Goal: Task Accomplishment & Management: Manage account settings

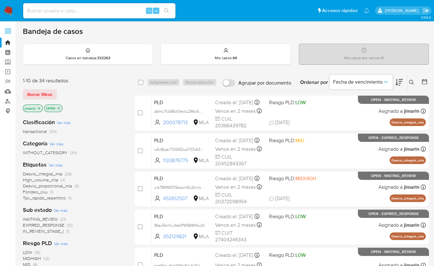
click at [411, 82] on icon at bounding box center [411, 82] width 5 height 5
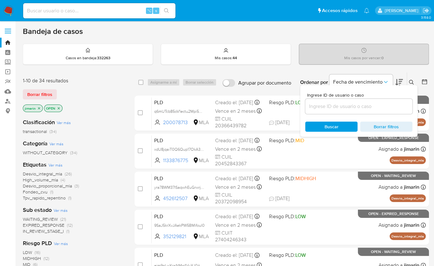
click at [385, 104] on input at bounding box center [358, 106] width 107 height 8
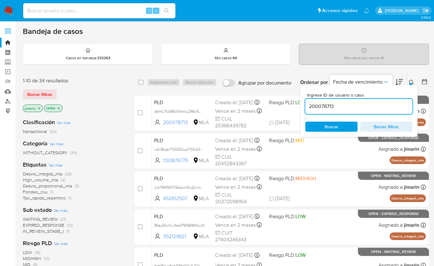
type input "200078713"
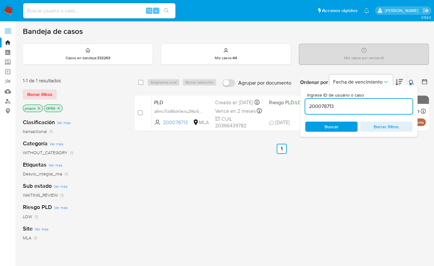
click at [411, 82] on icon at bounding box center [411, 82] width 5 height 5
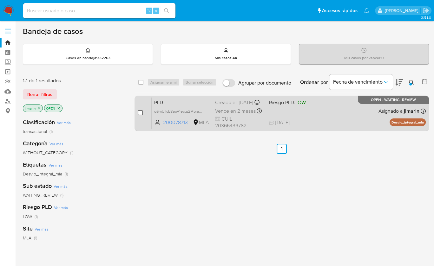
click at [139, 113] on input "checkbox" at bounding box center [140, 112] width 5 height 5
checkbox input "true"
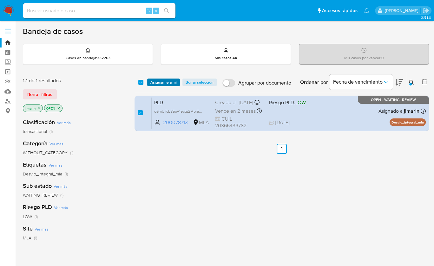
click at [158, 82] on span "Asignarme a mí" at bounding box center [163, 82] width 26 height 6
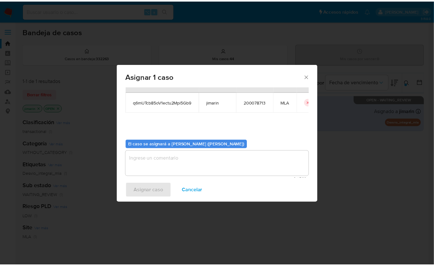
scroll to position [32, 0]
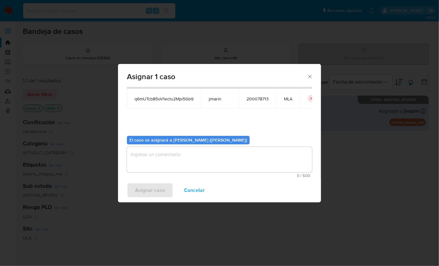
click at [166, 160] on textarea "assign-modal" at bounding box center [219, 159] width 185 height 25
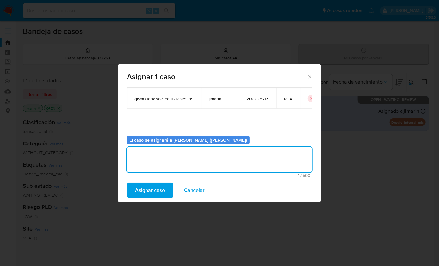
click at [158, 192] on span "Asignar caso" at bounding box center [150, 191] width 30 height 14
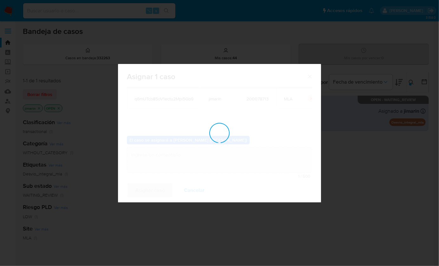
checkbox input "false"
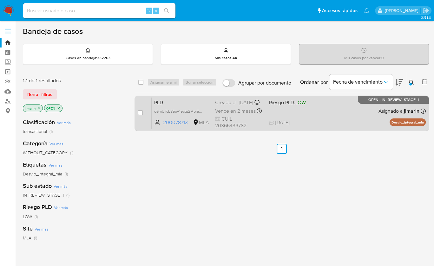
click at [295, 99] on div "PLD q6mUTcb85oV1ectu2Mpi5Gb9 200078713 MLA Riesgo PLD: LOW Creado el: 12/08/202…" at bounding box center [289, 113] width 274 height 32
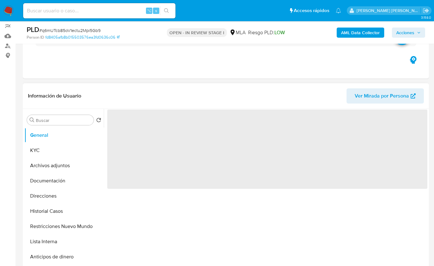
scroll to position [56, 0]
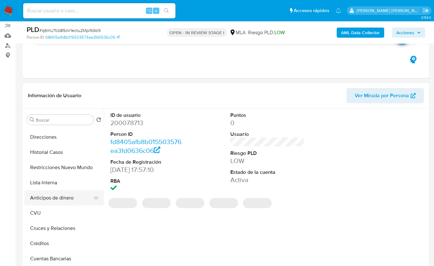
select select "10"
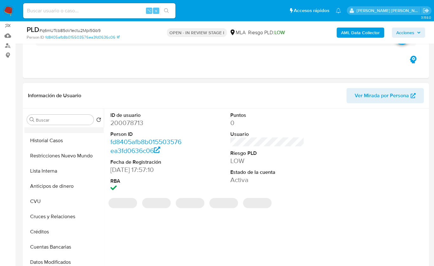
scroll to position [0, 0]
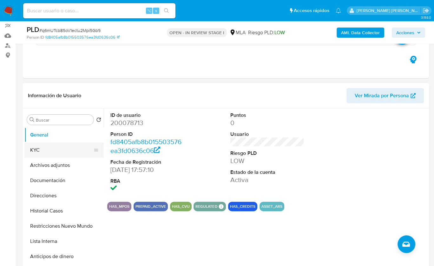
click at [49, 152] on button "KYC" at bounding box center [61, 150] width 74 height 15
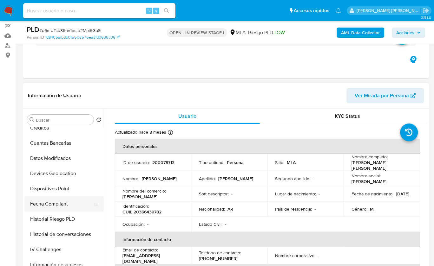
scroll to position [176, 0]
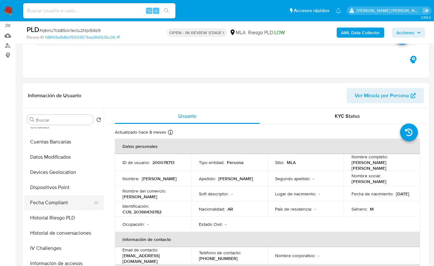
click at [65, 196] on button "Fecha Compliant" at bounding box center [61, 202] width 74 height 15
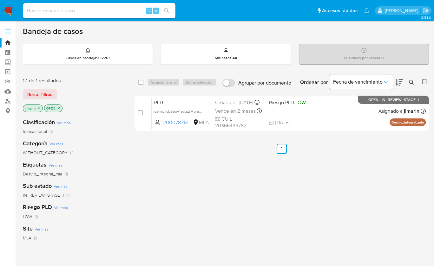
click at [410, 80] on icon at bounding box center [411, 82] width 5 height 5
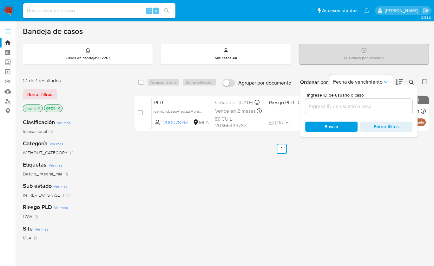
click at [366, 109] on input at bounding box center [358, 106] width 107 height 8
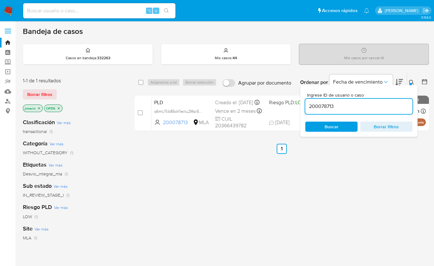
type input "200078713"
click at [411, 81] on icon at bounding box center [411, 82] width 5 height 5
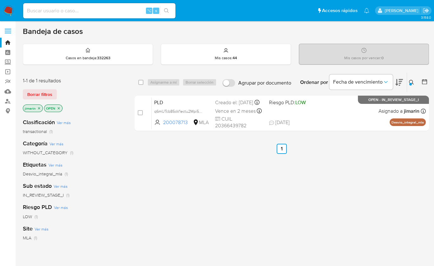
click at [58, 107] on icon "close-filter" at bounding box center [59, 109] width 4 height 4
click at [37, 108] on icon "close-filter" at bounding box center [39, 109] width 4 height 4
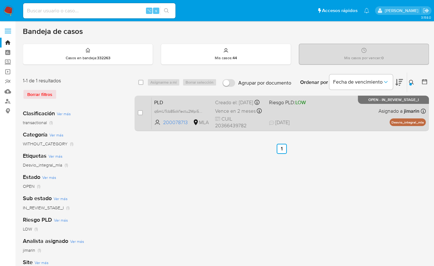
click at [355, 120] on div "PLD q6mUTcb85oV1ectu2Mpi5Gb9 200078713 MLA Riesgo PLD: LOW Creado el: 12/08/202…" at bounding box center [289, 113] width 274 height 32
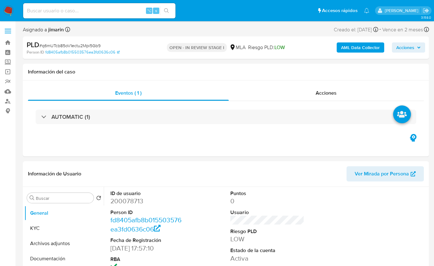
click at [61, 47] on span "# q6mUTcb85oV1ectu2Mpi5Gb9" at bounding box center [69, 45] width 61 height 6
select select "10"
copy span "q6mUTcb85oV1ectu2Mpi5Gb9"
click at [133, 199] on dd "200078713" at bounding box center [147, 201] width 74 height 9
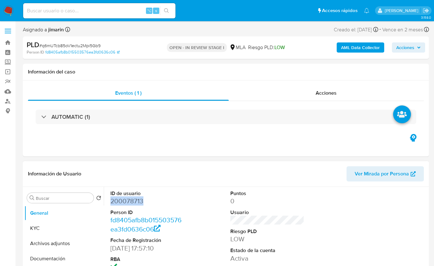
click at [133, 199] on dd "200078713" at bounding box center [147, 201] width 74 height 9
copy dd "200078713"
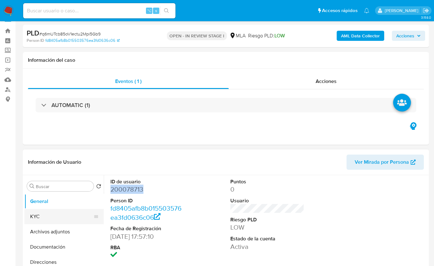
click at [54, 214] on button "KYC" at bounding box center [61, 216] width 74 height 15
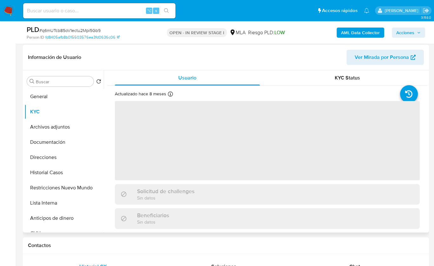
scroll to position [100, 0]
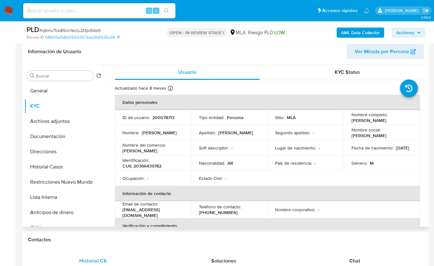
click at [152, 166] on p "CUIL 20366439782" at bounding box center [141, 166] width 39 height 6
copy p "20366439782"
click at [352, 259] on span "Chat" at bounding box center [354, 261] width 11 height 7
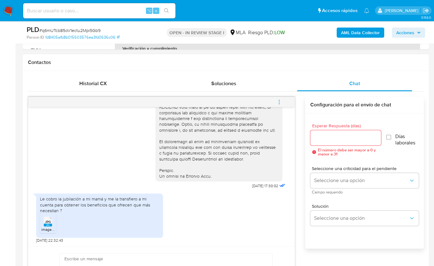
scroll to position [278, 0]
click at [43, 226] on span "image.jpg" at bounding box center [49, 228] width 17 height 5
click at [219, 60] on h1 "Contactos" at bounding box center [226, 62] width 396 height 6
click at [46, 220] on span "JPG" at bounding box center [48, 221] width 6 height 4
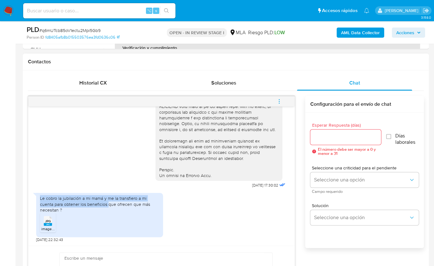
drag, startPoint x: 38, startPoint y: 199, endPoint x: 107, endPoint y: 202, distance: 68.9
click at [107, 202] on div "Le cobro la jubilación a mi mamá y me la transfiero a mi cuenta para obtener lo…" at bounding box center [99, 215] width 127 height 44
copy div "Le cobro la jubilación a mi mamá y me la transfiero a mi cuenta para obtener lo…"
drag, startPoint x: 131, startPoint y: 204, endPoint x: 38, endPoint y: 198, distance: 93.1
click at [38, 198] on div "Le cobro la jubilación a mi mamá y me la transfiero a mi cuenta para obtener lo…" at bounding box center [99, 215] width 127 height 44
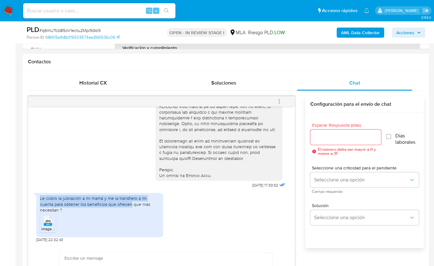
copy div "Le cobro la jubilación a mi mamá y me la transfiero a mi cuenta para obtener lo…"
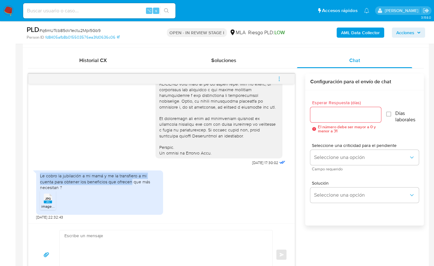
scroll to position [388, 0]
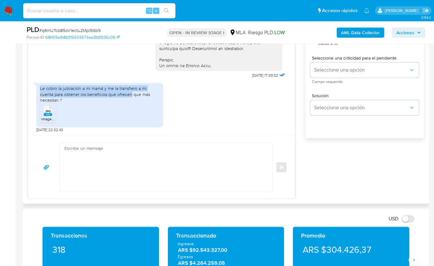
click at [154, 163] on textarea at bounding box center [164, 167] width 200 height 49
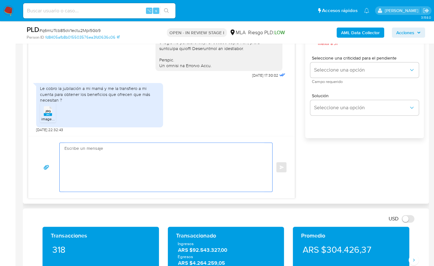
paste textarea "Hola XXX, ¡Gracias por tu respuesta! Queremos informarte que el uso de la cuent…"
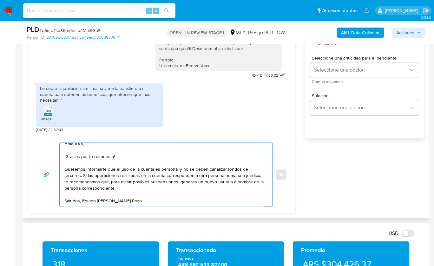
scroll to position [0, 0]
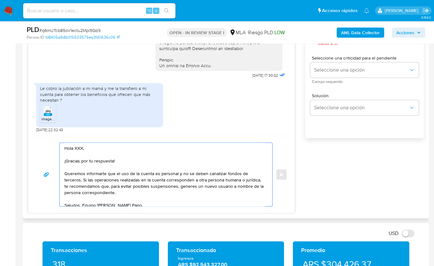
click at [78, 147] on textarea "Hola XXX, ¡Gracias por tu respuesta! Queremos informarte que el uso de la cuent…" at bounding box center [164, 174] width 200 height 63
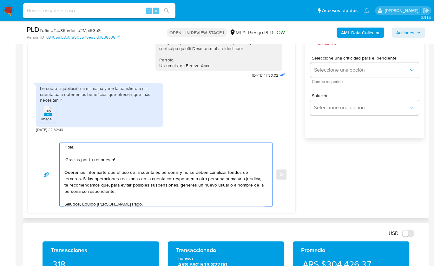
drag, startPoint x: 122, startPoint y: 190, endPoint x: 82, endPoint y: 180, distance: 42.2
click at [82, 180] on textarea "Hola, ¡Gracias por tu respuesta! Queremos informarte que el uso de la cuenta es…" at bounding box center [164, 174] width 200 height 63
paste textarea "Te recomendamos que, para evitar posibles suspensiones, evites realizar dicha o…"
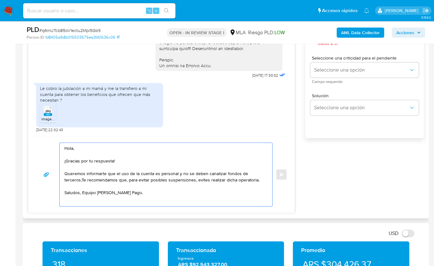
scroll to position [0, 0]
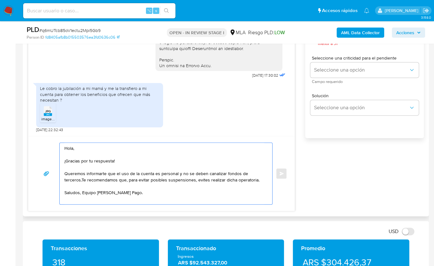
click at [82, 179] on textarea "Hola, ¡Gracias por tu respuesta! Queremos informarte que el uso de la cuenta es…" at bounding box center [164, 174] width 200 height 62
click at [99, 199] on textarea "Hola, ¡Gracias por tu respuesta! Queremos informarte que el uso de la cuenta es…" at bounding box center [164, 174] width 200 height 62
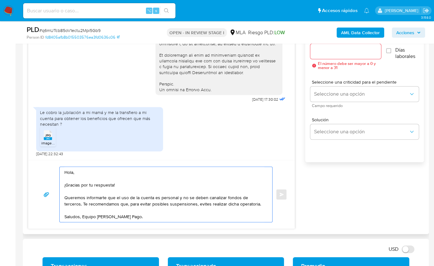
scroll to position [285, 0]
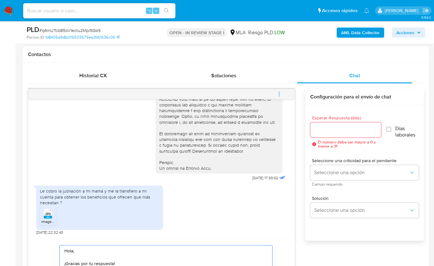
type textarea "Hola, ¡Gracias por tu respuesta! Queremos informarte que el uso de la cuenta es…"
click at [339, 127] on input "Esperar Respuesta (días)" at bounding box center [345, 130] width 71 height 8
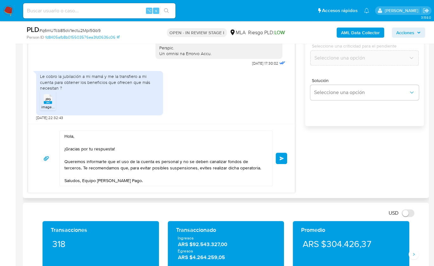
scroll to position [401, 0]
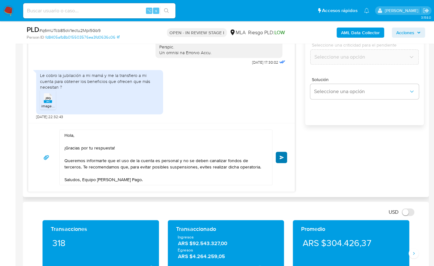
type input "0"
click at [282, 157] on span "Enviar" at bounding box center [281, 158] width 4 height 4
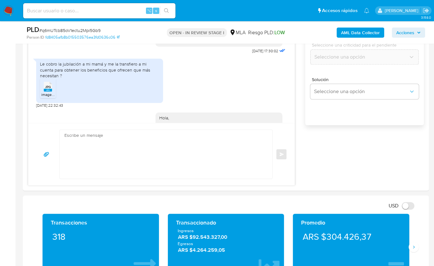
scroll to position [354, 0]
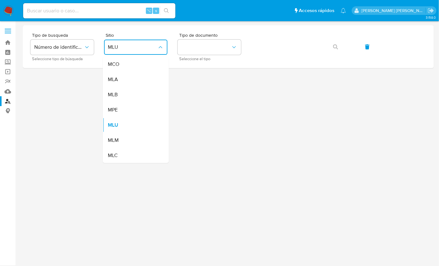
click at [143, 75] on div "MLA" at bounding box center [134, 79] width 52 height 15
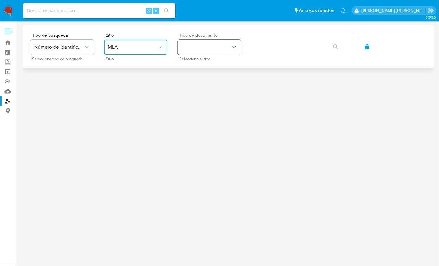
click at [214, 42] on button "identificationType" at bounding box center [209, 47] width 63 height 15
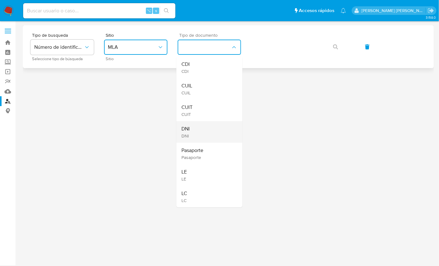
click at [193, 129] on div "DNI DNI" at bounding box center [207, 132] width 52 height 22
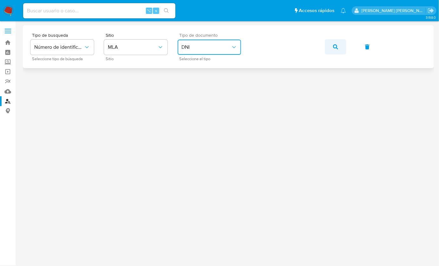
click at [325, 45] on button "button" at bounding box center [336, 46] width 22 height 15
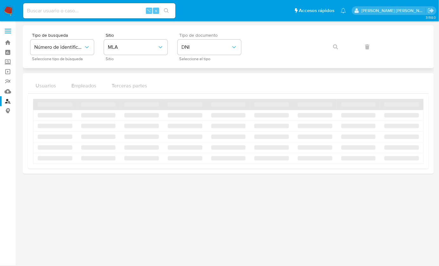
click at [330, 46] on div "Tipo de busqueda Número de identificación Seleccione tipo de búsqueda Sitio MLA…" at bounding box center [228, 47] width 396 height 28
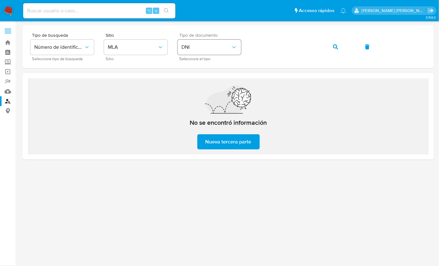
click at [199, 50] on button "DNI" at bounding box center [209, 47] width 63 height 15
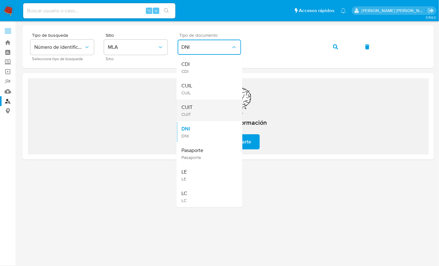
click at [205, 110] on div "CUIT CUIT" at bounding box center [207, 111] width 52 height 22
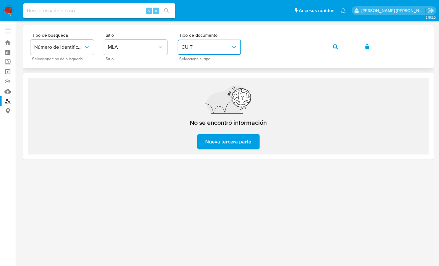
click at [332, 52] on button "button" at bounding box center [336, 46] width 22 height 15
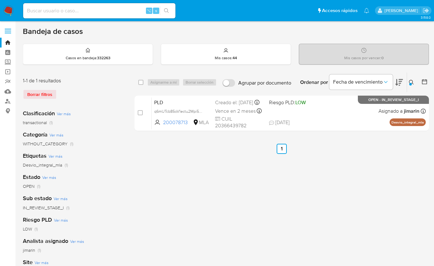
click at [140, 113] on input "checkbox" at bounding box center [140, 112] width 5 height 5
checkbox input "true"
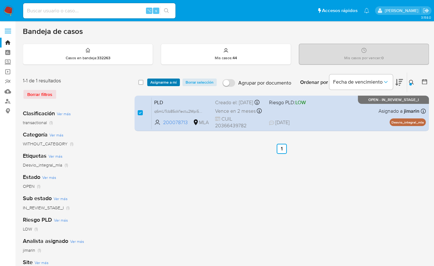
click at [160, 82] on span "Asignarme a mí" at bounding box center [163, 82] width 26 height 6
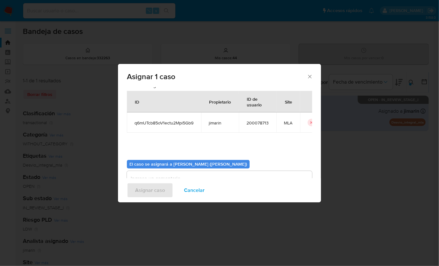
scroll to position [32, 0]
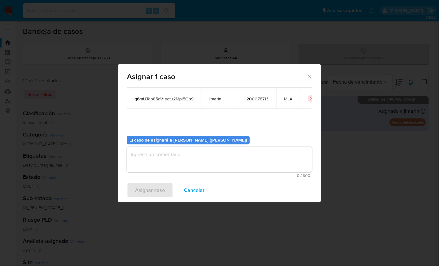
click at [165, 162] on textarea "assign-modal" at bounding box center [219, 159] width 185 height 25
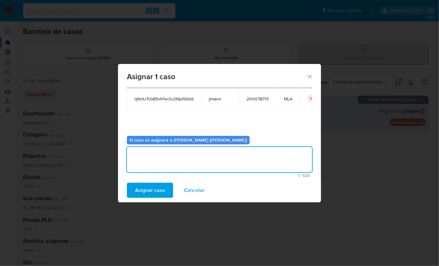
click at [151, 186] on span "Asignar caso" at bounding box center [150, 191] width 30 height 14
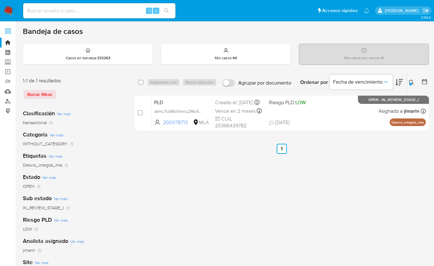
click at [407, 84] on button at bounding box center [412, 83] width 10 height 8
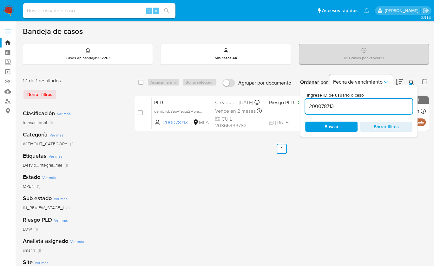
click at [394, 108] on input "200078713" at bounding box center [358, 106] width 107 height 8
type input "452612507"
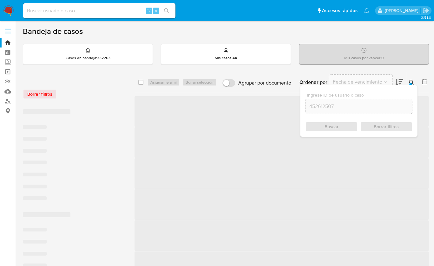
click at [410, 82] on icon at bounding box center [411, 82] width 5 height 5
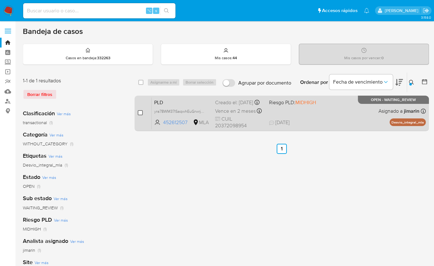
click at [139, 111] on input "checkbox" at bounding box center [140, 112] width 5 height 5
checkbox input "true"
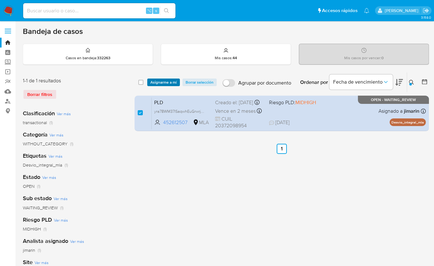
click at [158, 79] on span "Asignarme a mí" at bounding box center [163, 82] width 26 height 6
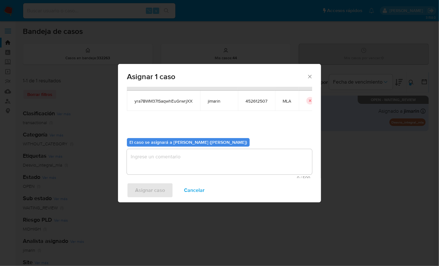
scroll to position [32, 0]
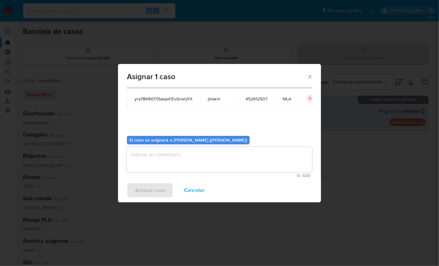
click at [178, 167] on textarea "assign-modal" at bounding box center [219, 159] width 185 height 25
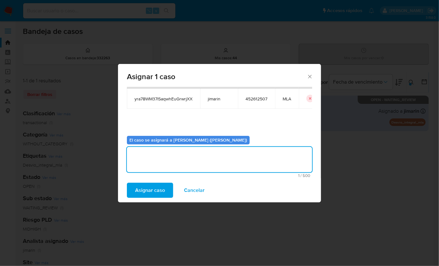
click at [153, 190] on span "Asignar caso" at bounding box center [150, 191] width 30 height 14
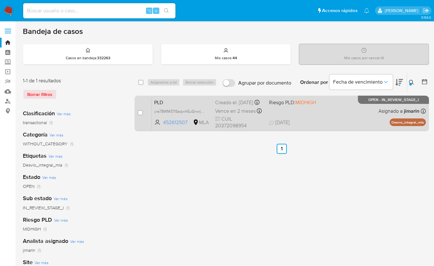
click at [312, 120] on div "PLD yra78WM37ISaqwhEuGrwrjXX 452612507 MLA Riesgo PLD: MIDHIGH Creado el: [DATE…" at bounding box center [289, 113] width 274 height 32
click at [141, 112] on input "checkbox" at bounding box center [140, 112] width 5 height 5
checkbox input "true"
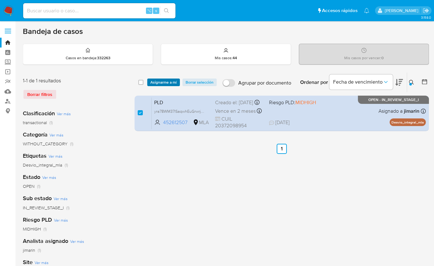
click at [158, 84] on span "Asignarme a mí" at bounding box center [163, 82] width 26 height 6
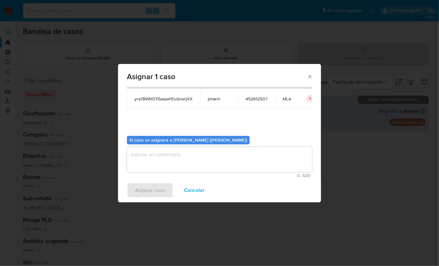
click at [174, 167] on textarea "assign-modal" at bounding box center [219, 159] width 185 height 25
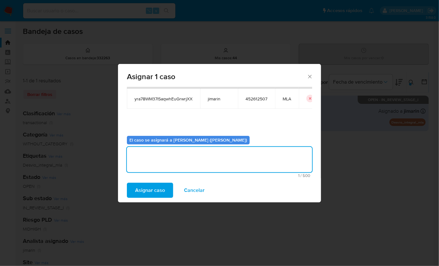
click at [154, 188] on span "Asignar caso" at bounding box center [150, 191] width 30 height 14
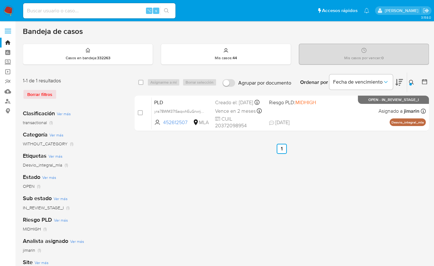
click at [413, 81] on icon at bounding box center [411, 82] width 5 height 5
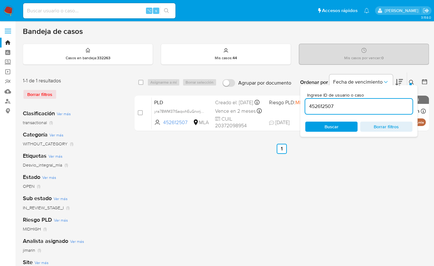
click at [381, 100] on div "452612507" at bounding box center [358, 106] width 107 height 15
click at [372, 109] on input "452612507" at bounding box center [358, 106] width 107 height 8
paste input "00389934"
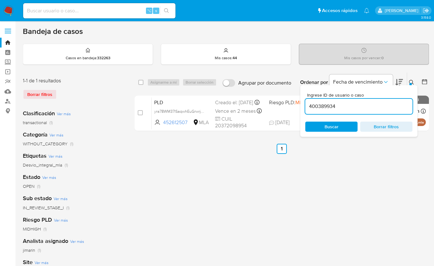
type input "400389934"
click at [413, 81] on icon at bounding box center [411, 82] width 5 height 5
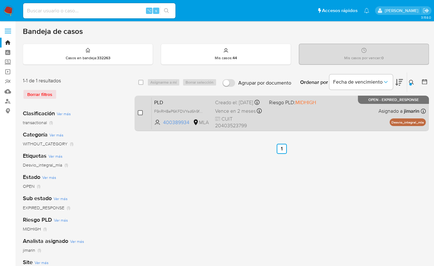
click at [140, 113] on input "checkbox" at bounding box center [140, 112] width 5 height 5
checkbox input "true"
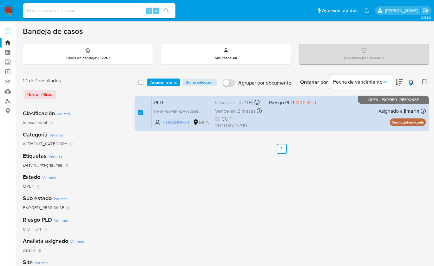
click at [162, 76] on div "select-all-cases-checkbox Asignarme a mí Borrar selección Agrupar por documento…" at bounding box center [281, 83] width 294 height 20
click at [166, 81] on span "Asignarme a mí" at bounding box center [163, 82] width 26 height 6
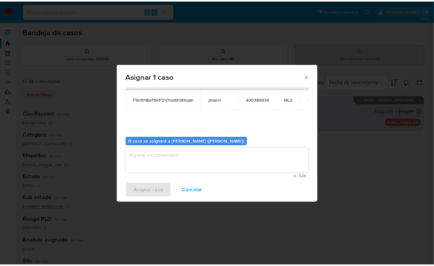
scroll to position [32, 0]
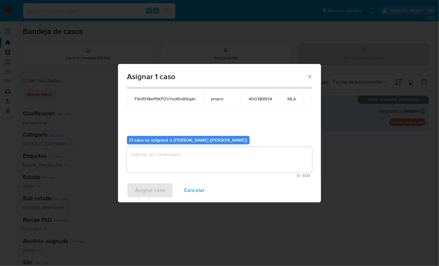
click at [195, 168] on textarea "assign-modal" at bounding box center [219, 159] width 185 height 25
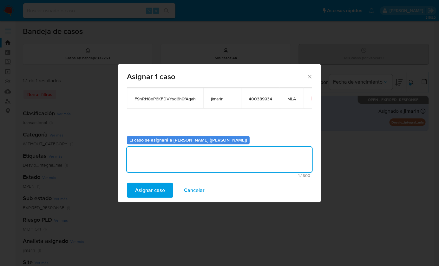
click at [162, 190] on span "Asignar caso" at bounding box center [150, 191] width 30 height 14
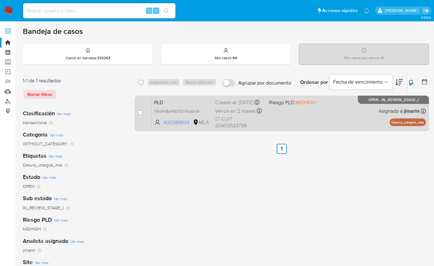
click at [310, 124] on div "PLD F9nRH8eP6KFDVYsd6h9fAqah 400389934 MLA Riesgo PLD: MIDHIGH Creado el: 12/08…" at bounding box center [289, 113] width 274 height 32
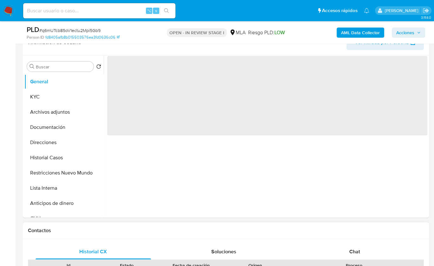
scroll to position [224, 0]
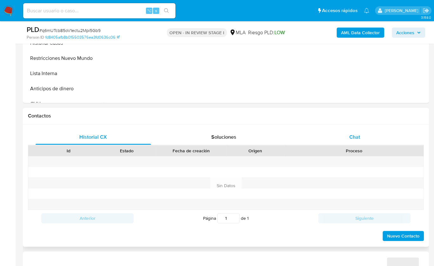
click at [346, 140] on div "Chat" at bounding box center [354, 137] width 115 height 15
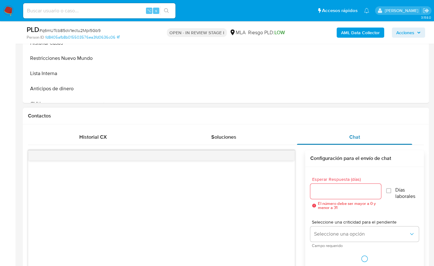
select select "10"
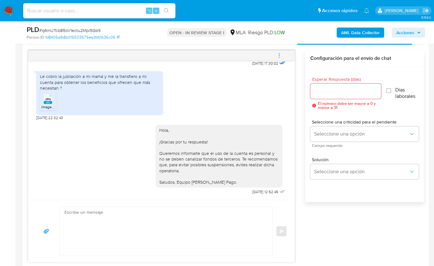
scroll to position [328, 0]
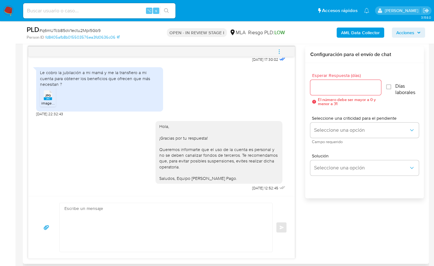
click at [277, 54] on span "menu-action" at bounding box center [279, 51] width 6 height 15
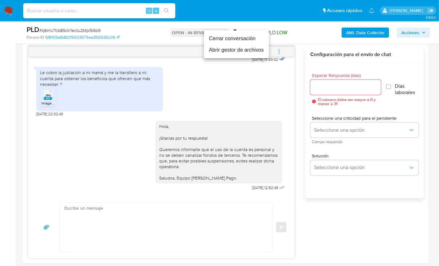
click at [241, 42] on li "Cerrar conversación" at bounding box center [236, 38] width 65 height 11
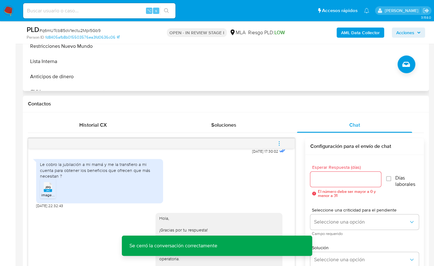
scroll to position [166, 0]
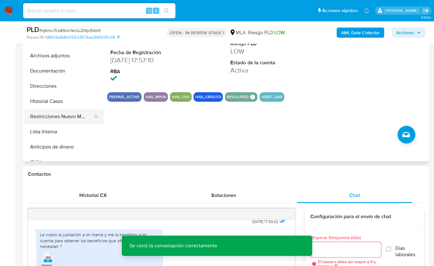
click at [54, 118] on button "Restricciones Nuevo Mundo" at bounding box center [61, 116] width 74 height 15
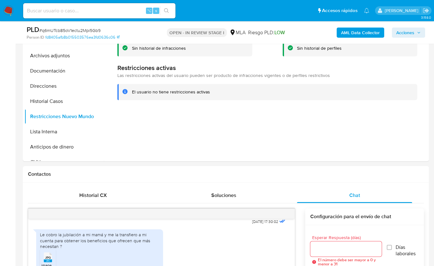
click at [356, 36] on b "AML Data Collector" at bounding box center [360, 33] width 39 height 10
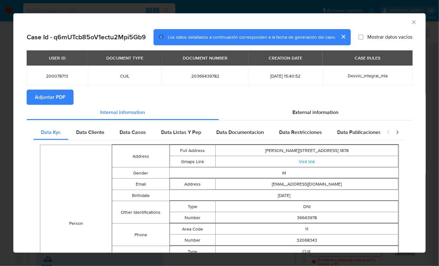
click at [59, 93] on span "Adjuntar PDF" at bounding box center [50, 97] width 30 height 14
click at [411, 25] on icon "Cerrar ventana" at bounding box center [414, 22] width 6 height 6
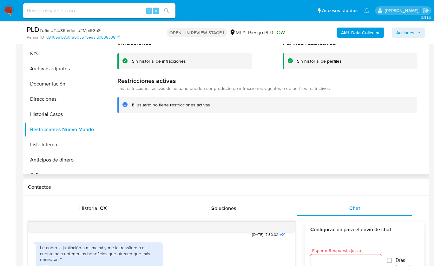
scroll to position [115, 0]
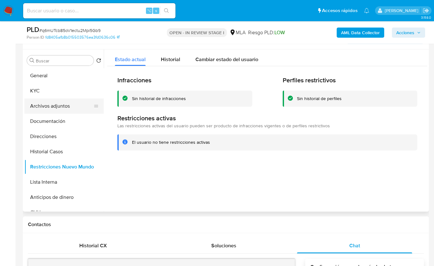
click at [75, 110] on button "Archivos adjuntos" at bounding box center [61, 106] width 74 height 15
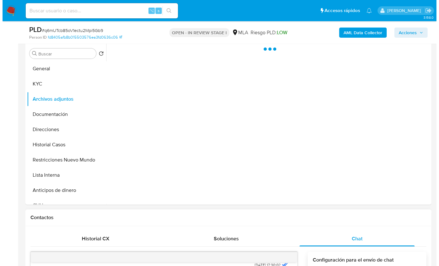
scroll to position [119, 0]
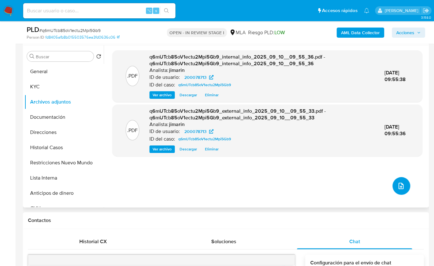
click at [398, 187] on icon "upload-file" at bounding box center [401, 186] width 8 height 8
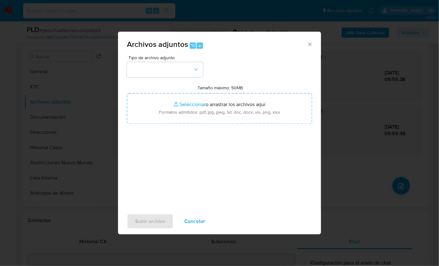
click at [154, 57] on span "Tipo de archivo adjunto" at bounding box center [166, 57] width 76 height 4
click at [148, 66] on button "button" at bounding box center [165, 69] width 76 height 15
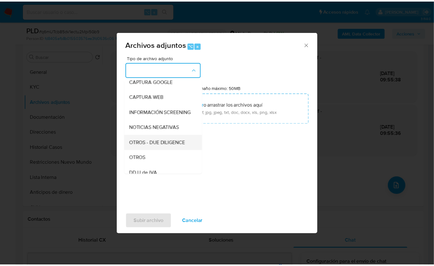
scroll to position [52, 0]
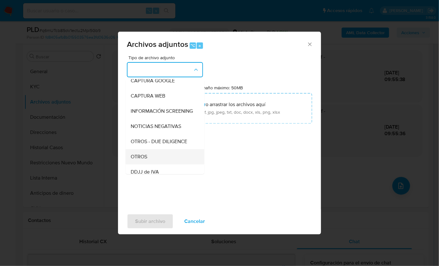
click at [147, 160] on div "OTROS" at bounding box center [163, 156] width 65 height 15
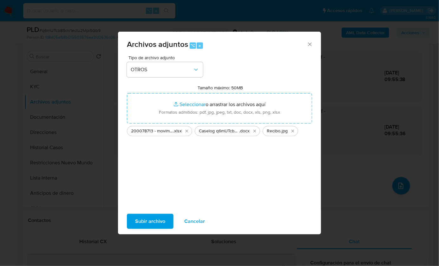
click at [143, 224] on span "Subir archivo" at bounding box center [150, 222] width 30 height 14
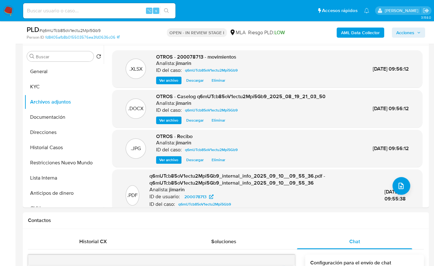
click at [409, 31] on span "Acciones" at bounding box center [405, 33] width 18 height 10
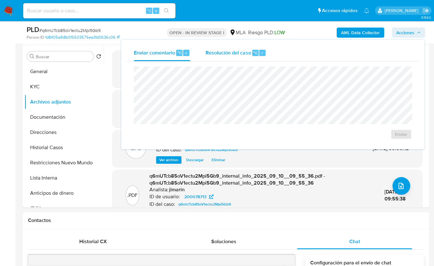
click at [210, 59] on div "Resolución del caso ⌥ r" at bounding box center [236, 53] width 61 height 16
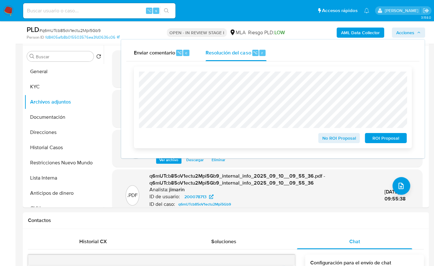
click at [328, 142] on span "No ROI Proposal" at bounding box center [339, 138] width 33 height 9
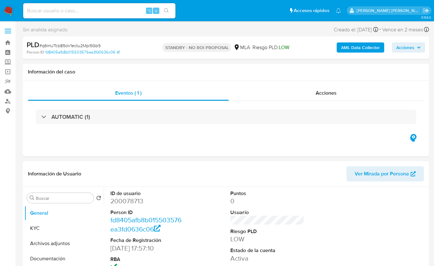
select select "10"
click at [221, 149] on div "Eventos ( 1 ) Acciones AUTOMATIC (1)" at bounding box center [226, 119] width 406 height 76
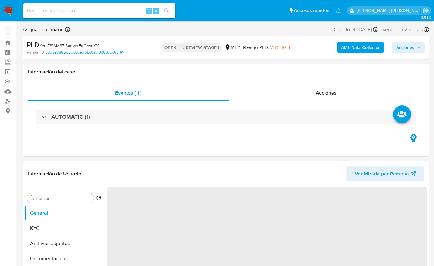
click at [93, 45] on span "# yra78WM37ISaqwhEuGrwrjXX" at bounding box center [69, 45] width 60 height 6
click at [92, 45] on span "# yra78WM37ISaqwhEuGrwrjXX" at bounding box center [69, 45] width 60 height 6
copy span "yra78WM37ISaqwhEuGrwrjXX"
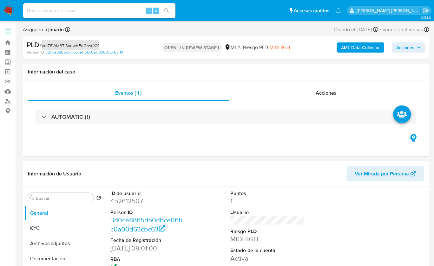
select select "10"
click at [133, 202] on dd "452612507" at bounding box center [147, 201] width 74 height 9
copy dd "452612507"
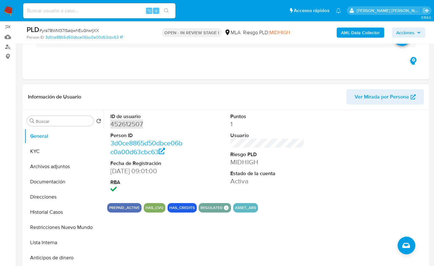
scroll to position [55, 0]
click at [40, 154] on button "KYC" at bounding box center [61, 151] width 74 height 15
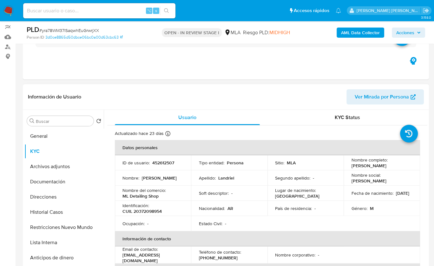
click at [155, 212] on p "CUIL 20372098954" at bounding box center [141, 212] width 39 height 6
copy p "20372098954"
click at [188, 116] on span "Usuario" at bounding box center [187, 117] width 18 height 7
click at [200, 114] on div "Usuario" at bounding box center [187, 117] width 145 height 15
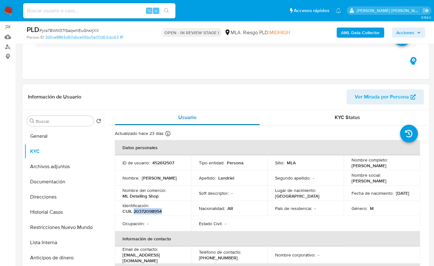
click at [194, 114] on div "Usuario" at bounding box center [187, 117] width 145 height 15
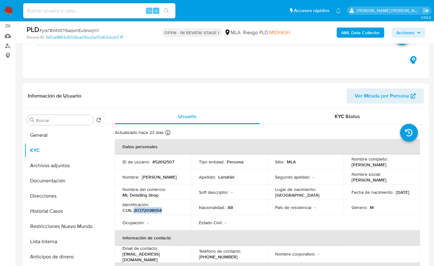
scroll to position [247, 0]
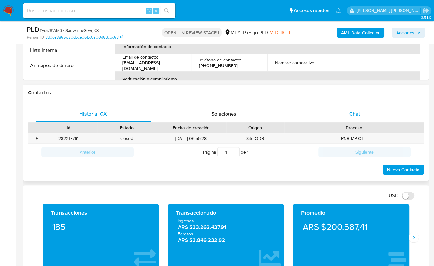
click at [325, 107] on div "Chat" at bounding box center [354, 114] width 115 height 15
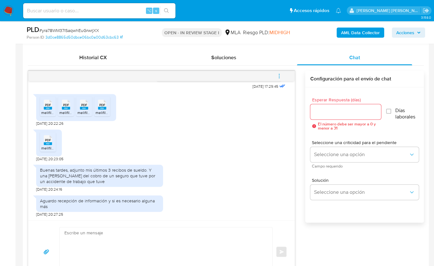
scroll to position [344, 0]
click at [46, 107] on span "PDF" at bounding box center [48, 105] width 6 height 4
click at [62, 110] on icon at bounding box center [66, 105] width 8 height 10
click at [81, 108] on icon at bounding box center [84, 105] width 8 height 10
click at [97, 109] on div "PDF PDF" at bounding box center [101, 104] width 13 height 12
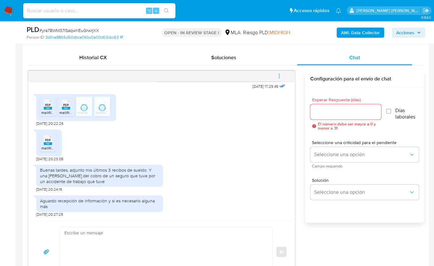
click at [47, 142] on span "PDF" at bounding box center [48, 140] width 6 height 4
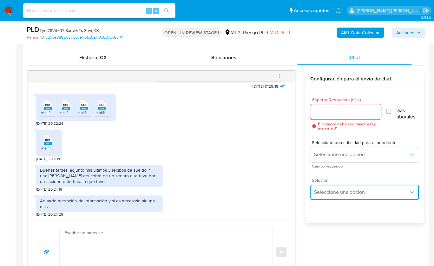
click at [316, 193] on span "Seleccione una opción" at bounding box center [361, 192] width 95 height 6
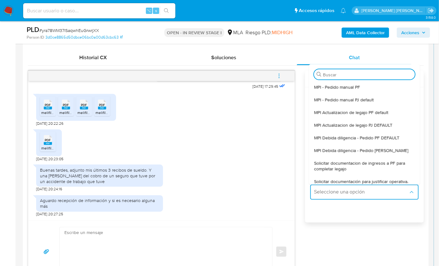
click at [302, 167] on div "18/08/2025 17:29:45 PDF PDF melifile3644844839813563315.pdf PDF PDF melifile600…" at bounding box center [226, 177] width 396 height 213
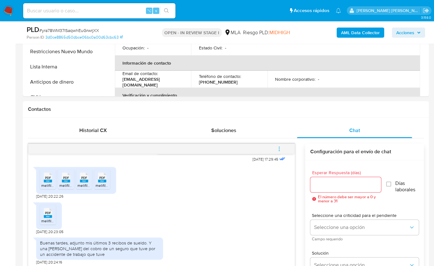
scroll to position [231, 0]
click at [340, 129] on div "Chat" at bounding box center [354, 129] width 115 height 15
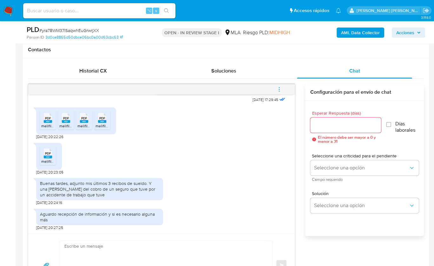
scroll to position [370, 0]
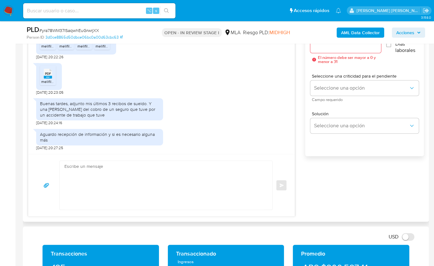
click at [116, 179] on textarea at bounding box center [164, 185] width 200 height 49
paste textarea "Hola, ¡Muchas gracias por tu respuesta! Confirmamos la recepción de la document…"
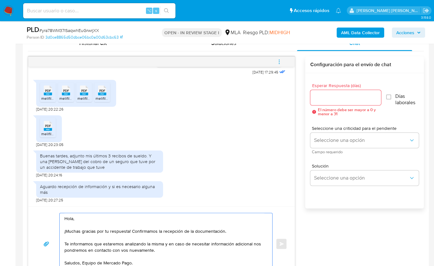
scroll to position [317, 0]
type textarea "Hola, ¡Muchas gracias por tu respuesta! Confirmamos la recepción de la document…"
click at [325, 97] on input "Esperar Respuesta (días)" at bounding box center [345, 98] width 71 height 8
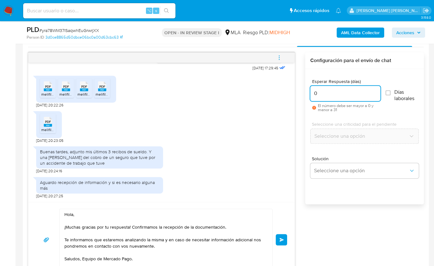
scroll to position [330, 0]
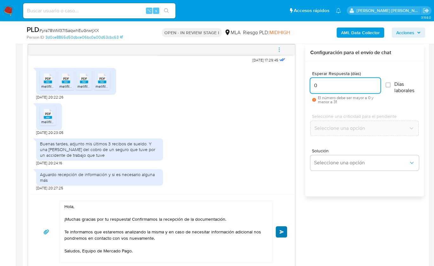
type input "0"
click at [286, 231] on button "Enviar" at bounding box center [281, 231] width 11 height 11
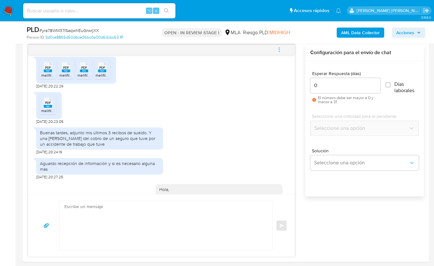
scroll to position [428, 0]
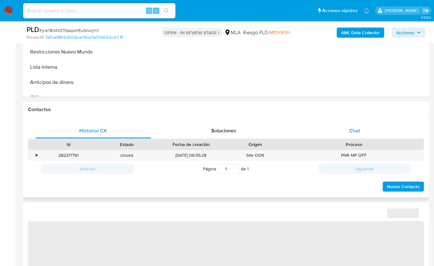
click at [356, 131] on span "Chat" at bounding box center [354, 130] width 11 height 7
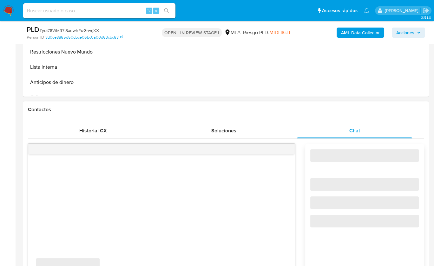
select select "10"
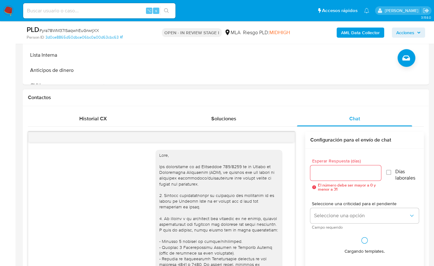
scroll to position [428, 0]
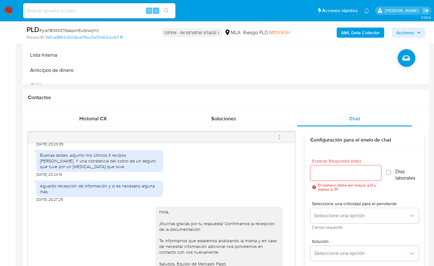
click at [286, 136] on button "menu-action" at bounding box center [279, 137] width 21 height 15
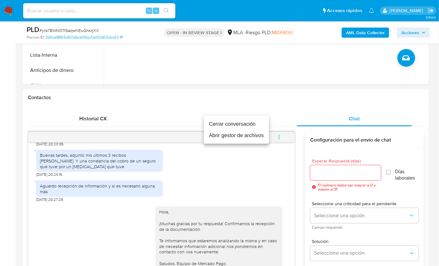
click at [230, 124] on li "Cerrar conversación" at bounding box center [236, 124] width 65 height 11
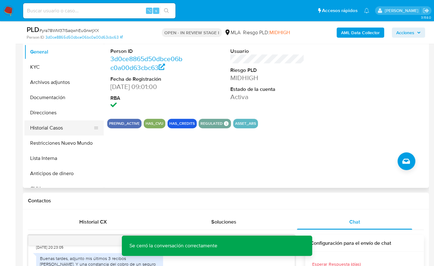
scroll to position [123, 0]
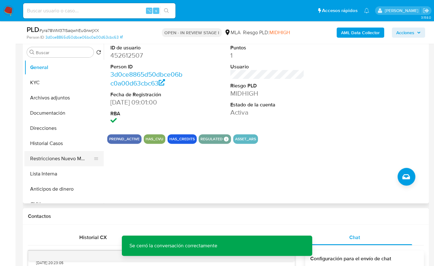
click at [64, 161] on button "Restricciones Nuevo Mundo" at bounding box center [61, 158] width 74 height 15
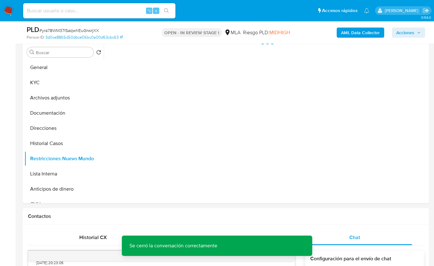
click at [366, 36] on b "AML Data Collector" at bounding box center [360, 33] width 39 height 10
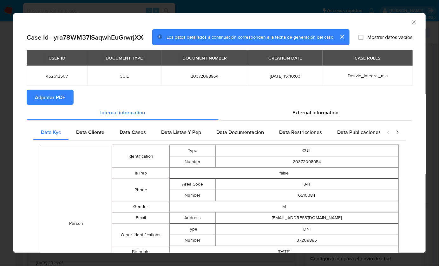
click at [49, 100] on span "Adjuntar PDF" at bounding box center [50, 97] width 30 height 14
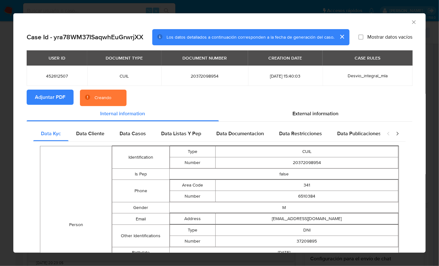
click at [386, 21] on div "AML Data Collector" at bounding box center [214, 21] width 393 height 7
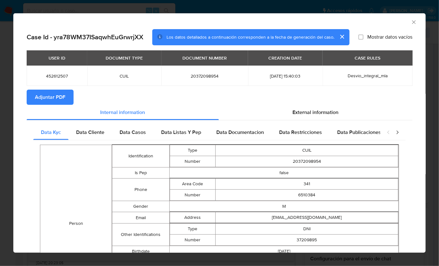
click at [411, 21] on icon "Cerrar ventana" at bounding box center [414, 22] width 6 height 6
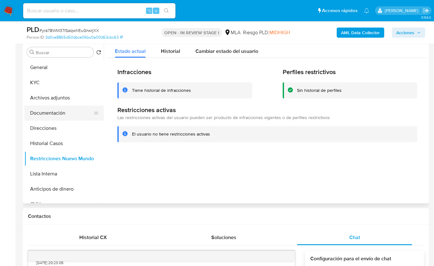
click at [67, 107] on button "Documentación" at bounding box center [61, 113] width 74 height 15
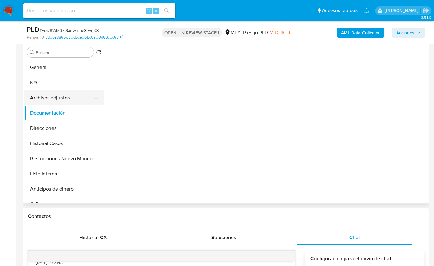
click at [67, 97] on button "Archivos adjuntos" at bounding box center [61, 97] width 74 height 15
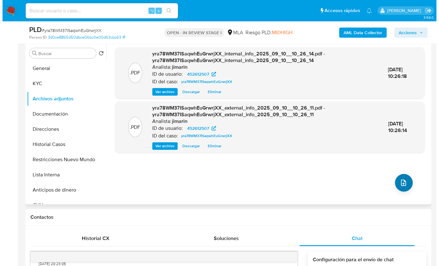
scroll to position [122, 0]
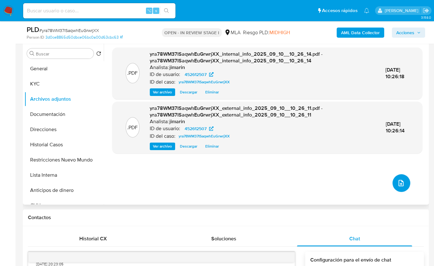
click at [400, 181] on icon "upload-file" at bounding box center [400, 183] width 5 height 6
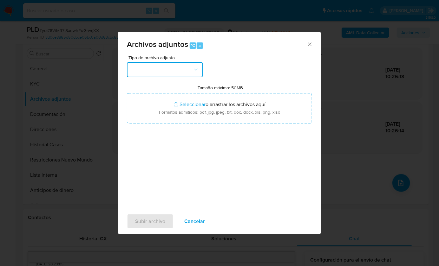
click at [141, 69] on button "button" at bounding box center [165, 69] width 76 height 15
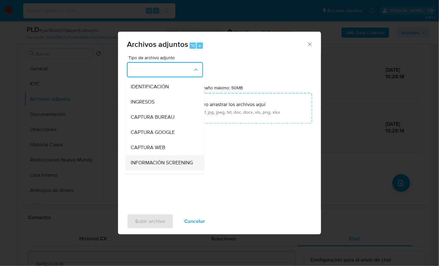
scroll to position [53, 0]
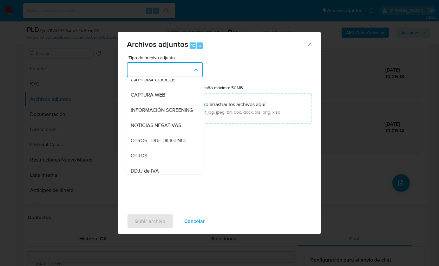
click at [148, 159] on div "OTROS" at bounding box center [163, 155] width 65 height 15
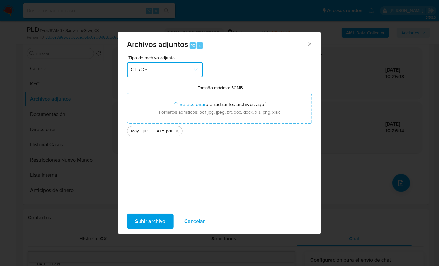
click at [169, 72] on span "OTROS" at bounding box center [162, 70] width 62 height 6
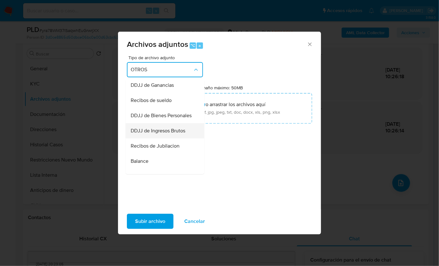
scroll to position [153, 0]
click at [166, 104] on span "Recibos de sueldo" at bounding box center [151, 101] width 41 height 6
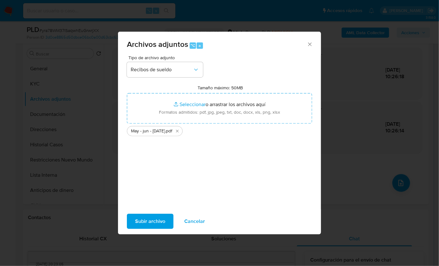
click at [194, 158] on div "Tipo de archivo adjunto Recibos de sueldo Tamaño máximo: 50MB Seleccionar archi…" at bounding box center [219, 130] width 185 height 150
click at [150, 220] on span "Subir archivo" at bounding box center [150, 222] width 30 height 14
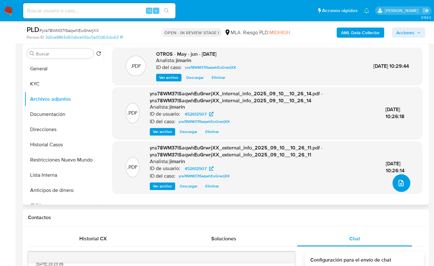
click at [396, 177] on button "upload-file" at bounding box center [401, 183] width 18 height 18
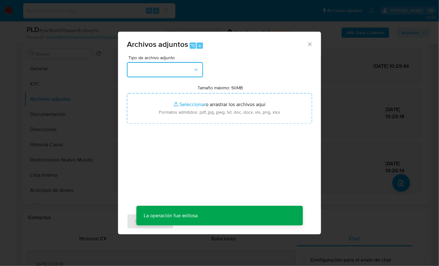
click at [167, 65] on button "button" at bounding box center [165, 69] width 76 height 15
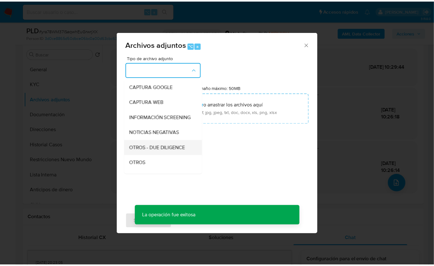
scroll to position [49, 0]
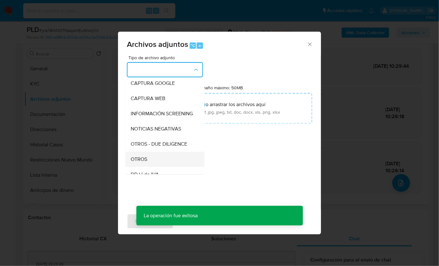
click at [153, 164] on div "OTROS" at bounding box center [163, 159] width 65 height 15
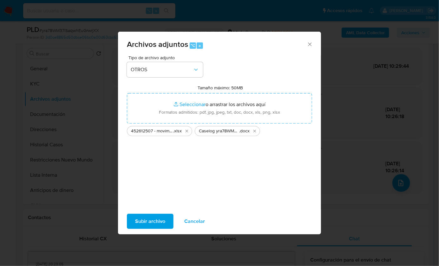
click at [143, 227] on span "Subir archivo" at bounding box center [150, 222] width 30 height 14
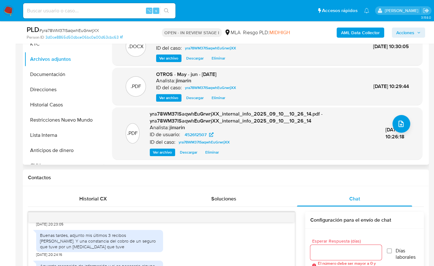
scroll to position [158, 0]
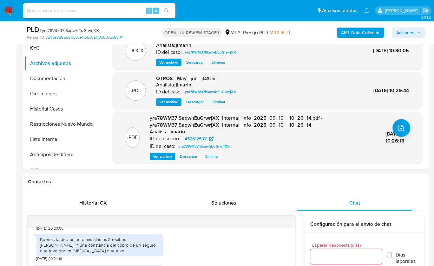
click at [406, 34] on span "Acciones" at bounding box center [405, 33] width 18 height 10
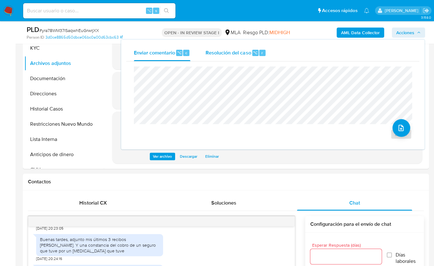
click at [219, 53] on span "Resolución del caso" at bounding box center [228, 52] width 45 height 7
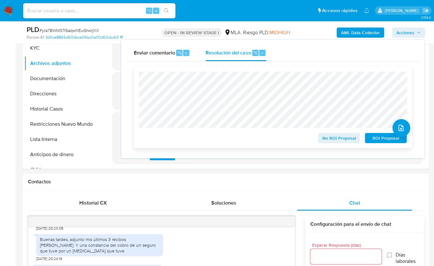
click at [330, 137] on span "No ROI Proposal" at bounding box center [339, 138] width 33 height 9
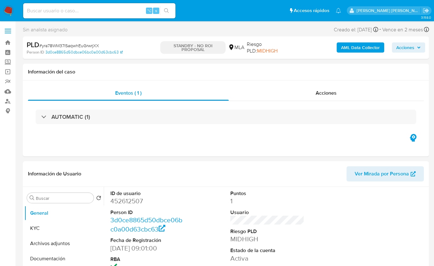
select select "10"
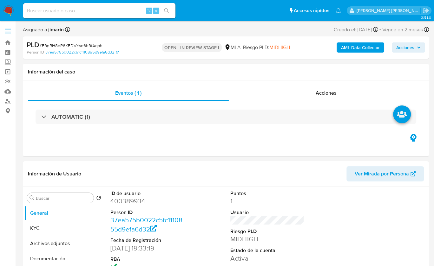
select select "10"
click at [73, 43] on span "# F9nRH8eP6KFDVYsd6h9fAqah" at bounding box center [70, 45] width 63 height 6
copy span "F9nRH8eP6KFDVYsd6h9fAqah"
click at [122, 198] on dd "400389934" at bounding box center [147, 201] width 74 height 9
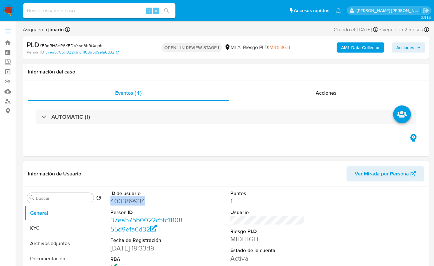
click at [122, 198] on dd "400389934" at bounding box center [147, 201] width 74 height 9
copy dd "400389934"
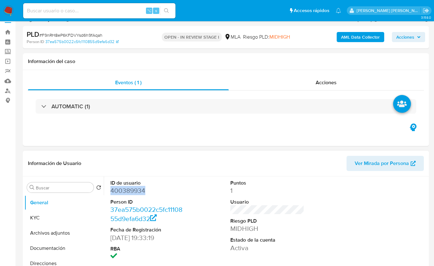
scroll to position [12, 0]
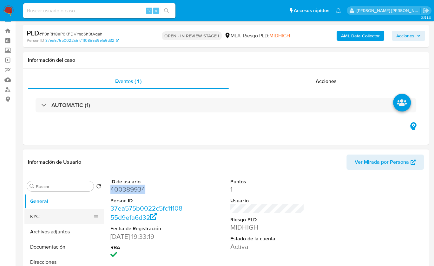
click at [55, 213] on button "KYC" at bounding box center [61, 216] width 74 height 15
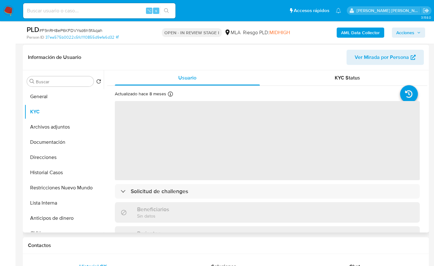
scroll to position [118, 0]
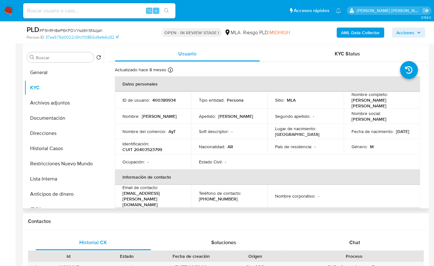
click at [152, 148] on p "CUIT 20403523799" at bounding box center [142, 150] width 40 height 6
copy p "20403523799"
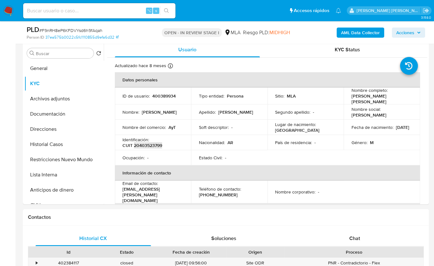
scroll to position [236, 0]
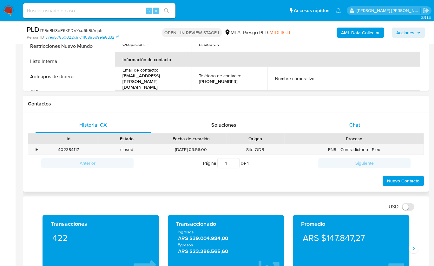
click at [358, 125] on span "Chat" at bounding box center [354, 124] width 11 height 7
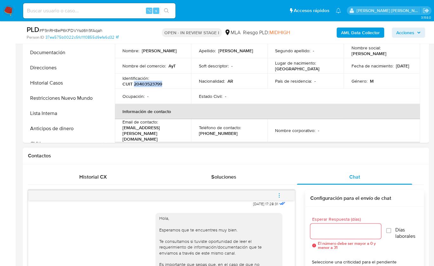
scroll to position [183, 0]
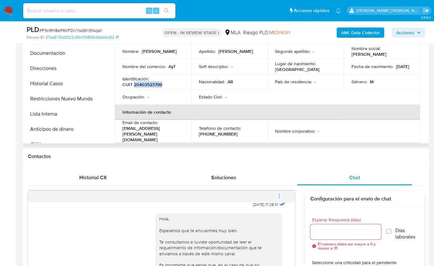
click at [151, 83] on p "CUIT 20403523799" at bounding box center [142, 85] width 40 height 6
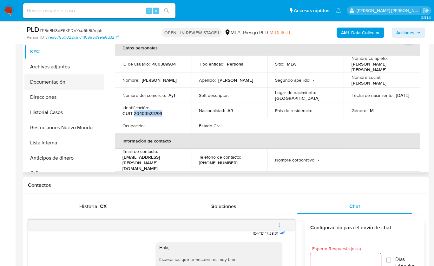
scroll to position [78, 0]
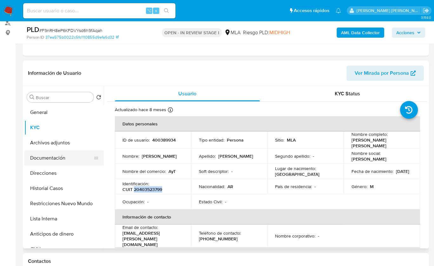
click at [61, 163] on button "Documentación" at bounding box center [61, 158] width 74 height 15
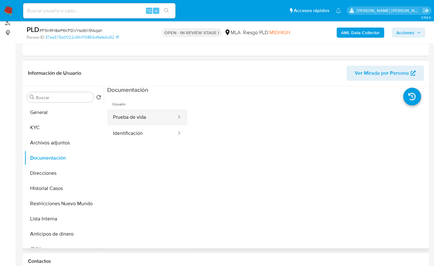
click at [143, 120] on button "Prueba de vida" at bounding box center [142, 117] width 70 height 16
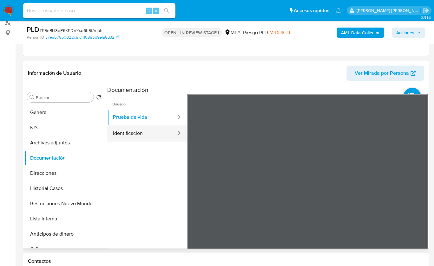
click at [130, 129] on button "Identificación" at bounding box center [142, 134] width 70 height 16
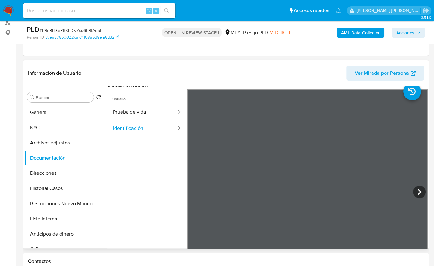
scroll to position [41, 0]
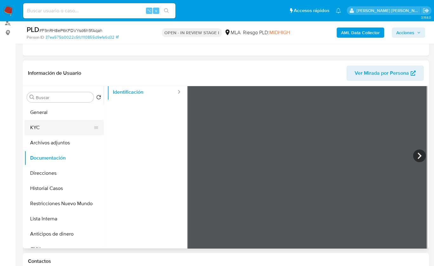
click at [43, 127] on button "KYC" at bounding box center [61, 127] width 74 height 15
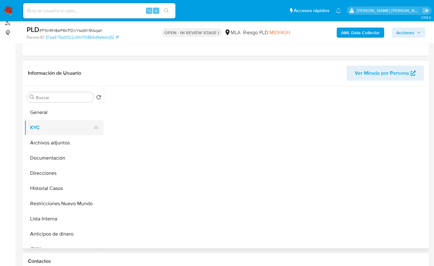
scroll to position [0, 0]
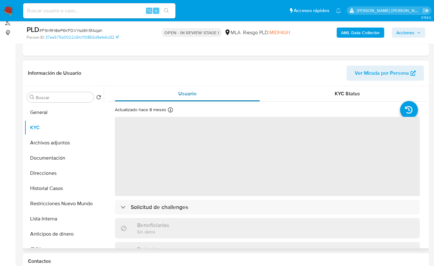
click at [188, 93] on span "Usuario" at bounding box center [187, 93] width 18 height 7
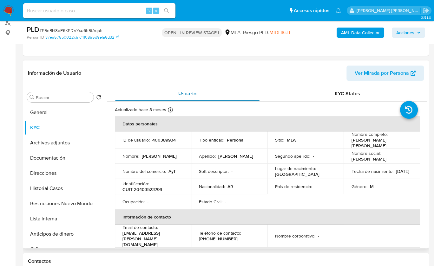
click at [184, 91] on span "Usuario" at bounding box center [187, 93] width 18 height 7
click at [160, 188] on p "CUIT 20403523799" at bounding box center [142, 190] width 40 height 6
copy p "20403523799"
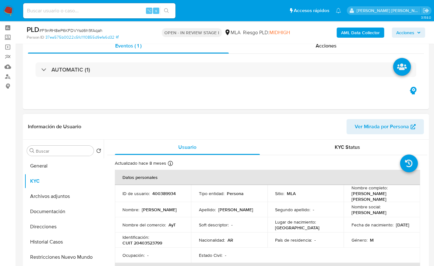
click at [123, 127] on header "Información de Usuario Ver Mirada por Persona" at bounding box center [226, 126] width 396 height 15
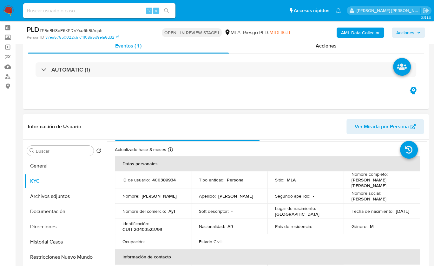
scroll to position [55, 0]
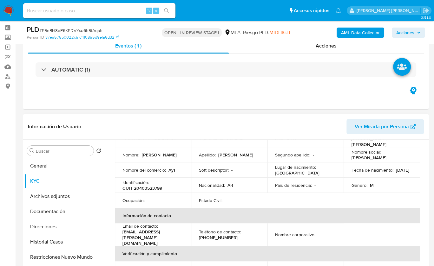
click at [151, 186] on p "CUIT 20403523799" at bounding box center [142, 189] width 40 height 6
copy p "20403523799"
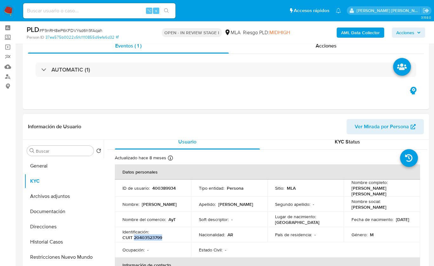
scroll to position [0, 0]
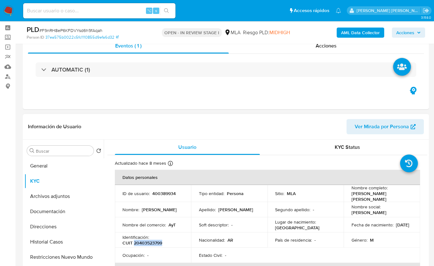
click at [184, 151] on div "Usuario" at bounding box center [187, 147] width 145 height 15
click at [198, 147] on div "Usuario" at bounding box center [187, 147] width 145 height 15
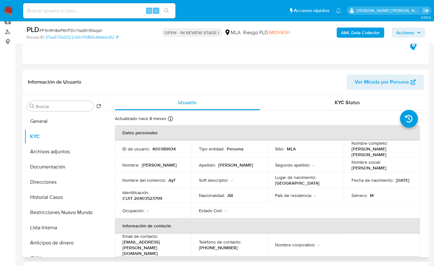
scroll to position [75, 0]
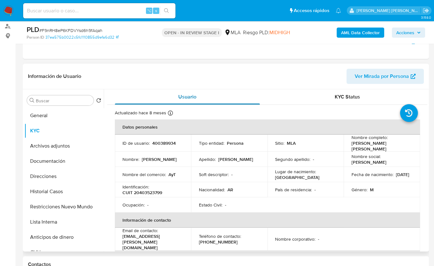
click at [184, 95] on span "Usuario" at bounding box center [187, 96] width 18 height 7
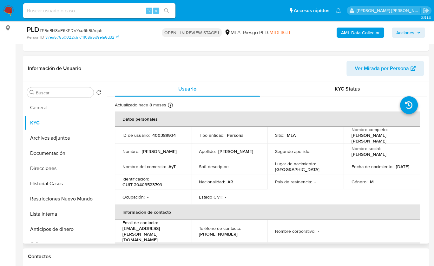
scroll to position [85, 0]
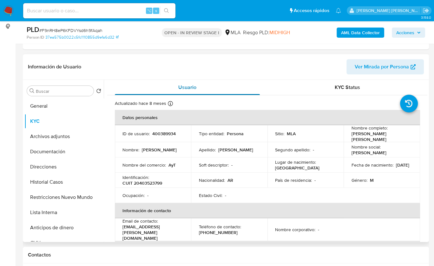
click at [185, 82] on div "Usuario" at bounding box center [187, 87] width 145 height 15
click at [202, 87] on div "Usuario" at bounding box center [187, 87] width 145 height 15
click at [215, 68] on header "Información de Usuario Ver Mirada por Persona" at bounding box center [226, 66] width 396 height 15
click at [190, 102] on div "Actualizado hace 8 meses Creado: 06/05/2020 23:58:14 Actualizado: 15/01/2025 20…" at bounding box center [153, 105] width 77 height 8
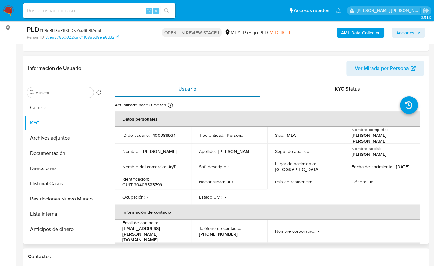
click at [194, 89] on span "Usuario" at bounding box center [187, 88] width 18 height 7
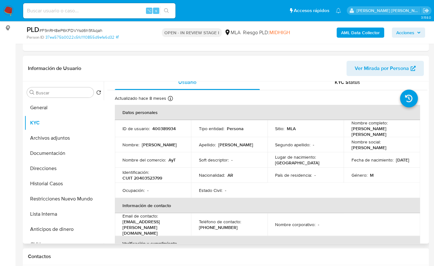
scroll to position [0, 0]
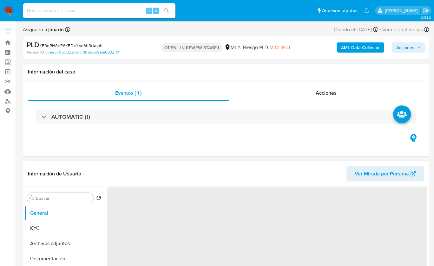
scroll to position [105, 0]
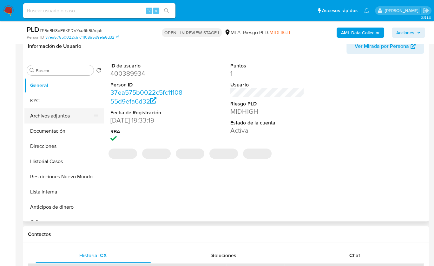
click at [60, 119] on button "Archivos adjuntos" at bounding box center [61, 115] width 74 height 15
select select "10"
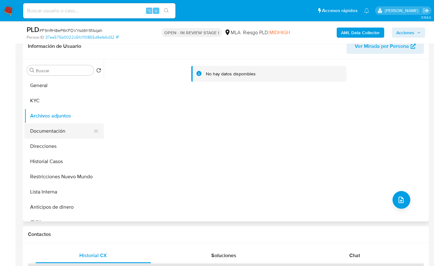
click at [49, 127] on button "Documentación" at bounding box center [61, 131] width 74 height 15
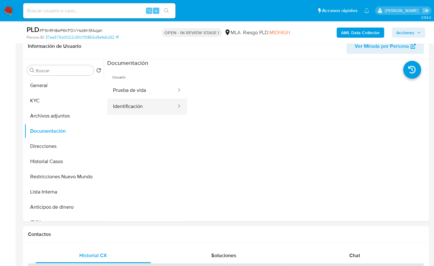
click at [150, 112] on button "Identificación" at bounding box center [142, 107] width 70 height 16
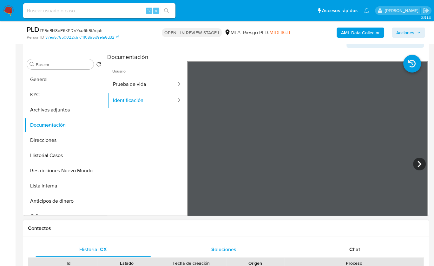
scroll to position [193, 0]
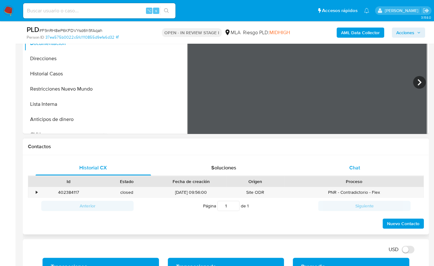
click at [356, 167] on span "Chat" at bounding box center [354, 167] width 11 height 7
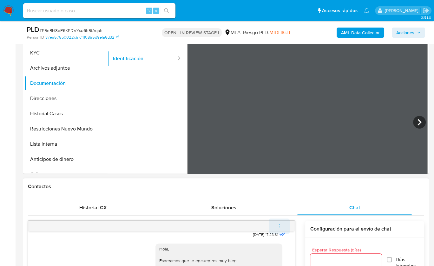
scroll to position [155, 0]
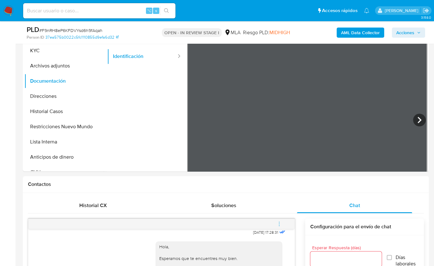
click at [282, 225] on button "menu-action" at bounding box center [279, 224] width 21 height 15
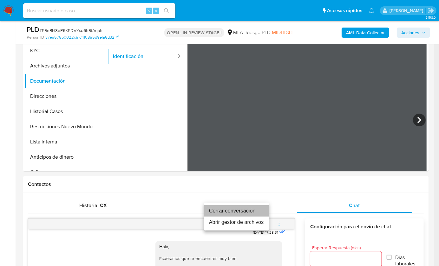
click at [251, 209] on li "Cerrar conversación" at bounding box center [236, 211] width 65 height 11
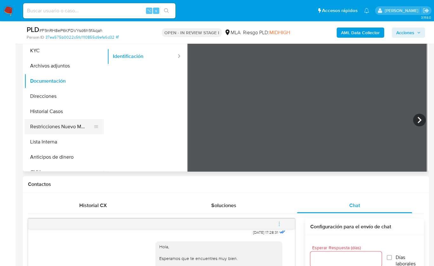
click at [39, 126] on button "Restricciones Nuevo Mundo" at bounding box center [61, 126] width 74 height 15
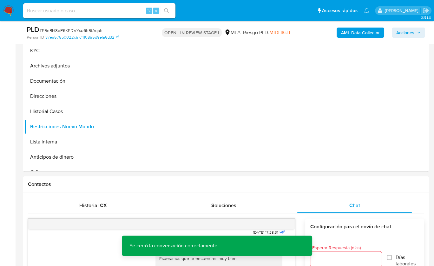
click at [365, 28] on b "AML Data Collector" at bounding box center [360, 33] width 39 height 10
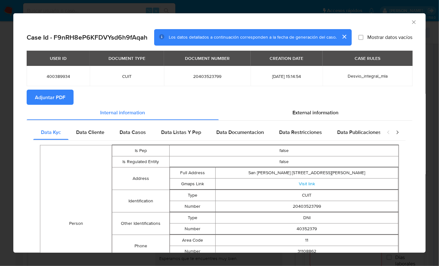
click at [48, 99] on span "Adjuntar PDF" at bounding box center [50, 97] width 30 height 14
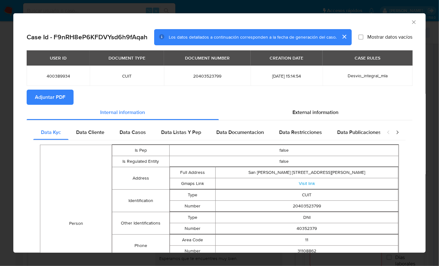
click at [411, 23] on icon "Cerrar ventana" at bounding box center [414, 22] width 6 height 6
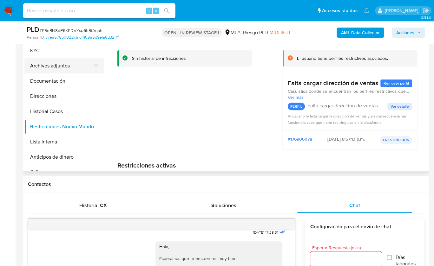
click at [41, 64] on button "Archivos adjuntos" at bounding box center [61, 65] width 74 height 15
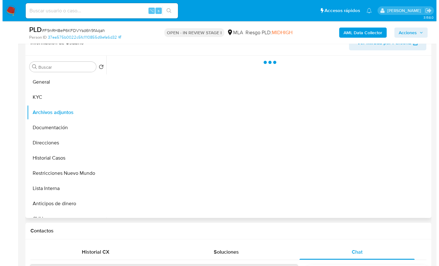
scroll to position [105, 0]
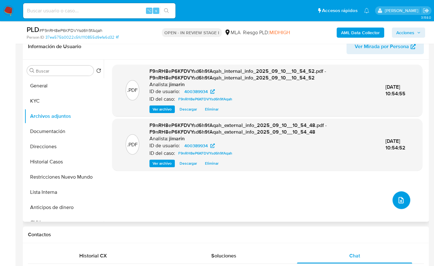
click at [392, 201] on button "upload-file" at bounding box center [401, 201] width 18 height 18
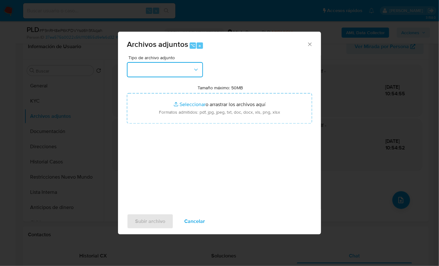
click at [138, 68] on button "button" at bounding box center [165, 69] width 76 height 15
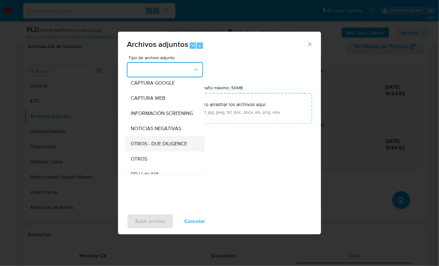
scroll to position [56, 0]
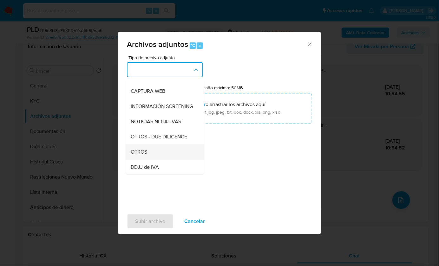
click at [148, 159] on div "OTROS" at bounding box center [163, 151] width 65 height 15
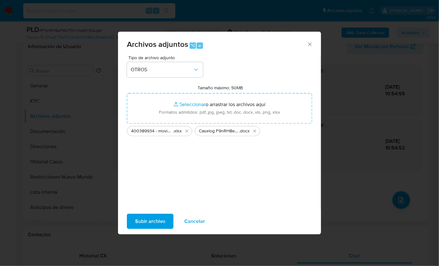
click at [159, 220] on span "Subir archivo" at bounding box center [150, 222] width 30 height 14
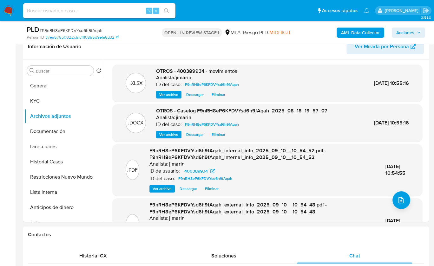
click at [173, 235] on h1 "Contactos" at bounding box center [226, 235] width 396 height 6
click at [388, 125] on span "[DATE] 10:55:16" at bounding box center [391, 122] width 35 height 7
click at [215, 135] on span "Eliminar" at bounding box center [219, 135] width 14 height 6
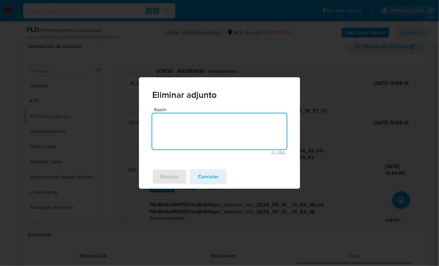
click at [208, 146] on textarea "Razón" at bounding box center [219, 132] width 134 height 36
type textarea "v2"
click at [162, 177] on span "Eliminar" at bounding box center [169, 177] width 18 height 14
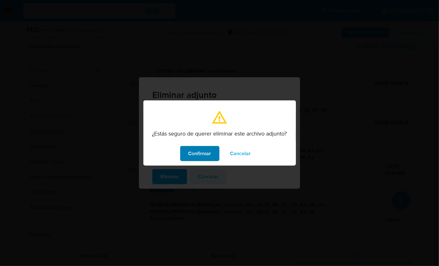
click at [210, 153] on span "Confirmar" at bounding box center [199, 154] width 23 height 14
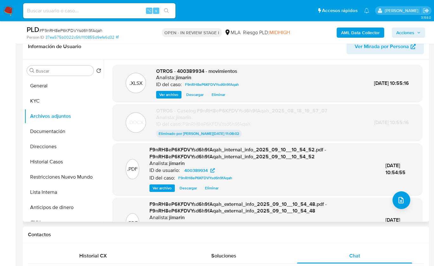
click at [408, 208] on div ".PDF F9nRH8eP6KFDVYsd6h9fAqah_external_info_2025_09_10__10_54_48.pdf - F9nRH8eP…" at bounding box center [267, 223] width 304 height 45
click at [401, 202] on icon "upload-file" at bounding box center [401, 201] width 8 height 8
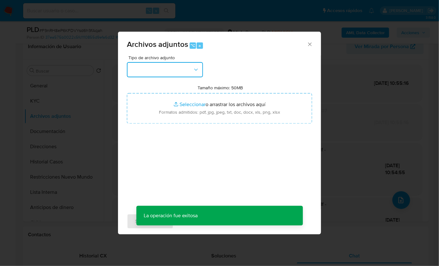
click at [154, 67] on button "button" at bounding box center [165, 69] width 76 height 15
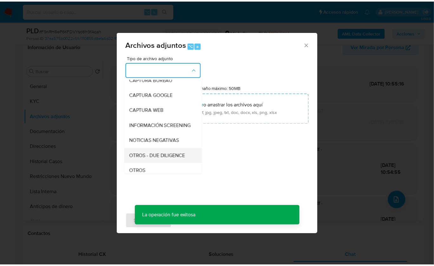
scroll to position [112, 0]
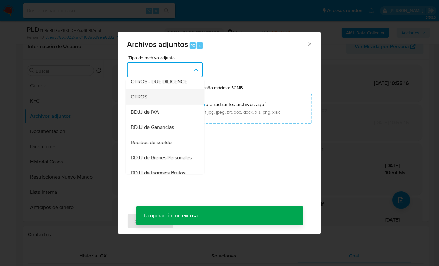
click at [150, 104] on div "OTROS" at bounding box center [163, 96] width 65 height 15
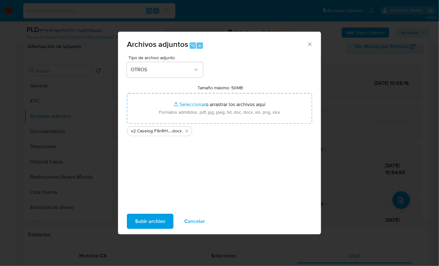
click at [155, 219] on span "Subir archivo" at bounding box center [150, 222] width 30 height 14
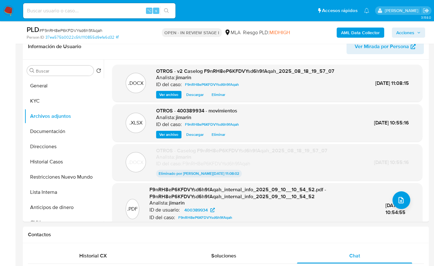
click at [417, 33] on icon "button" at bounding box center [419, 33] width 4 height 4
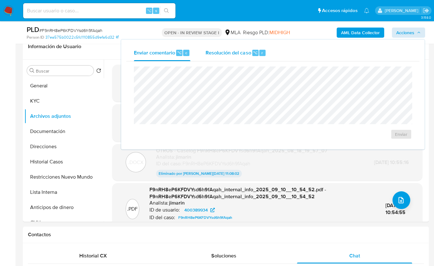
click at [234, 52] on span "Resolución del caso" at bounding box center [228, 52] width 45 height 7
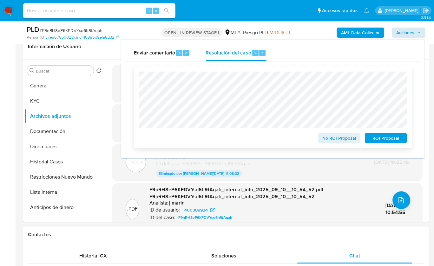
click at [333, 141] on span "No ROI Proposal" at bounding box center [339, 138] width 33 height 9
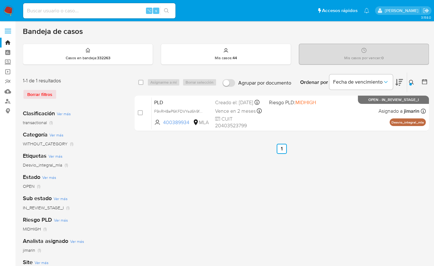
click at [412, 80] on icon at bounding box center [411, 82] width 5 height 5
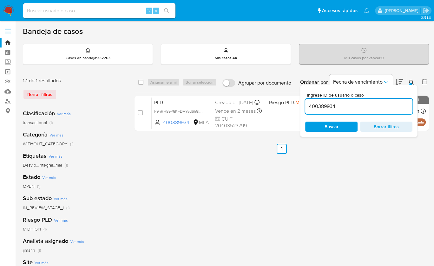
click at [383, 110] on input "400389934" at bounding box center [358, 106] width 107 height 8
type input "2082866459"
click at [412, 80] on icon at bounding box center [411, 82] width 5 height 5
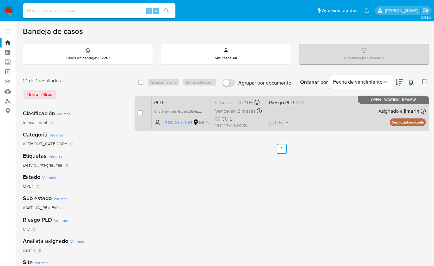
click at [143, 113] on div "case-item-checkbox No es posible asignar el caso" at bounding box center [145, 113] width 14 height 32
click at [140, 114] on input "checkbox" at bounding box center [140, 112] width 5 height 5
checkbox input "true"
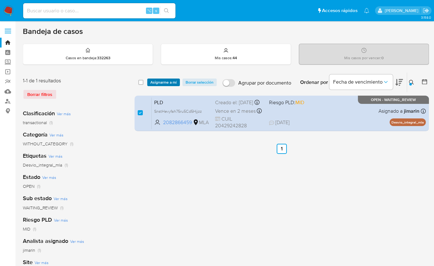
click at [160, 80] on span "Asignarme a mí" at bounding box center [163, 82] width 26 height 6
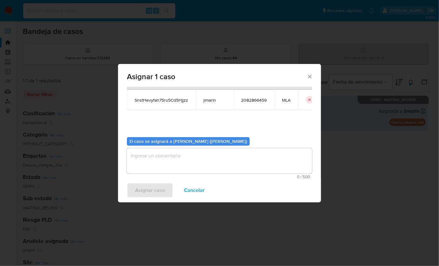
scroll to position [32, 0]
click at [189, 162] on textarea "assign-modal" at bounding box center [219, 159] width 185 height 25
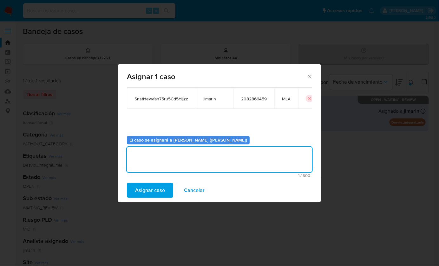
click at [173, 181] on div "Asignar caso Cancelar" at bounding box center [219, 191] width 203 height 24
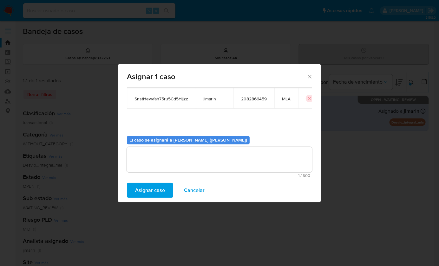
click at [165, 185] on button "Asignar caso" at bounding box center [150, 190] width 46 height 15
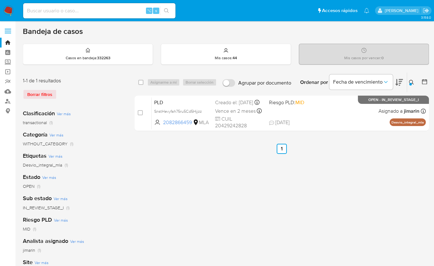
click at [409, 84] on button at bounding box center [412, 83] width 10 height 8
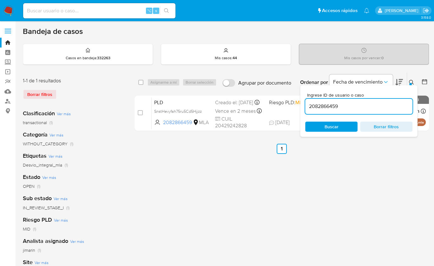
click at [395, 102] on input "2082866459" at bounding box center [358, 106] width 107 height 8
click at [413, 82] on icon at bounding box center [411, 82] width 5 height 5
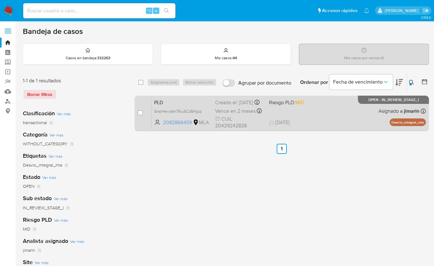
click at [364, 116] on div "PLD SnstHevyfah75ru5Cd5Hjjzz 2082866459 MLA Riesgo PLD: MID Creado el: 12/08/20…" at bounding box center [289, 113] width 274 height 32
click at [139, 111] on input "checkbox" at bounding box center [140, 112] width 5 height 5
checkbox input "true"
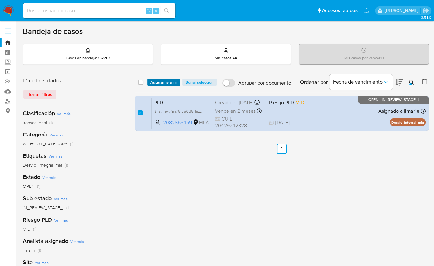
click at [158, 81] on span "Asignarme a mí" at bounding box center [163, 82] width 26 height 6
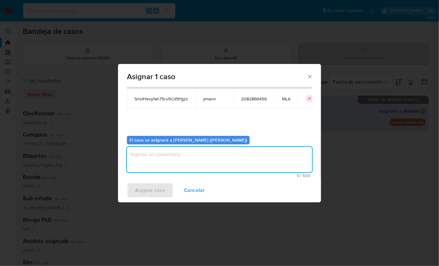
click at [170, 149] on textarea "assign-modal" at bounding box center [219, 159] width 185 height 25
click at [157, 187] on span "Asignar caso" at bounding box center [150, 191] width 30 height 14
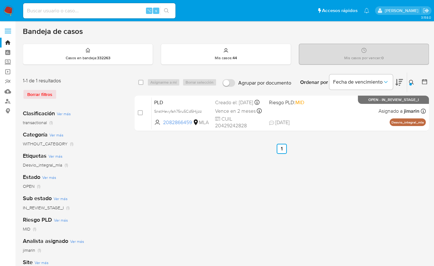
click at [409, 80] on icon at bounding box center [411, 82] width 5 height 5
click at [409, 78] on div "Ingrese ID de usuario o caso 2082866459 Buscar Borrar filtros" at bounding box center [412, 83] width 11 height 20
click at [411, 83] on div at bounding box center [410, 84] width 3 height 3
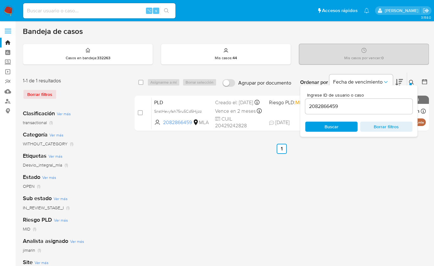
click at [380, 104] on input "2082866459" at bounding box center [358, 106] width 107 height 8
type input "1133876775"
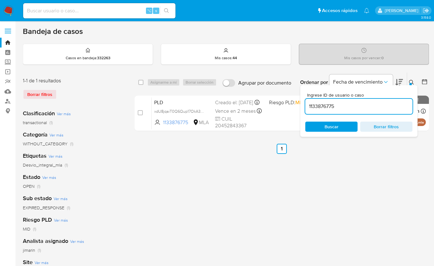
click at [412, 79] on button at bounding box center [412, 83] width 10 height 8
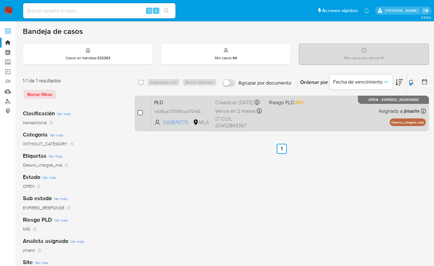
click at [139, 113] on input "checkbox" at bounding box center [140, 112] width 5 height 5
checkbox input "true"
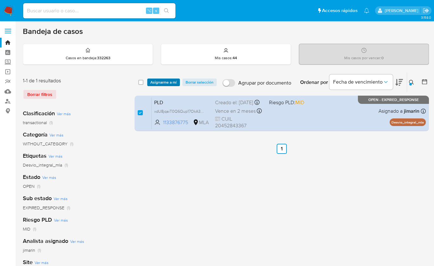
click at [155, 82] on span "Asignarme a mí" at bounding box center [163, 82] width 26 height 6
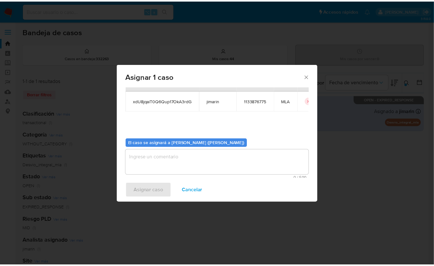
scroll to position [32, 0]
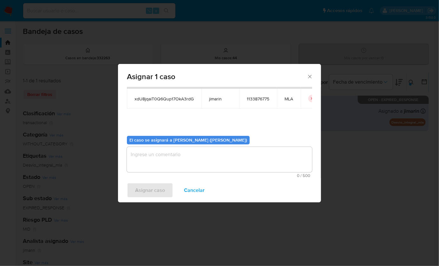
click at [179, 155] on textarea "assign-modal" at bounding box center [219, 159] width 185 height 25
click at [162, 184] on span "Asignar caso" at bounding box center [150, 191] width 30 height 14
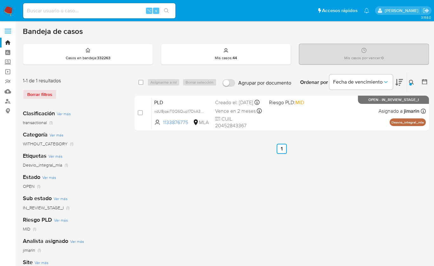
click at [412, 81] on icon at bounding box center [411, 82] width 5 height 5
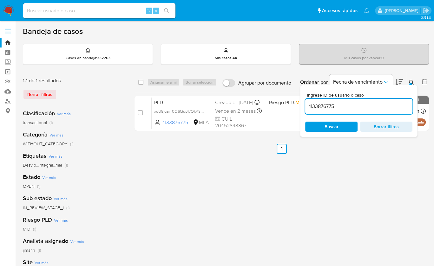
click at [390, 102] on input "1133876775" at bounding box center [358, 106] width 107 height 8
click at [411, 80] on icon at bounding box center [411, 82] width 5 height 5
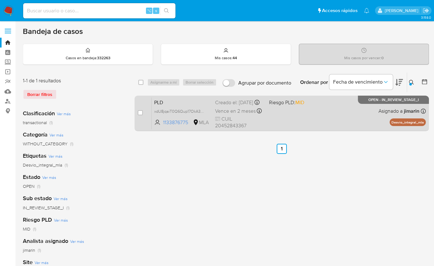
click at [306, 117] on div "PLD xdU8jqaiT0Q6Qup17OkA3rdG 1133876775 MLA Riesgo PLD: MID Creado el: 12/08/20…" at bounding box center [289, 113] width 274 height 32
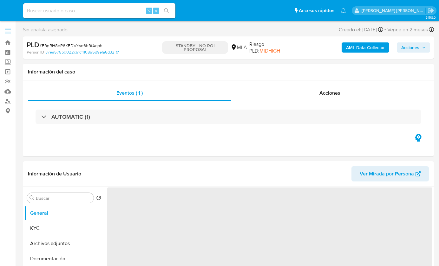
select select "10"
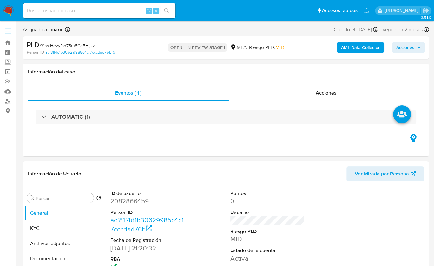
select select "10"
click at [82, 44] on span "# SnstHevyfah75ru5Cd5Hjjzz" at bounding box center [66, 45] width 55 height 6
copy span "SnstHevyfah75ru5Cd5Hjjzz"
click at [111, 200] on dd "2082866459" at bounding box center [147, 201] width 74 height 9
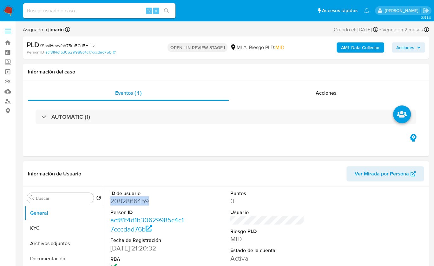
click at [111, 200] on dd "2082866459" at bounding box center [147, 201] width 74 height 9
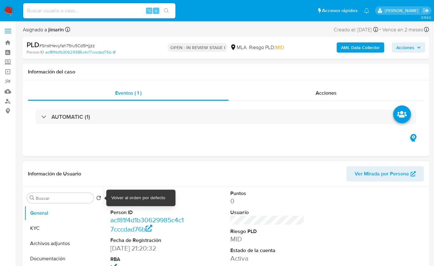
copy dd "2082866459"
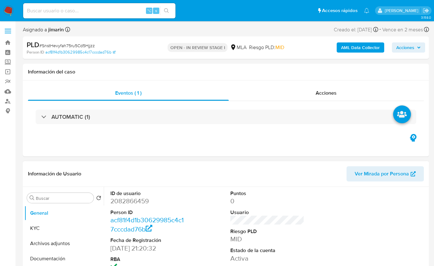
click at [146, 172] on header "Información de Usuario Ver Mirada por Persona" at bounding box center [226, 173] width 396 height 15
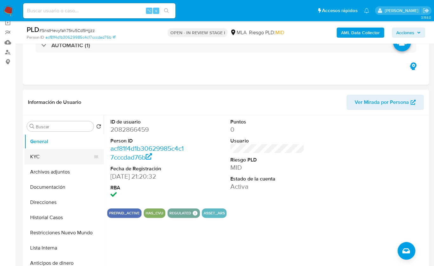
scroll to position [51, 0]
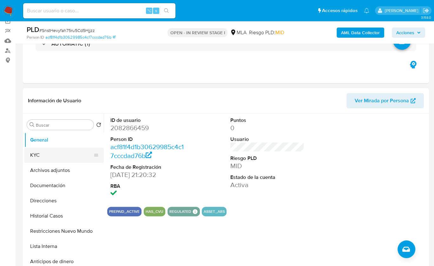
click at [44, 148] on button "KYC" at bounding box center [61, 155] width 74 height 15
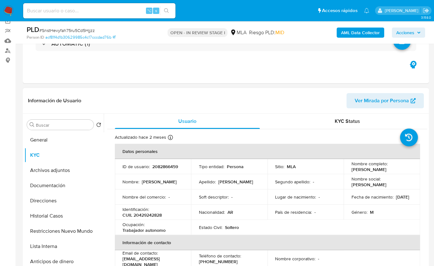
click at [156, 213] on p "CUIL 20429242828" at bounding box center [141, 215] width 39 height 6
click at [178, 118] on span "Usuario" at bounding box center [187, 121] width 18 height 7
click at [146, 215] on p "CUIL 20429242828" at bounding box center [141, 215] width 39 height 6
click at [146, 214] on p "CUIL 20429242828" at bounding box center [141, 215] width 39 height 6
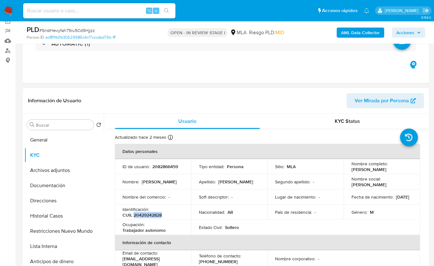
copy p "20429242828"
click at [195, 124] on span "Usuario" at bounding box center [187, 121] width 18 height 7
click at [147, 213] on p "CUIL 20429242828" at bounding box center [141, 215] width 39 height 6
copy p "20429242828"
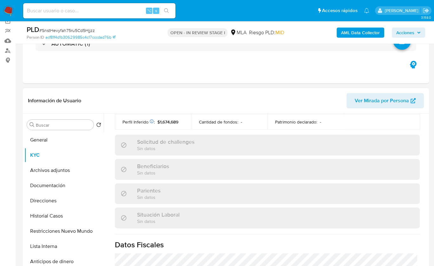
scroll to position [170, 0]
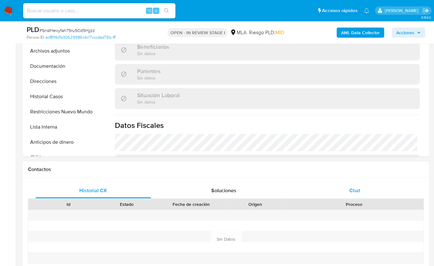
click at [356, 191] on span "Chat" at bounding box center [354, 190] width 11 height 7
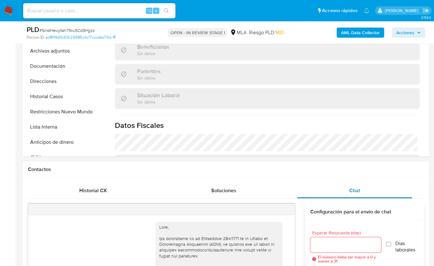
scroll to position [378, 0]
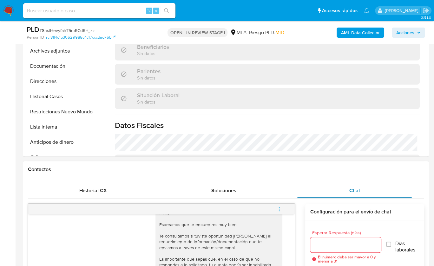
click at [357, 191] on span "Chat" at bounding box center [354, 190] width 11 height 7
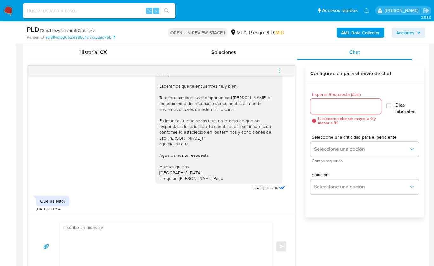
scroll to position [321, 0]
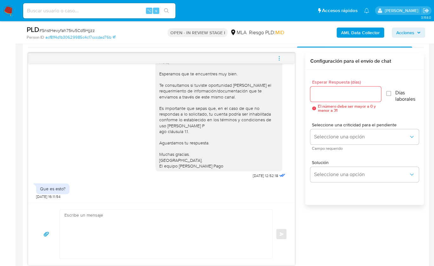
click at [101, 238] on textarea at bounding box center [164, 234] width 200 height 49
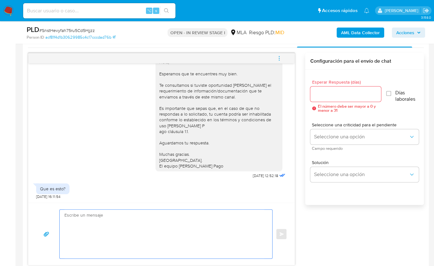
click at [110, 228] on textarea at bounding box center [164, 234] width 200 height 49
click at [100, 216] on textarea at bounding box center [164, 234] width 200 height 49
paste textarea "Hola XXX, Muchas gracias por tu respuesta. Analizamos tu caso y verificamos que…"
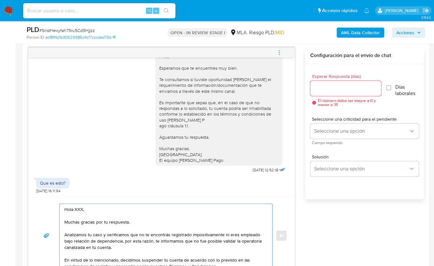
scroll to position [0, 0]
click at [78, 210] on textarea "Hola XXX, Muchas gracias por tu respuesta. Analizamos tu caso y verificamos que…" at bounding box center [164, 235] width 200 height 63
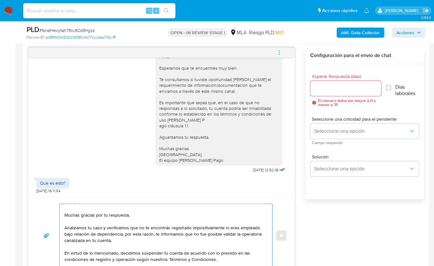
scroll to position [8, 0]
click at [157, 225] on textarea "Hola, Muchas gracias por tu respuesta. Analizamos tu caso y verificamos que no …" at bounding box center [164, 235] width 200 height 63
click at [243, 233] on textarea "Hola, Muchas gracias por tu respuesta. Analizamos tu caso y verificamos que no …" at bounding box center [164, 235] width 200 height 63
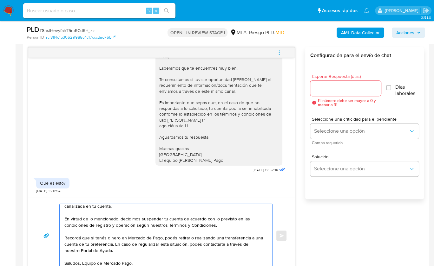
scroll to position [49, 0]
type textarea "Hola, Muchas gracias por tu respuesta. Analizamos tu caso y verificamos que no …"
click at [319, 87] on input "Esperar Respuesta (días)" at bounding box center [345, 88] width 71 height 8
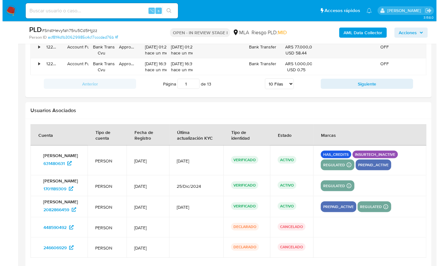
scroll to position [1231, 0]
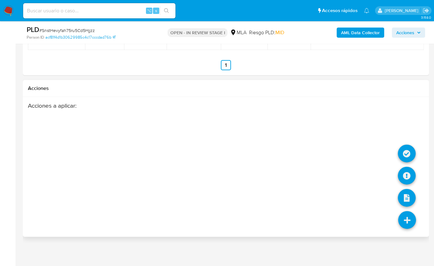
type input "0"
click at [406, 219] on icon at bounding box center [407, 221] width 18 height 18
click at [401, 173] on icon at bounding box center [407, 176] width 18 height 18
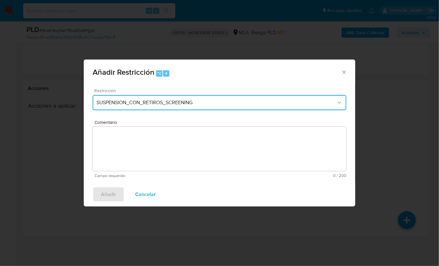
click at [167, 101] on span "SUSPENSION_CON_RETIROS_SCREENING" at bounding box center [216, 103] width 240 height 6
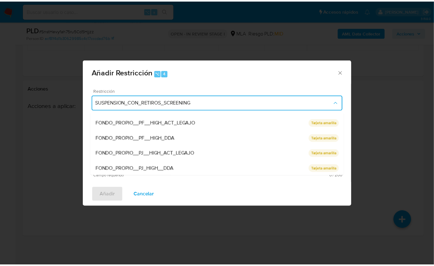
scroll to position [116, 0]
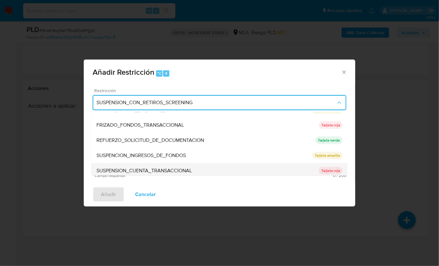
click at [159, 170] on span "SUSPENSION_CUENTA_TRANSACCIONAL" at bounding box center [143, 171] width 95 height 6
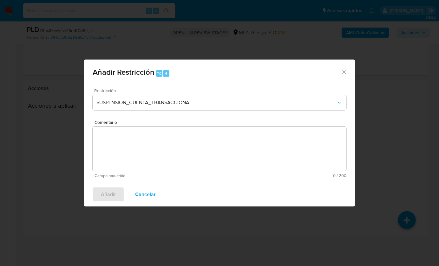
click at [162, 148] on textarea "Comentario" at bounding box center [220, 149] width 254 height 44
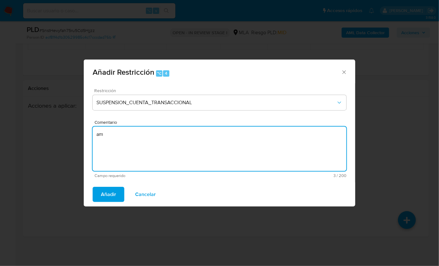
type textarea "a"
type textarea "AML"
click at [119, 194] on button "Añadir" at bounding box center [109, 194] width 32 height 15
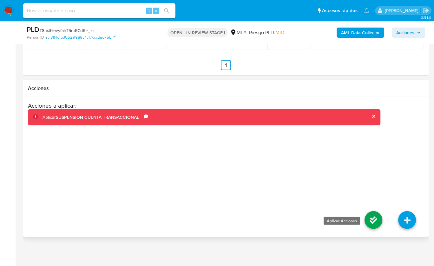
click at [374, 218] on icon at bounding box center [373, 221] width 18 height 18
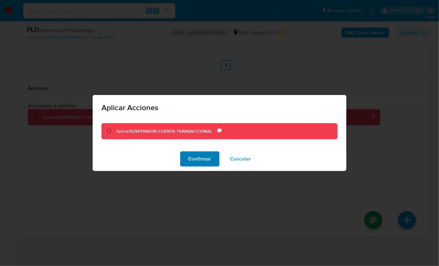
click at [192, 163] on span "Confirmar" at bounding box center [199, 159] width 23 height 14
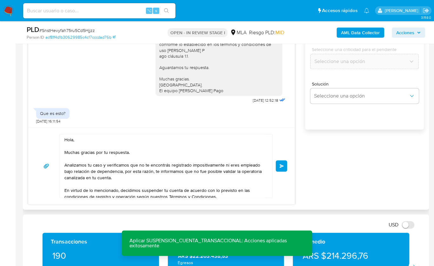
scroll to position [402, 0]
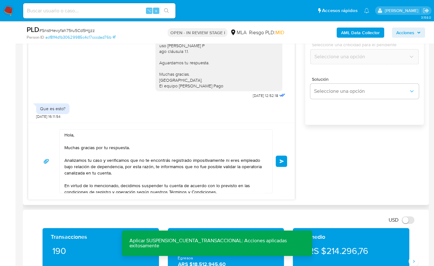
click at [279, 160] on span "Enviar" at bounding box center [281, 162] width 4 height 4
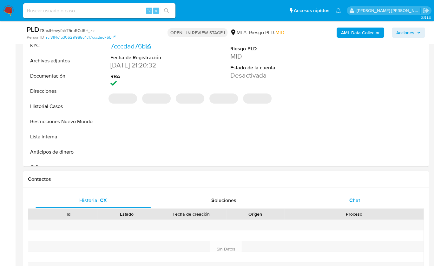
click at [351, 194] on div "Chat" at bounding box center [354, 200] width 115 height 15
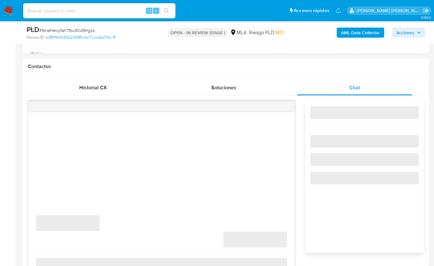
scroll to position [278, 0]
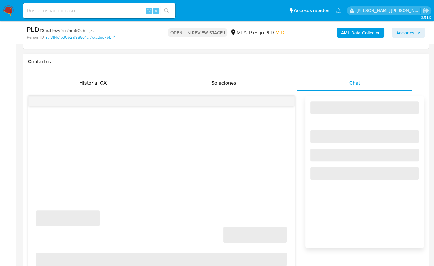
select select "10"
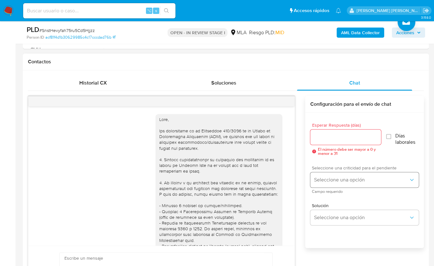
scroll to position [506, 0]
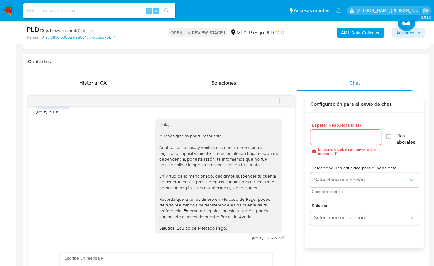
click at [278, 99] on icon "menu-action" at bounding box center [279, 102] width 6 height 6
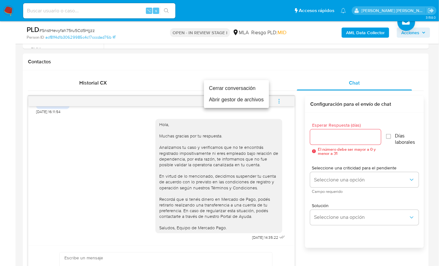
click at [233, 84] on li "Cerrar conversación" at bounding box center [236, 88] width 65 height 11
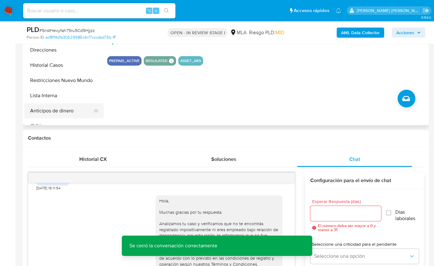
scroll to position [192, 0]
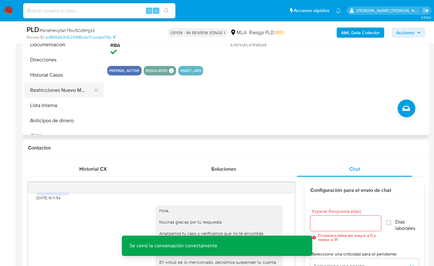
click at [67, 94] on button "Restricciones Nuevo Mundo" at bounding box center [61, 90] width 74 height 15
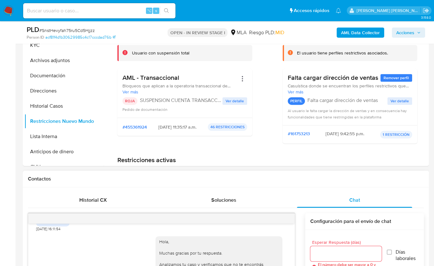
scroll to position [147, 0]
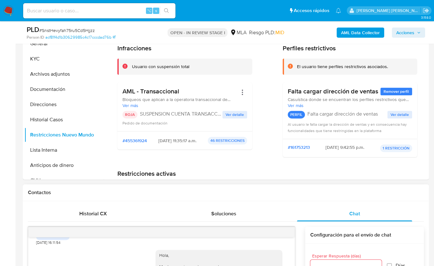
click at [311, 190] on h1 "Contactos" at bounding box center [226, 193] width 396 height 6
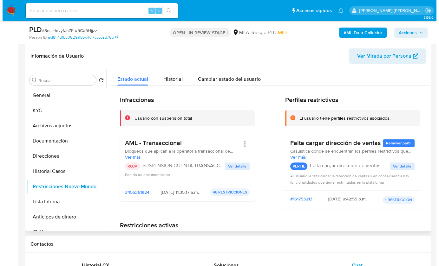
scroll to position [94, 0]
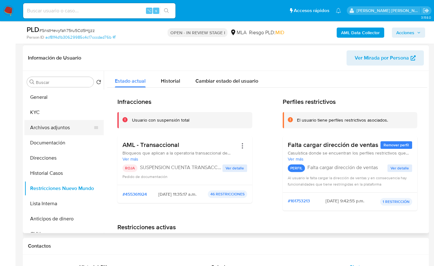
click at [61, 128] on button "Archivos adjuntos" at bounding box center [61, 127] width 74 height 15
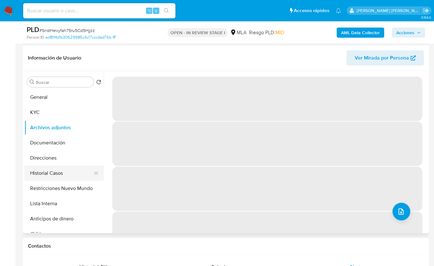
click at [83, 175] on button "Historial Casos" at bounding box center [61, 173] width 74 height 15
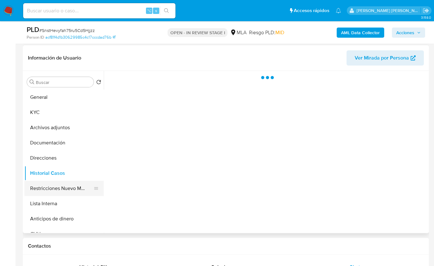
click at [75, 184] on button "Restricciones Nuevo Mundo" at bounding box center [61, 188] width 74 height 15
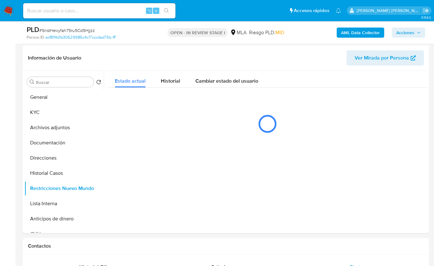
click at [346, 31] on b "AML Data Collector" at bounding box center [360, 33] width 39 height 10
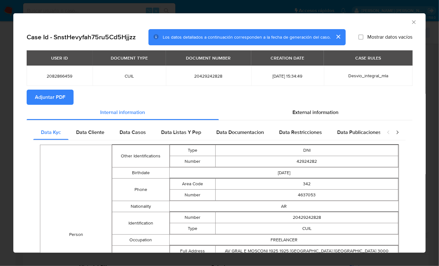
click at [57, 95] on span "Adjuntar PDF" at bounding box center [50, 97] width 30 height 14
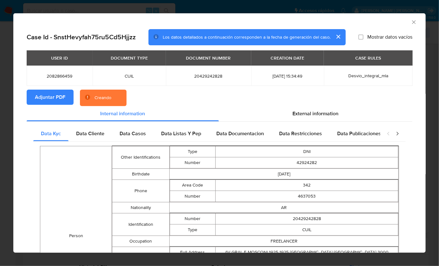
click at [172, 94] on section "Adjuntar PDF Creando" at bounding box center [220, 98] width 386 height 16
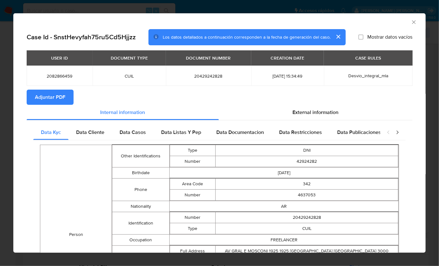
click at [411, 23] on icon "Cerrar ventana" at bounding box center [414, 22] width 6 height 6
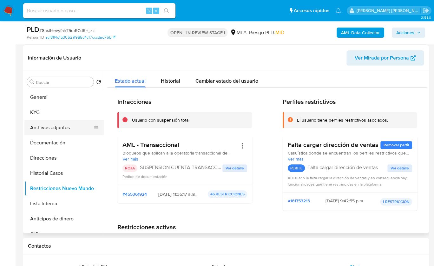
click at [51, 128] on button "Archivos adjuntos" at bounding box center [61, 127] width 74 height 15
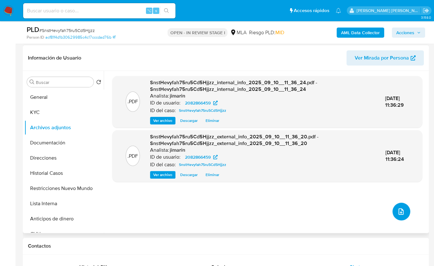
click at [398, 209] on icon "upload-file" at bounding box center [401, 212] width 8 height 8
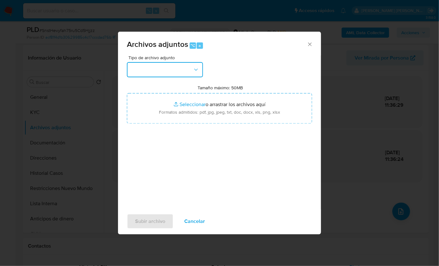
click at [178, 71] on button "button" at bounding box center [165, 69] width 76 height 15
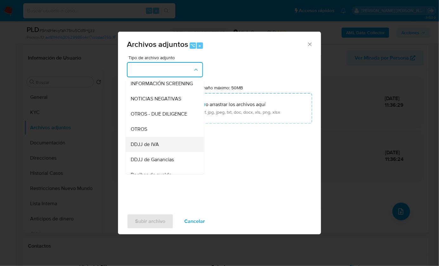
scroll to position [92, 0]
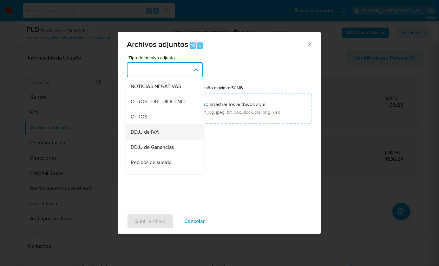
click at [150, 131] on div "DDJJ de IVA" at bounding box center [163, 131] width 65 height 15
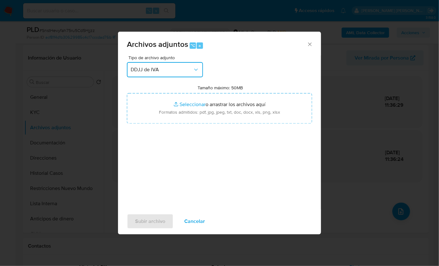
click at [158, 70] on span "DDJJ de IVA" at bounding box center [162, 70] width 62 height 6
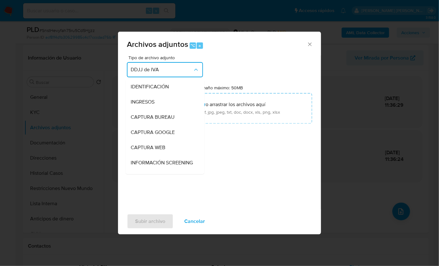
scroll to position [103, 0]
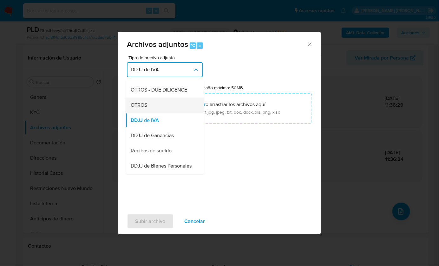
click at [153, 113] on div "OTROS" at bounding box center [163, 104] width 65 height 15
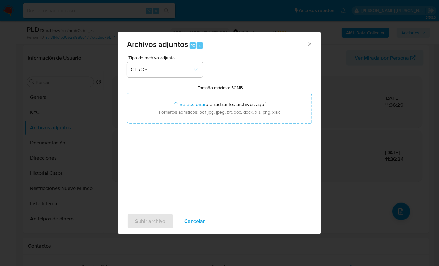
click at [198, 159] on div "Tipo de archivo adjunto OTROS Tamaño máximo: 50MB Seleccionar archivos Seleccio…" at bounding box center [219, 130] width 185 height 150
click at [312, 45] on icon "Cerrar" at bounding box center [310, 44] width 6 height 6
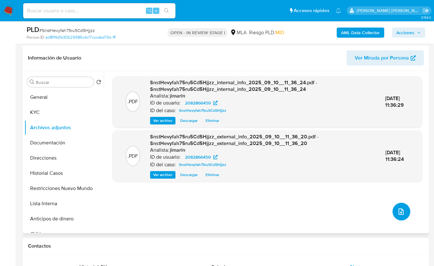
click at [401, 210] on icon "upload-file" at bounding box center [401, 212] width 8 height 8
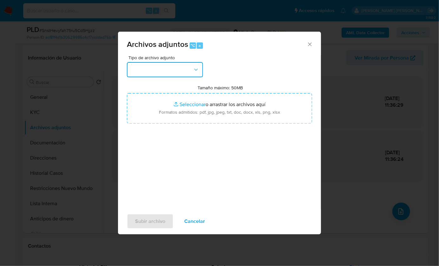
click at [165, 71] on button "button" at bounding box center [165, 69] width 76 height 15
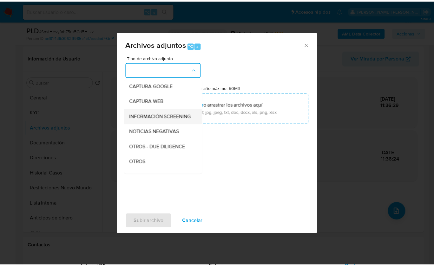
scroll to position [49, 0]
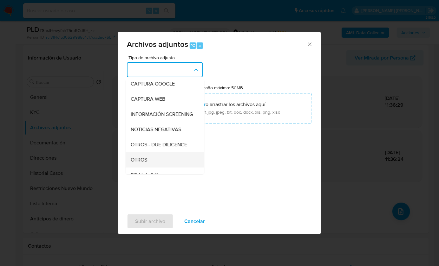
click at [144, 163] on span "OTROS" at bounding box center [139, 160] width 16 height 6
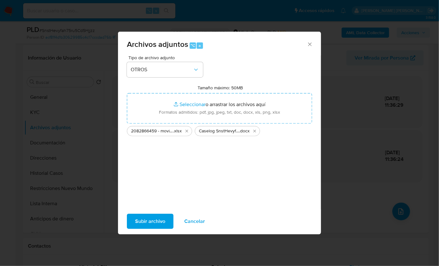
click at [147, 225] on span "Subir archivo" at bounding box center [150, 222] width 30 height 14
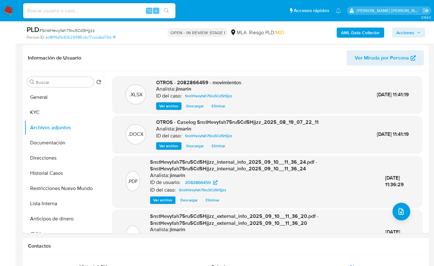
click at [413, 31] on span "Acciones" at bounding box center [405, 33] width 18 height 10
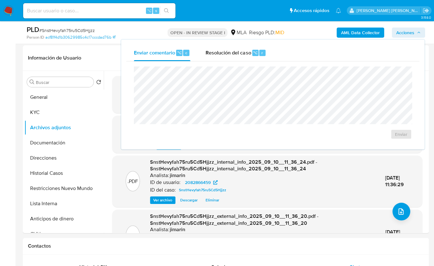
click at [215, 55] on span "Resolución del caso" at bounding box center [228, 52] width 45 height 7
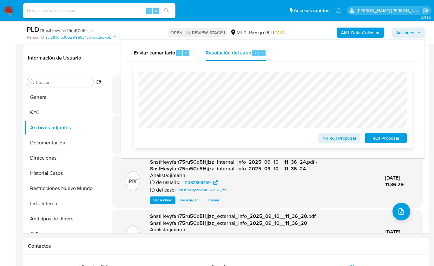
click at [380, 140] on span "ROI Proposal" at bounding box center [385, 138] width 33 height 9
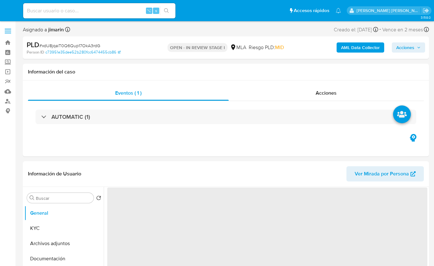
select select "10"
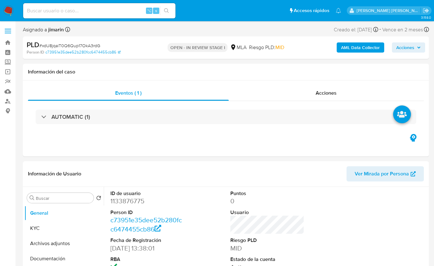
click at [93, 46] on span "# xdU8jqaiT0Q6Qup17OkA3rdG" at bounding box center [69, 45] width 61 height 6
copy span "xdU8jqaiT0Q6Qup17OkA3rdG"
click at [127, 202] on dd "1133876775" at bounding box center [147, 201] width 74 height 9
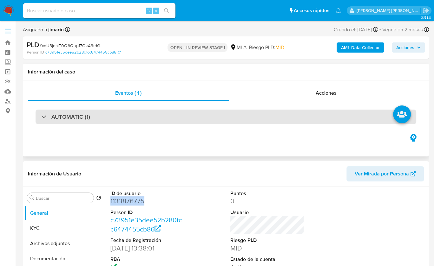
copy dd "1133876775"
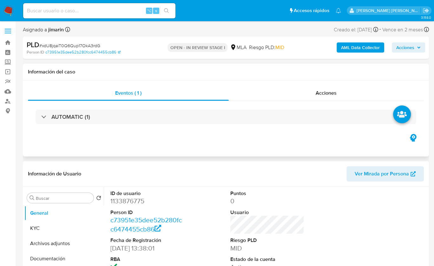
click at [104, 156] on div "Eventos ( 1 ) Acciones AUTOMATIC (1)" at bounding box center [226, 119] width 406 height 76
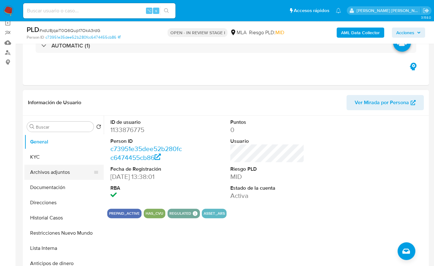
scroll to position [52, 0]
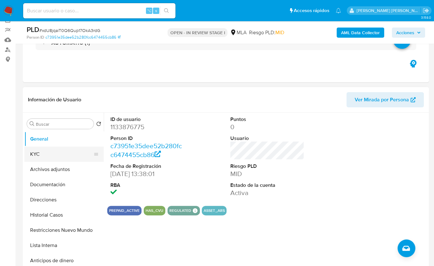
click at [55, 151] on button "KYC" at bounding box center [61, 154] width 74 height 15
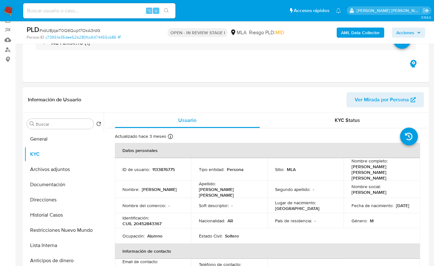
click at [150, 218] on td "Identificación : CUIL 20452843367" at bounding box center [153, 220] width 76 height 15
click at [151, 221] on p "CUIL 20452843367" at bounding box center [141, 224] width 39 height 6
copy p "20452843367"
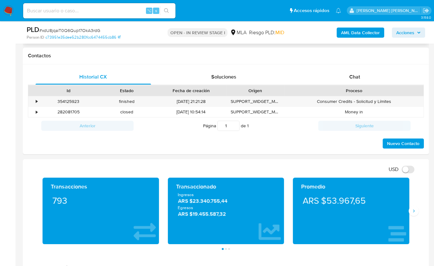
scroll to position [279, 0]
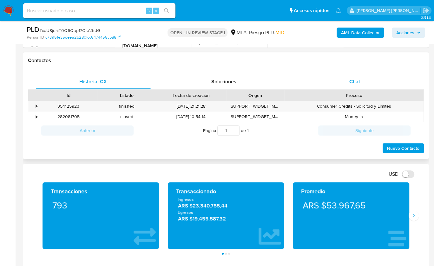
click at [352, 80] on span "Chat" at bounding box center [354, 81] width 11 height 7
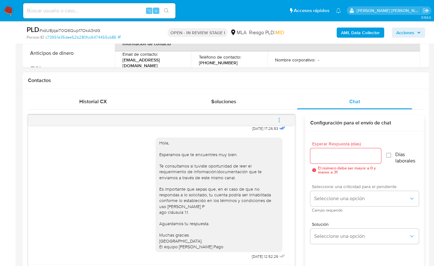
scroll to position [177, 0]
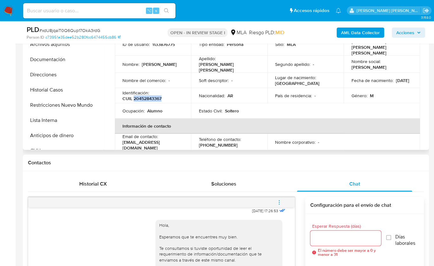
click at [149, 96] on p "CUIL 20452843367" at bounding box center [141, 99] width 39 height 6
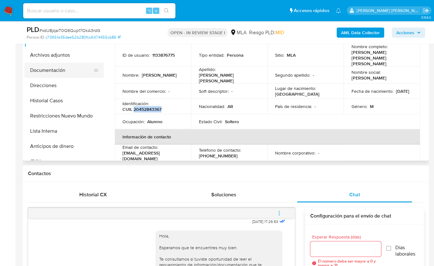
click at [61, 68] on button "Documentación" at bounding box center [61, 70] width 74 height 15
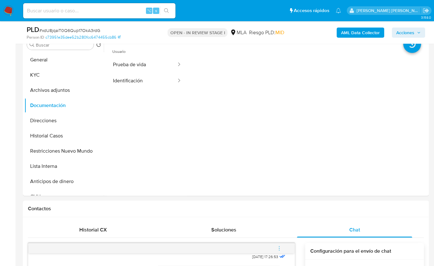
scroll to position [121, 0]
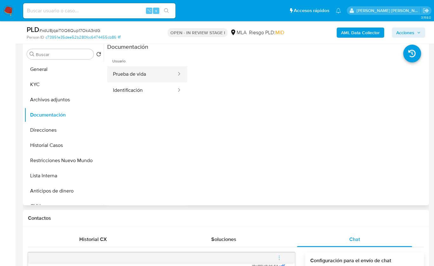
click at [156, 74] on button "Prueba de vida" at bounding box center [142, 74] width 70 height 16
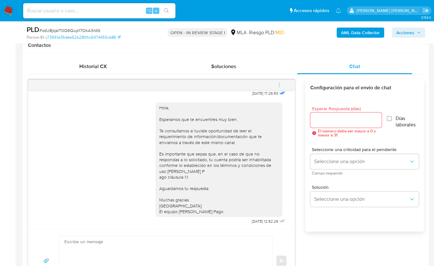
scroll to position [304, 0]
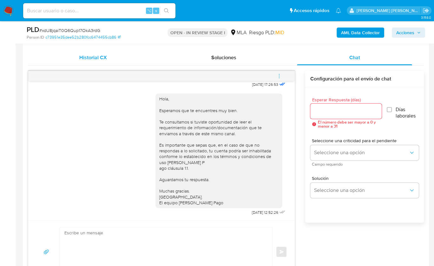
click at [101, 60] on span "Historial CX" at bounding box center [93, 57] width 28 height 7
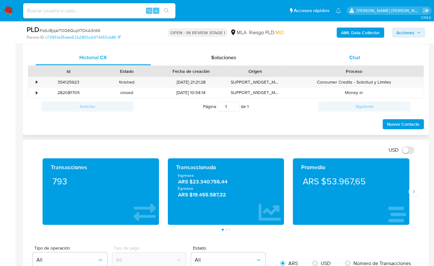
click at [362, 57] on div "Chat" at bounding box center [354, 57] width 115 height 15
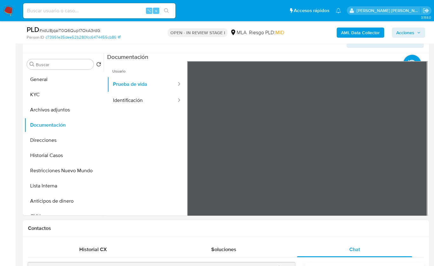
scroll to position [110, 0]
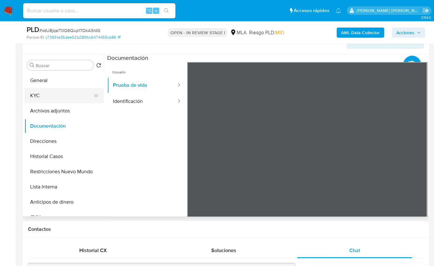
click at [65, 98] on button "KYC" at bounding box center [61, 95] width 74 height 15
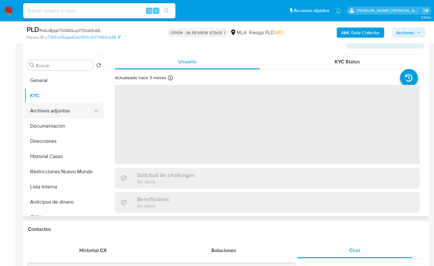
click at [64, 107] on button "Archivos adjuntos" at bounding box center [61, 110] width 74 height 15
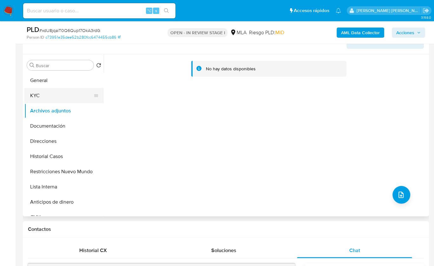
click at [49, 100] on button "KYC" at bounding box center [61, 95] width 74 height 15
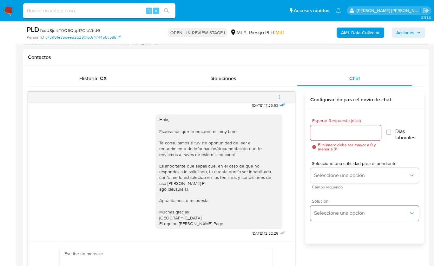
scroll to position [317, 0]
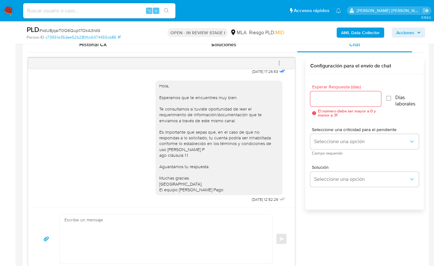
click at [395, 221] on div "Esperar Respuesta (días) El número debe ser mayor a 0 y menor a 31 Días laboral…" at bounding box center [364, 151] width 119 height 152
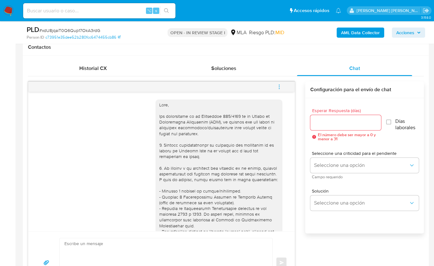
scroll to position [359, 0]
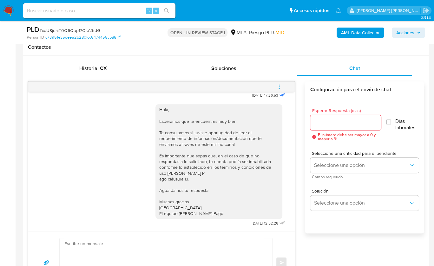
click at [284, 83] on button "menu-action" at bounding box center [279, 86] width 21 height 15
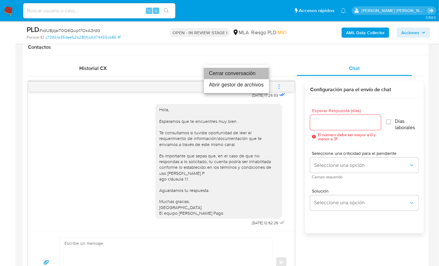
click at [248, 69] on li "Cerrar conversación" at bounding box center [236, 73] width 65 height 11
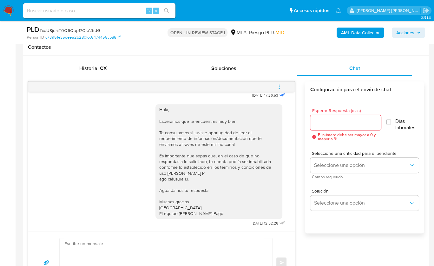
click at [296, 118] on div "18/08/2025 17:26:53 Hola, Esperamos que te encuentres muy bien. Te consultamos …" at bounding box center [226, 188] width 396 height 213
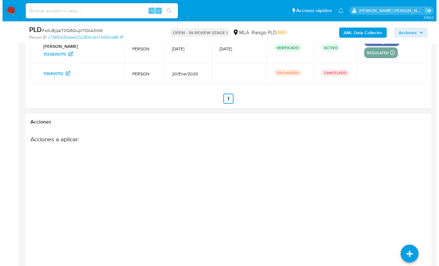
scroll to position [1152, 0]
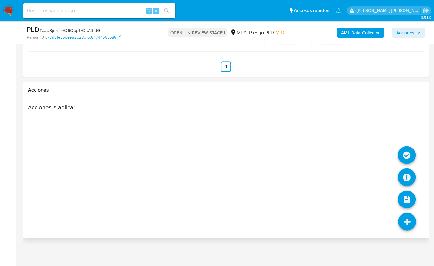
click at [398, 219] on icon at bounding box center [407, 222] width 18 height 18
click at [402, 178] on icon at bounding box center [407, 178] width 18 height 18
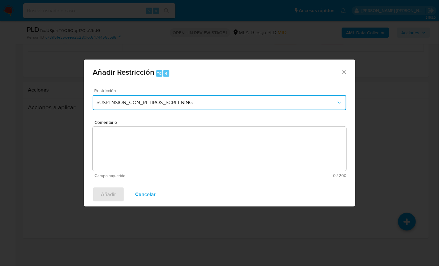
click at [167, 96] on button "SUSPENSION_CON_RETIROS_SCREENING" at bounding box center [220, 102] width 254 height 15
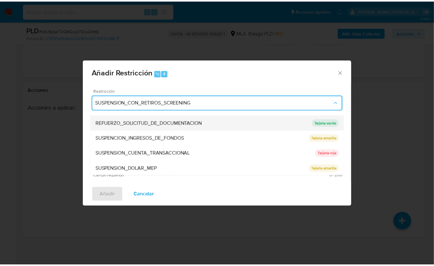
scroll to position [134, 0]
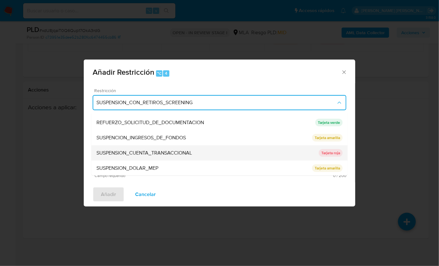
click at [166, 148] on div "SUSPENSION_CUENTA_TRANSACCIONAL" at bounding box center [207, 153] width 222 height 15
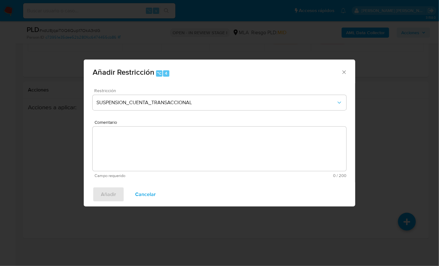
click at [166, 146] on textarea "Comentario" at bounding box center [220, 149] width 254 height 44
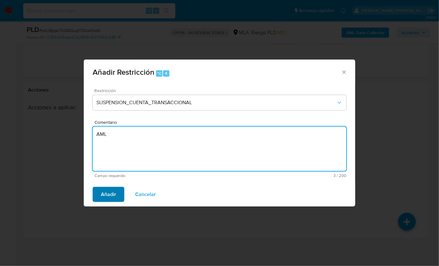
type textarea "AML"
click at [119, 191] on button "Añadir" at bounding box center [109, 194] width 32 height 15
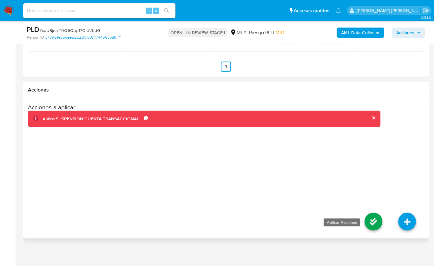
click at [372, 217] on icon at bounding box center [373, 222] width 18 height 18
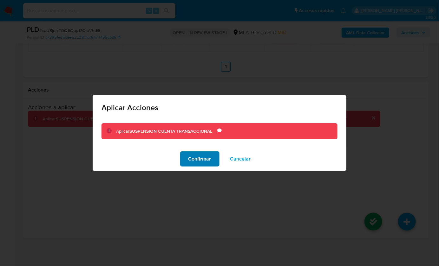
click at [190, 158] on span "Confirmar" at bounding box center [199, 159] width 23 height 14
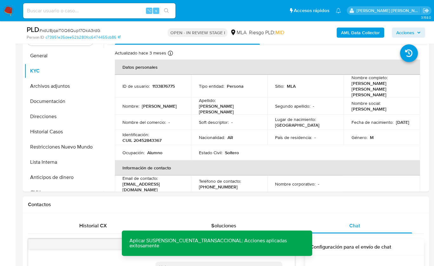
scroll to position [124, 0]
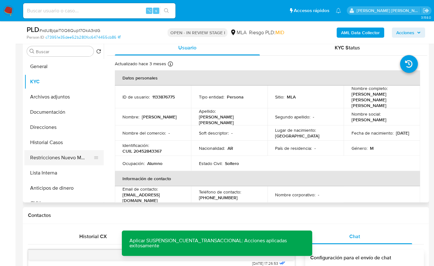
click at [62, 157] on button "Restricciones Nuevo Mundo" at bounding box center [61, 157] width 74 height 15
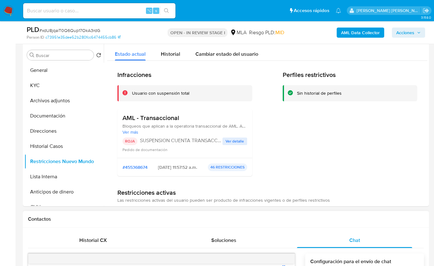
scroll to position [114, 0]
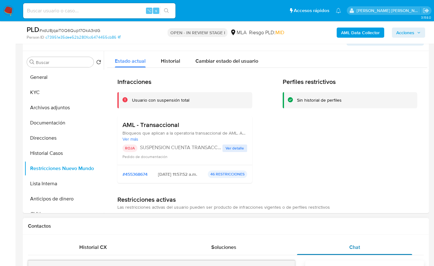
click at [358, 249] on span "Chat" at bounding box center [354, 247] width 11 height 7
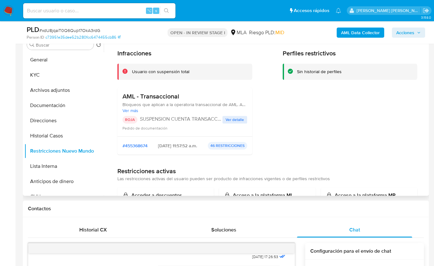
scroll to position [0, 0]
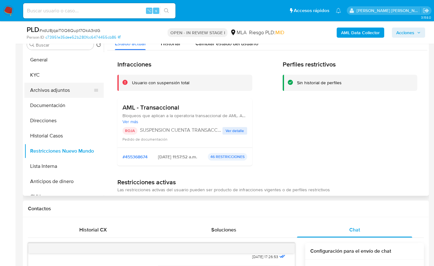
click at [59, 92] on button "Archivos adjuntos" at bounding box center [61, 90] width 74 height 15
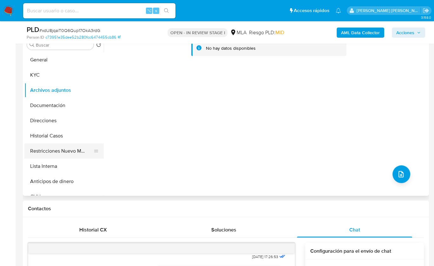
drag, startPoint x: 55, startPoint y: 148, endPoint x: 218, endPoint y: 106, distance: 168.8
click at [55, 148] on button "Restricciones Nuevo Mundo" at bounding box center [61, 151] width 74 height 15
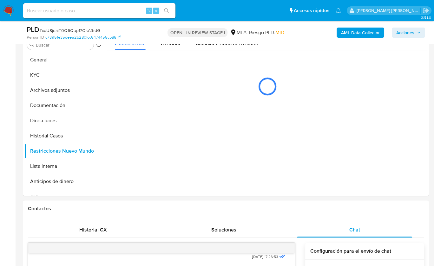
click at [361, 31] on b "AML Data Collector" at bounding box center [360, 33] width 39 height 10
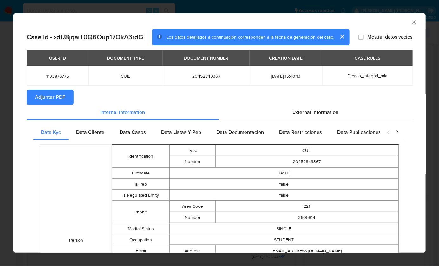
click at [59, 95] on span "Adjuntar PDF" at bounding box center [50, 97] width 30 height 14
click at [411, 22] on icon "Cerrar ventana" at bounding box center [414, 22] width 6 height 6
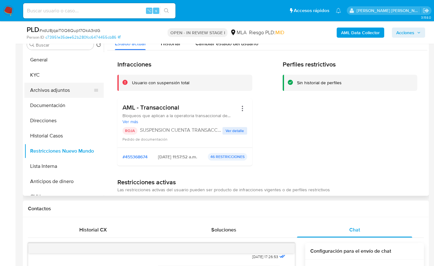
click at [44, 92] on button "Archivos adjuntos" at bounding box center [61, 90] width 74 height 15
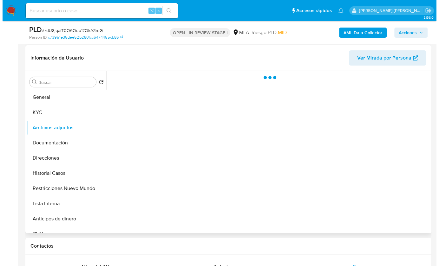
scroll to position [91, 0]
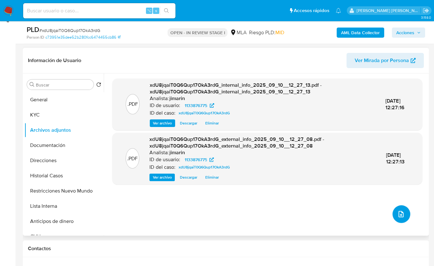
click at [402, 215] on button "upload-file" at bounding box center [401, 215] width 18 height 18
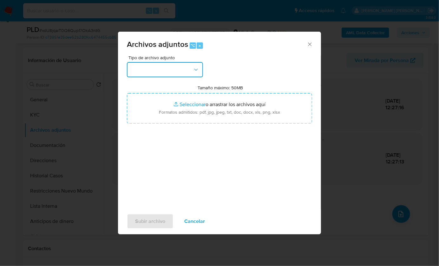
click at [161, 71] on button "button" at bounding box center [165, 69] width 76 height 15
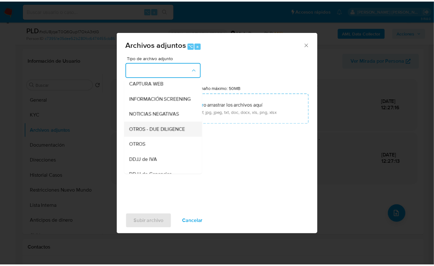
scroll to position [68, 0]
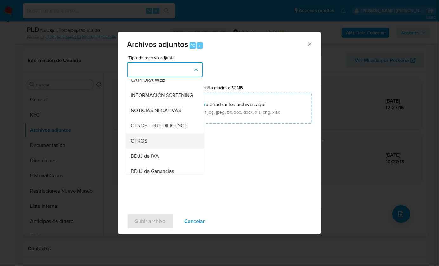
click at [145, 144] on span "OTROS" at bounding box center [139, 141] width 16 height 6
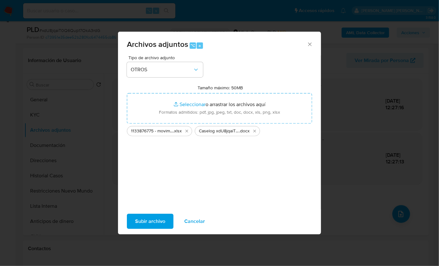
click at [149, 226] on span "Subir archivo" at bounding box center [150, 222] width 30 height 14
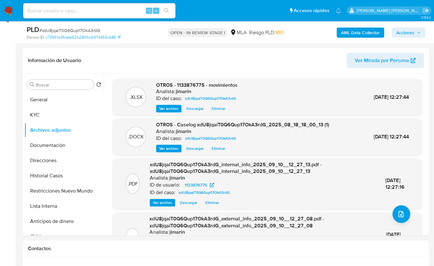
click at [413, 33] on span "Acciones" at bounding box center [405, 33] width 18 height 10
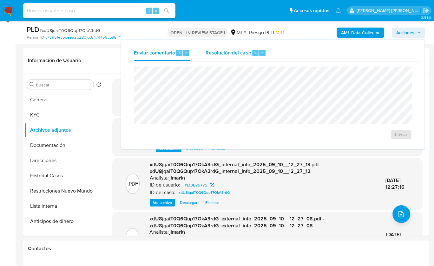
click at [216, 45] on div "Resolución del caso ⌥ r" at bounding box center [236, 53] width 61 height 16
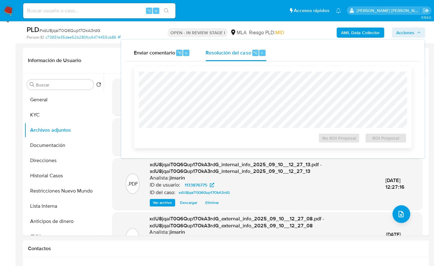
click at [224, 69] on div "No ROI Proposal ROI Proposal" at bounding box center [273, 108] width 278 height 82
click at [394, 140] on span "ROI Proposal" at bounding box center [385, 138] width 33 height 9
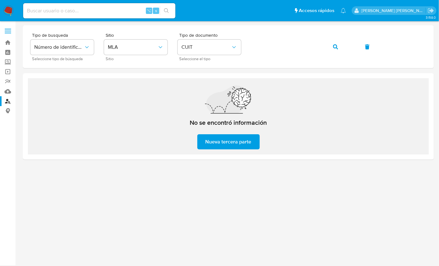
click at [13, 12] on img at bounding box center [8, 10] width 11 height 11
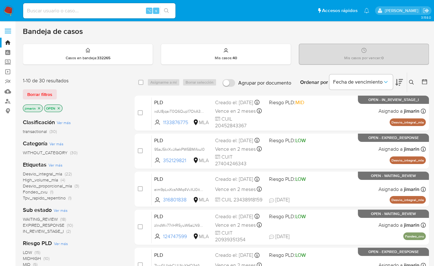
click at [411, 82] on icon at bounding box center [411, 82] width 5 height 5
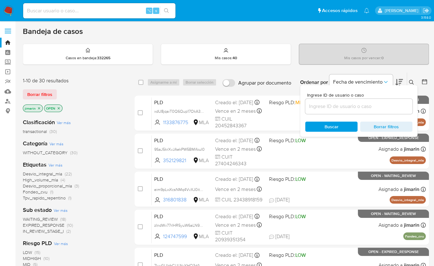
click at [379, 106] on input at bounding box center [358, 106] width 107 height 8
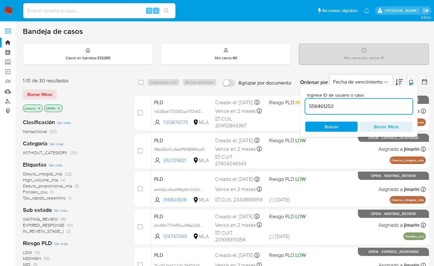
type input "556461253"
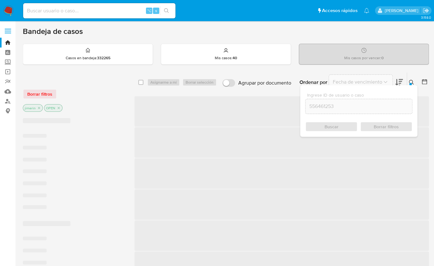
click at [413, 80] on icon at bounding box center [411, 82] width 5 height 5
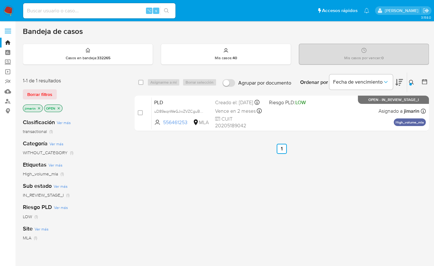
click at [57, 108] on icon "close-filter" at bounding box center [59, 109] width 4 height 4
click at [40, 107] on icon "close-filter" at bounding box center [39, 109] width 4 height 4
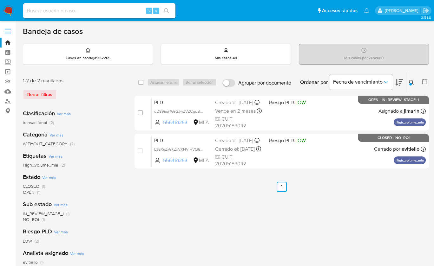
click at [353, 207] on div "select-all-cases-checkbox Asignarme a mí Borrar selección Agrupar por documento…" at bounding box center [281, 211] width 294 height 278
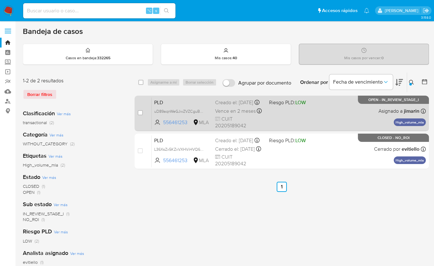
click at [347, 117] on div "PLD uD89aqnWeGJwZVZCguBOLUhd 556461253 MLA Riesgo PLD: LOW Creado el: [DATE] Cr…" at bounding box center [289, 113] width 274 height 32
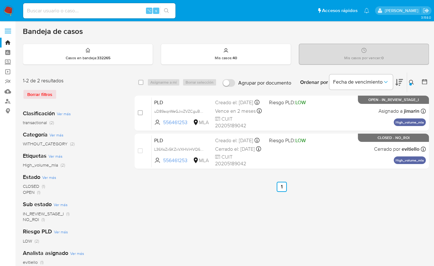
click at [339, 204] on div "select-all-cases-checkbox Asignarme a mí Borrar selección Agrupar por documento…" at bounding box center [281, 211] width 294 height 278
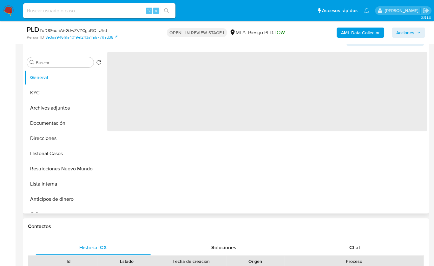
scroll to position [151, 0]
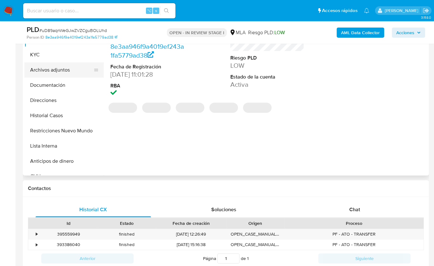
click at [65, 72] on button "Archivos adjuntos" at bounding box center [61, 69] width 74 height 15
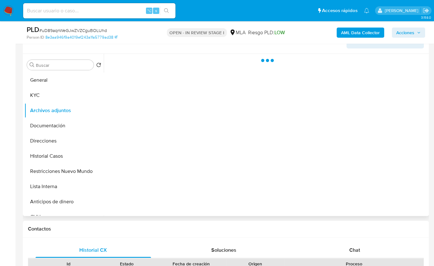
select select "10"
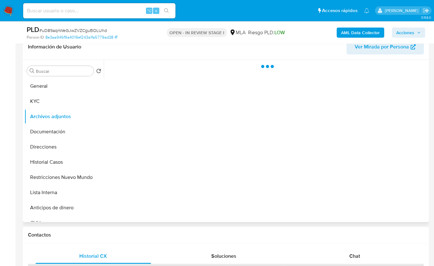
scroll to position [101, 0]
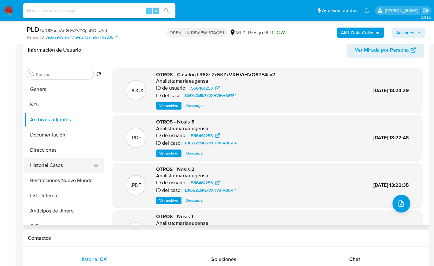
click at [59, 169] on button "Historial Casos" at bounding box center [61, 165] width 74 height 15
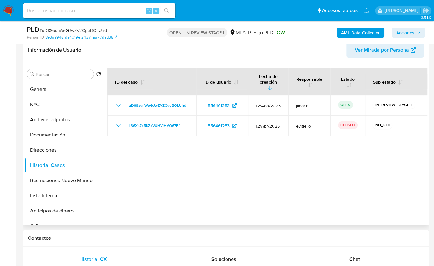
click at [304, 155] on div at bounding box center [265, 144] width 323 height 162
click at [65, 125] on button "Archivos adjuntos" at bounding box center [61, 119] width 74 height 15
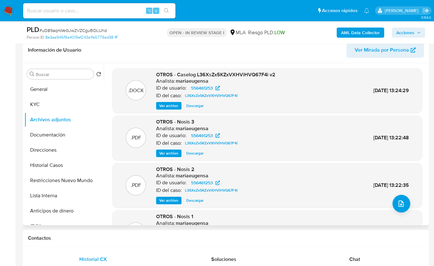
click at [240, 120] on div ".PDF OTROS - Nosis 3 Analista: mariaeugensa ID de usuario: 556461253 ID del cas…" at bounding box center [267, 138] width 304 height 39
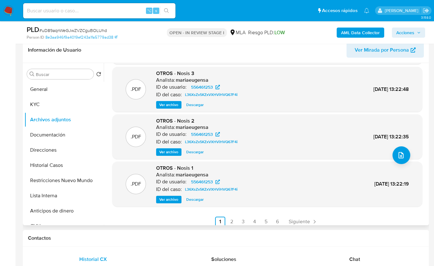
scroll to position [53, 0]
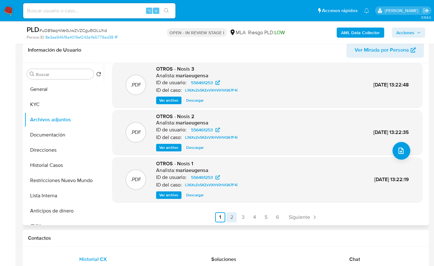
click at [233, 221] on link "2" at bounding box center [231, 217] width 10 height 10
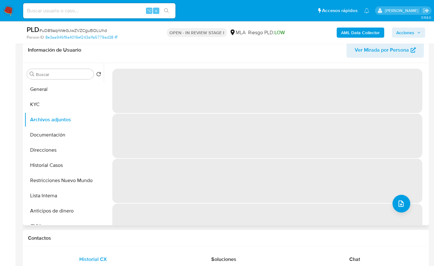
scroll to position [214, 0]
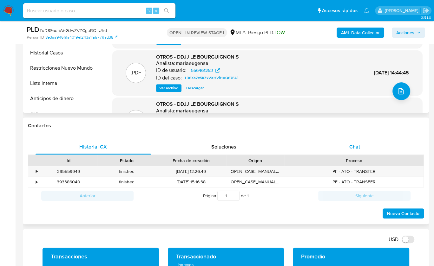
click at [355, 145] on span "Chat" at bounding box center [354, 146] width 11 height 7
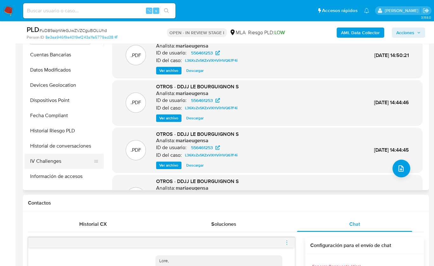
scroll to position [183, 0]
click at [65, 147] on button "Historial de conversaciones" at bounding box center [61, 145] width 74 height 15
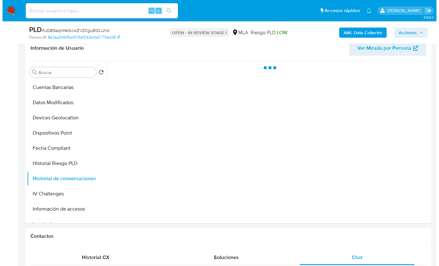
scroll to position [94, 0]
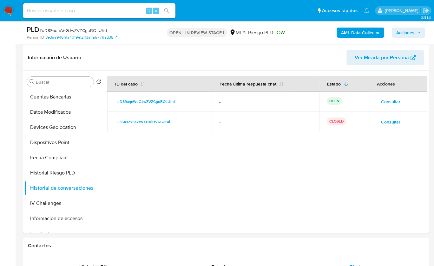
click at [386, 121] on span "Consultar" at bounding box center [390, 122] width 19 height 9
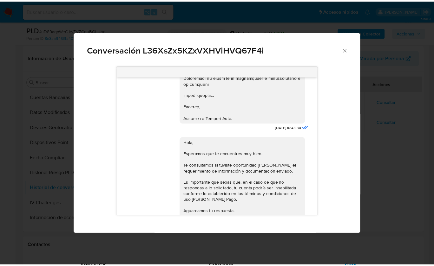
scroll to position [39, 0]
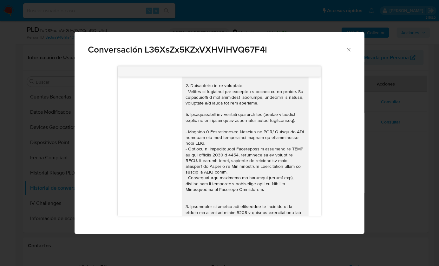
click at [348, 49] on icon "Cerrar" at bounding box center [349, 50] width 6 height 6
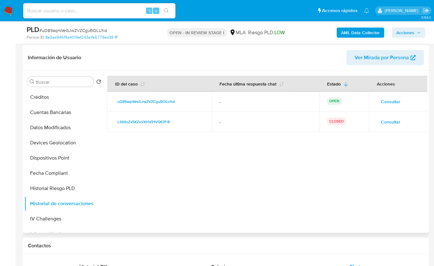
scroll to position [0, 0]
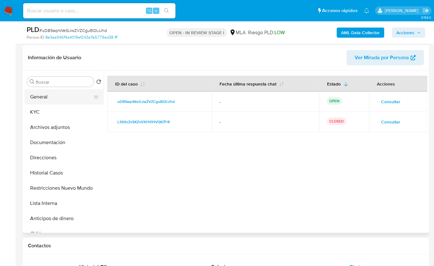
click at [46, 94] on button "General" at bounding box center [61, 96] width 74 height 15
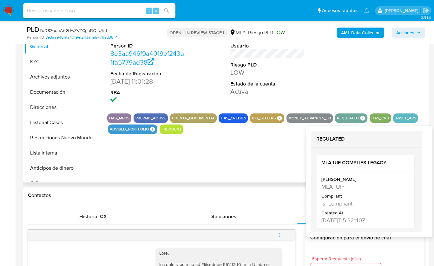
click at [249, 165] on div "ID de usuario 556461253 Person ID 8e3aa946f9a4019ef243a1fa5779ad38 Fecha de Reg…" at bounding box center [265, 101] width 323 height 162
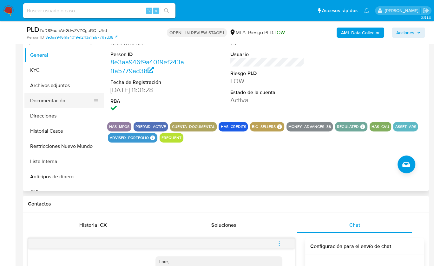
click at [57, 103] on button "Documentación" at bounding box center [61, 100] width 74 height 15
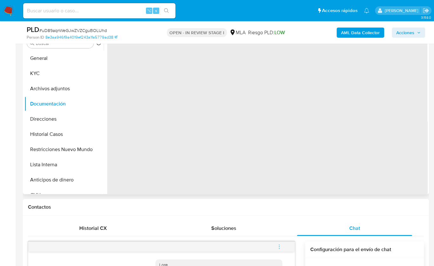
scroll to position [123, 0]
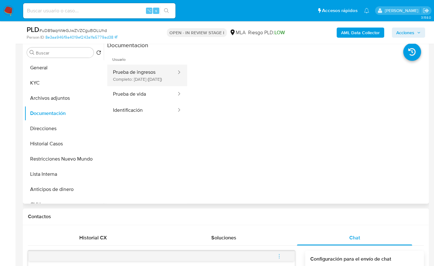
click at [141, 79] on button "Prueba de ingresos Completo: 17/05/2021 (hace 4 años)" at bounding box center [142, 76] width 70 height 22
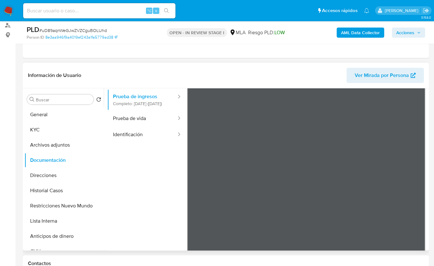
scroll to position [55, 0]
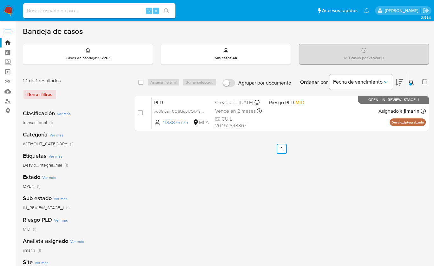
click at [407, 81] on button at bounding box center [412, 83] width 10 height 8
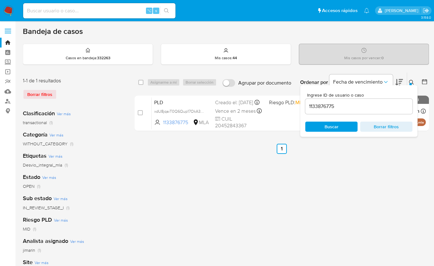
click at [362, 107] on input "1133876775" at bounding box center [358, 106] width 107 height 8
type input "1186786814"
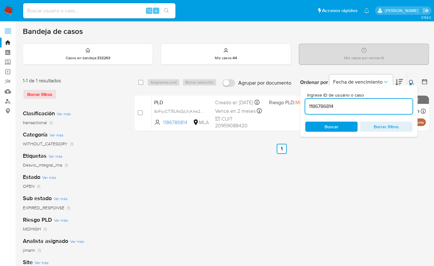
click at [410, 81] on icon at bounding box center [411, 82] width 5 height 5
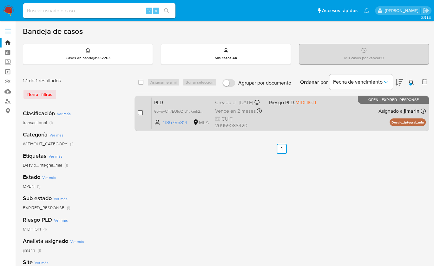
click at [140, 112] on input "checkbox" at bounding box center [140, 112] width 5 height 5
checkbox input "true"
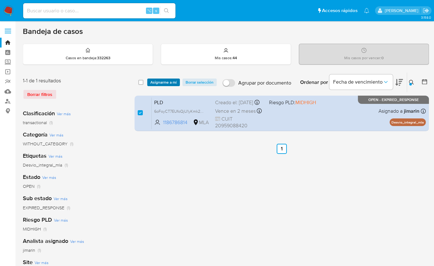
click at [157, 84] on span "Asignarme a mí" at bounding box center [163, 82] width 26 height 6
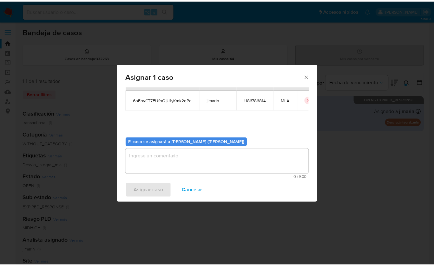
scroll to position [32, 0]
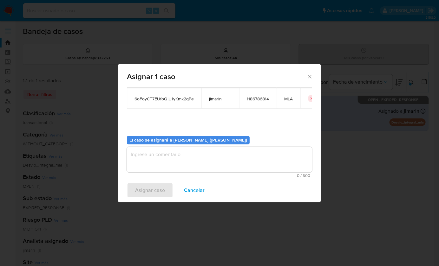
click at [160, 153] on textarea "assign-modal" at bounding box center [219, 159] width 185 height 25
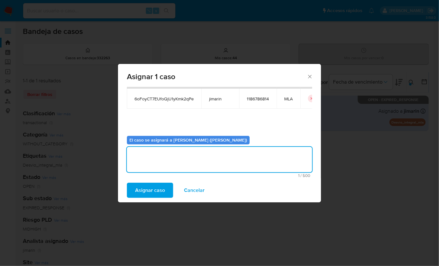
click at [153, 190] on span "Asignar caso" at bounding box center [150, 191] width 30 height 14
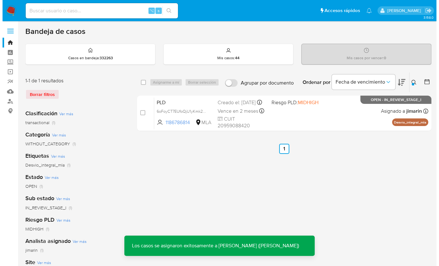
scroll to position [1, 0]
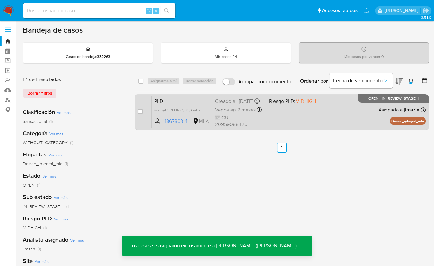
click at [338, 114] on div "PLD 6oFoyCT7EUfoQjU1yKmk2qPe 1186786814 MLA Riesgo PLD: MIDHIGH Creado el: [DAT…" at bounding box center [289, 112] width 274 height 32
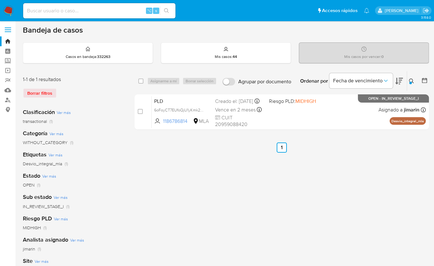
click at [410, 81] on icon at bounding box center [411, 81] width 5 height 5
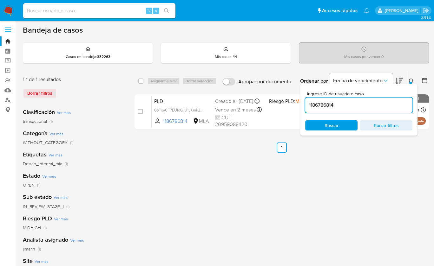
click at [376, 109] on div "1186786814" at bounding box center [358, 105] width 107 height 15
click at [359, 105] on input "1186786814" at bounding box center [358, 105] width 107 height 8
paste input "262839077"
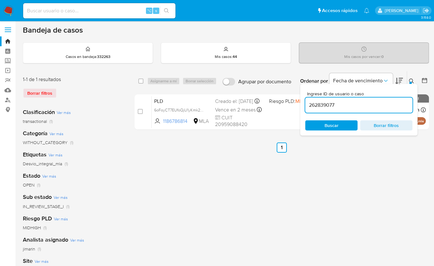
type input "262839077"
click at [412, 79] on icon at bounding box center [411, 81] width 5 height 5
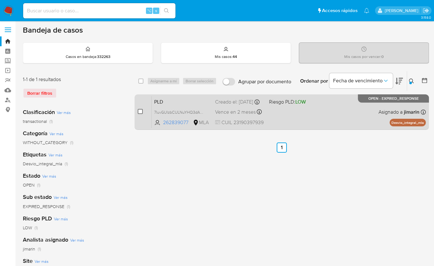
click at [141, 111] on input "checkbox" at bounding box center [140, 111] width 5 height 5
checkbox input "true"
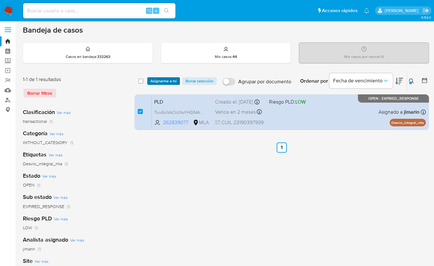
click at [155, 82] on span "Asignarme a mí" at bounding box center [163, 81] width 26 height 6
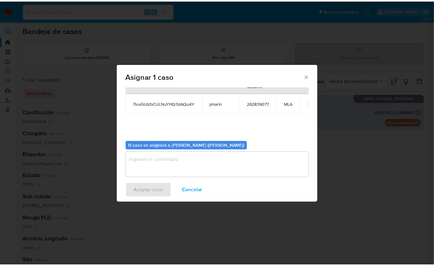
scroll to position [32, 0]
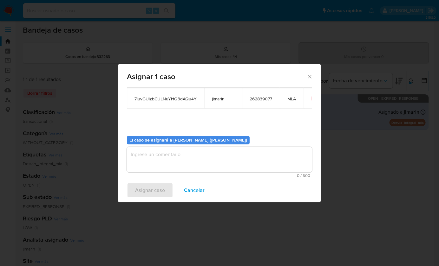
click at [166, 162] on textarea "assign-modal" at bounding box center [219, 159] width 185 height 25
click at [157, 187] on span "Asignar caso" at bounding box center [150, 191] width 30 height 14
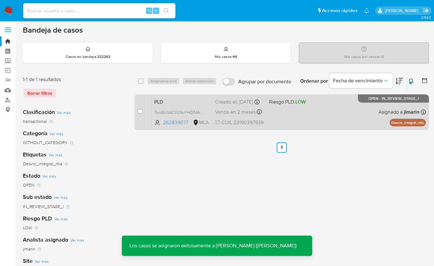
click at [328, 123] on div "PLD 7luvGUlzbCULNuYHQ3dAQu4Y 262839077 MLA Riesgo PLD: LOW Creado el: [DATE] Cr…" at bounding box center [289, 112] width 274 height 32
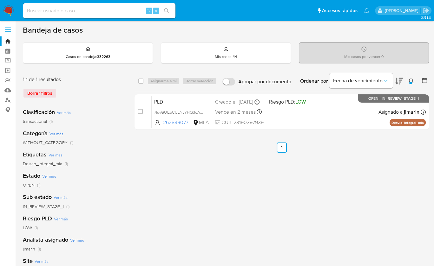
click at [411, 82] on icon at bounding box center [411, 81] width 5 height 5
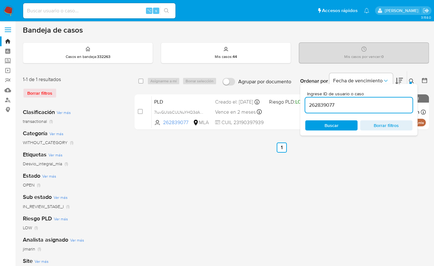
click at [377, 109] on div "262839077" at bounding box center [358, 105] width 107 height 15
click at [376, 106] on input "262839077" at bounding box center [358, 105] width 107 height 8
click at [412, 81] on icon at bounding box center [411, 81] width 5 height 5
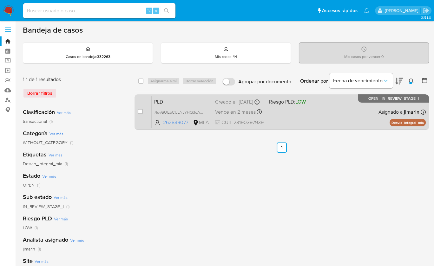
click at [364, 110] on div "PLD 7luvGUlzbCULNuYHQ3dAQu4Y 262839077 MLA Riesgo PLD: LOW Creado el: [DATE] Cr…" at bounding box center [289, 112] width 274 height 32
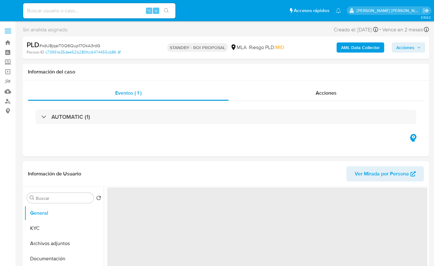
select select "10"
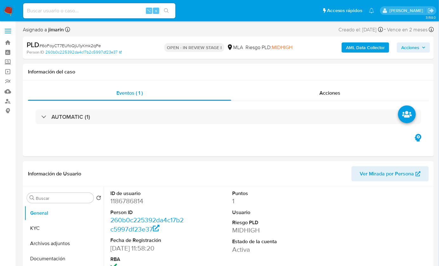
select select "10"
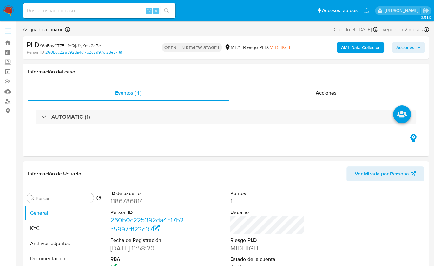
click at [95, 46] on span "# 6oFoyCT7EUfoQjU1yKmk2qPe" at bounding box center [70, 45] width 62 height 6
copy span "6oFoyCT7EUfoQjU1yKmk2qPe"
click at [124, 202] on dd "1186786814" at bounding box center [147, 201] width 74 height 9
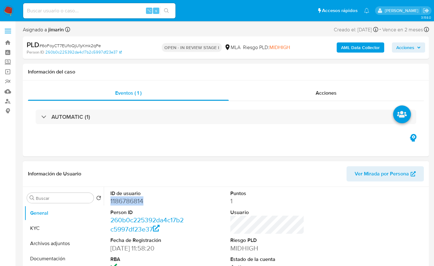
copy dd "1186786814"
click at [232, 77] on div "Información del caso" at bounding box center [226, 72] width 406 height 17
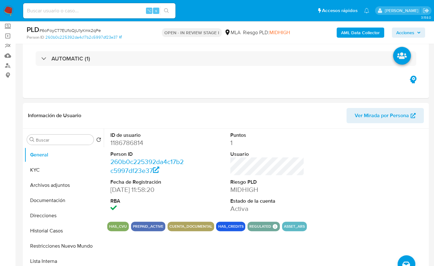
scroll to position [113, 0]
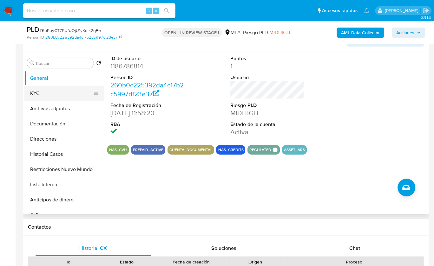
click at [47, 92] on button "KYC" at bounding box center [61, 93] width 74 height 15
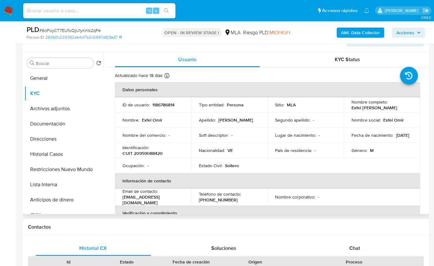
click at [158, 156] on p "CUIT 20959088420" at bounding box center [142, 154] width 40 height 6
copy p "20959088420"
click at [366, 251] on div "Chat" at bounding box center [354, 248] width 115 height 15
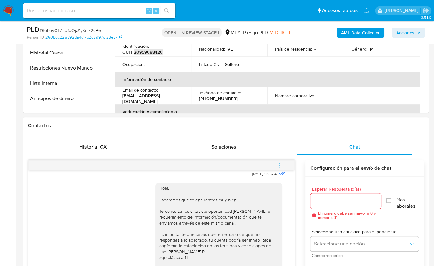
scroll to position [160, 0]
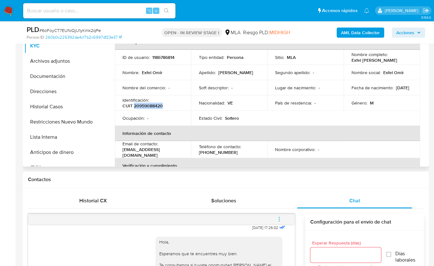
click at [152, 105] on p "CUIT 20959088420" at bounding box center [142, 106] width 40 height 6
copy p "20959088420"
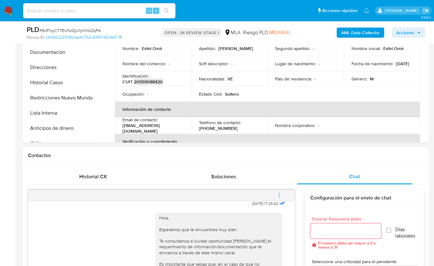
scroll to position [183, 0]
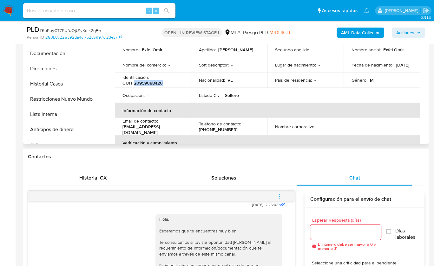
click at [148, 82] on p "CUIT 20959088420" at bounding box center [142, 83] width 40 height 6
copy p "20959088420"
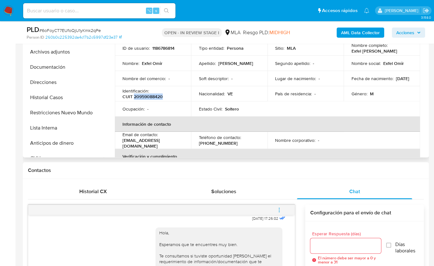
scroll to position [79, 0]
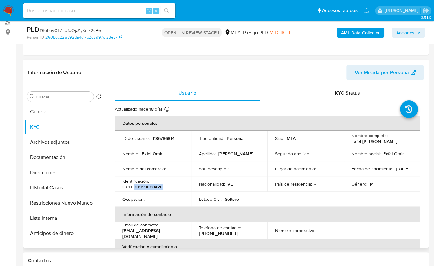
click at [149, 190] on p "CUIT 20959088420" at bounding box center [142, 187] width 40 height 6
click at [149, 189] on p "CUIT 20959088420" at bounding box center [142, 187] width 40 height 6
click at [57, 154] on button "Documentación" at bounding box center [61, 157] width 74 height 15
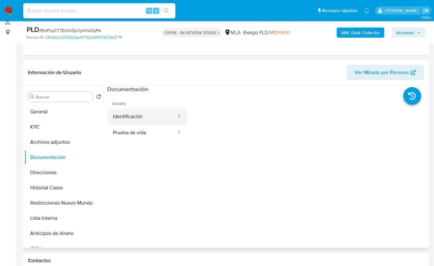
click at [141, 118] on button "Identificación" at bounding box center [142, 117] width 70 height 16
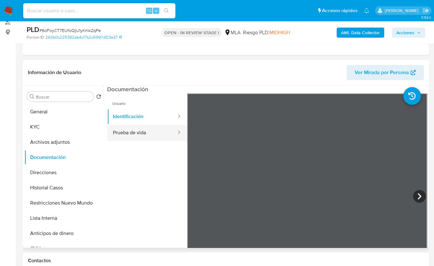
click at [149, 134] on button "Prueba de vida" at bounding box center [142, 133] width 70 height 16
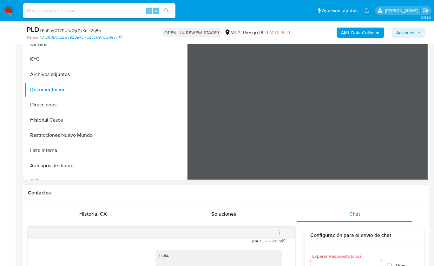
scroll to position [264, 0]
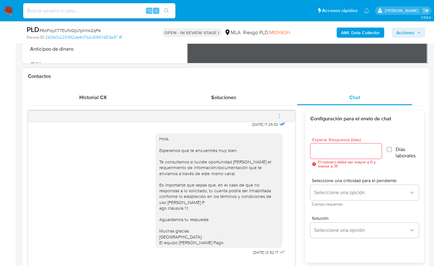
click at [282, 115] on icon "menu-action" at bounding box center [279, 116] width 6 height 6
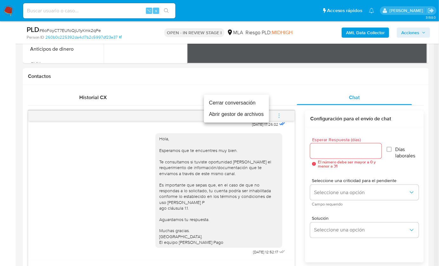
click at [242, 107] on li "Cerrar conversación" at bounding box center [236, 102] width 65 height 11
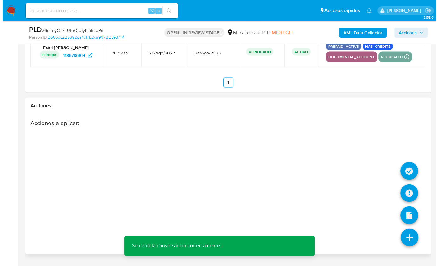
scroll to position [1138, 0]
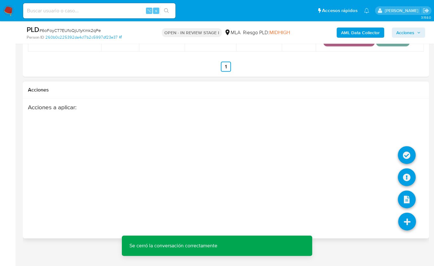
click at [404, 219] on icon at bounding box center [407, 222] width 18 height 18
click at [404, 169] on icon at bounding box center [407, 178] width 18 height 18
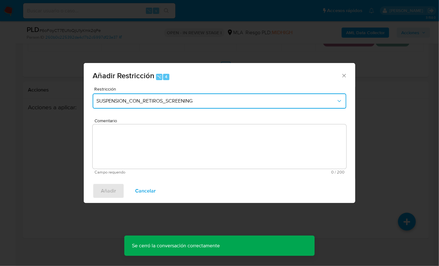
click at [154, 101] on span "SUSPENSION_CON_RETIROS_SCREENING" at bounding box center [216, 101] width 240 height 6
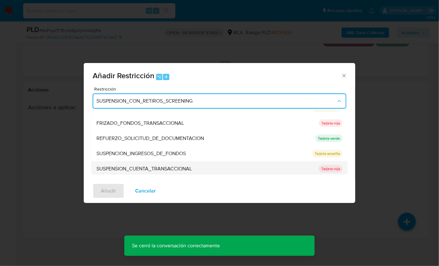
scroll to position [118, 0]
click at [158, 165] on span "SUSPENSION_CUENTA_TRANSACCIONAL" at bounding box center [143, 168] width 95 height 6
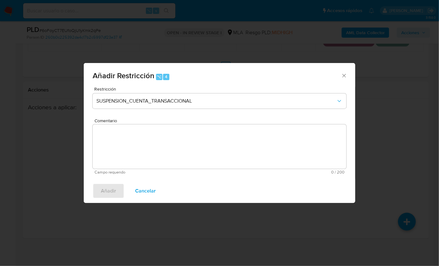
click at [158, 149] on textarea "Comentario" at bounding box center [220, 147] width 254 height 44
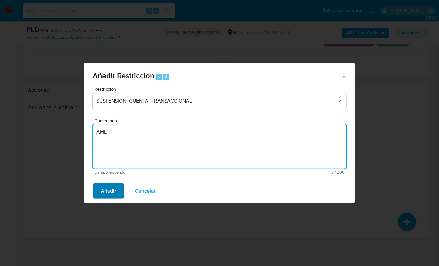
type textarea "AML"
click at [110, 192] on span "Añadir" at bounding box center [108, 191] width 15 height 14
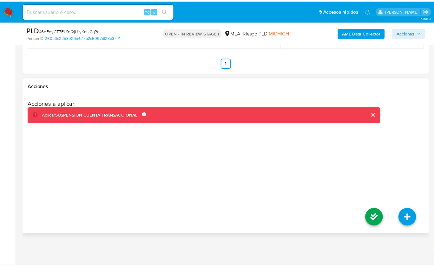
scroll to position [1132, 0]
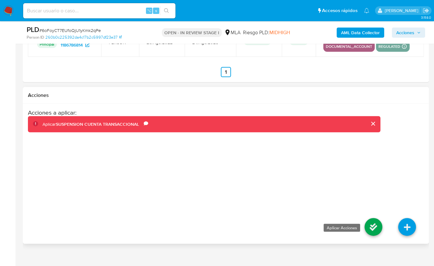
click at [372, 220] on icon at bounding box center [373, 228] width 18 height 18
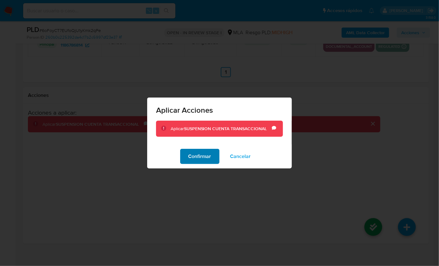
click at [191, 157] on span "Confirmar" at bounding box center [199, 157] width 23 height 14
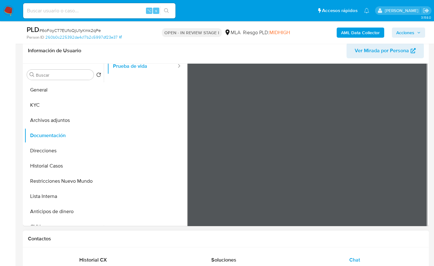
scroll to position [35, 0]
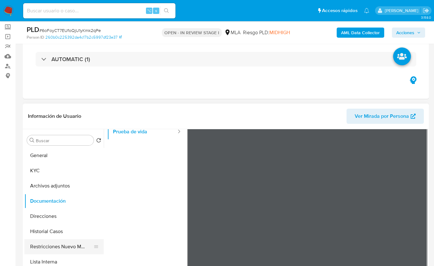
click at [68, 245] on button "Restricciones Nuevo Mundo" at bounding box center [61, 246] width 74 height 15
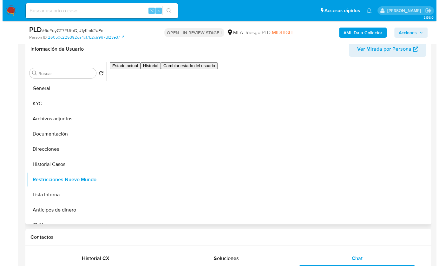
scroll to position [104, 0]
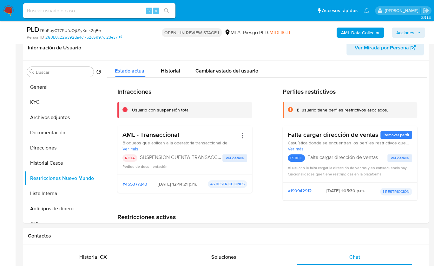
click at [351, 36] on b "AML Data Collector" at bounding box center [360, 33] width 39 height 10
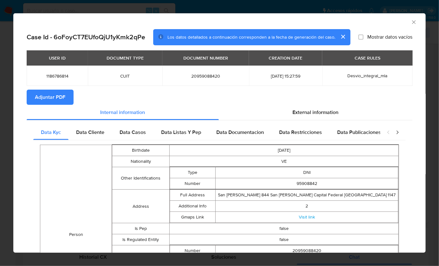
click at [55, 95] on span "Adjuntar PDF" at bounding box center [50, 97] width 30 height 14
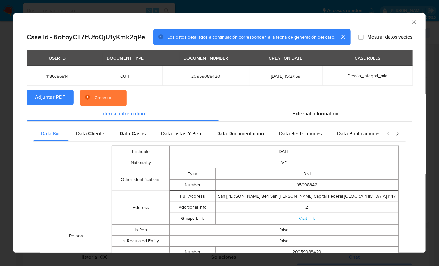
click at [189, 101] on section "Adjuntar PDF Creando" at bounding box center [220, 98] width 386 height 16
click at [338, 93] on section "Adjuntar PDF Creando" at bounding box center [220, 98] width 386 height 16
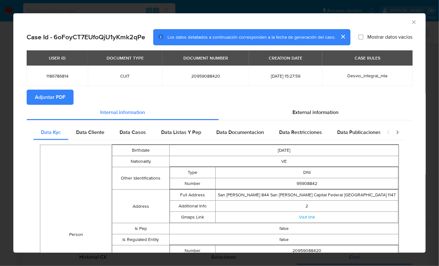
click at [411, 23] on icon "Cerrar ventana" at bounding box center [414, 22] width 6 height 6
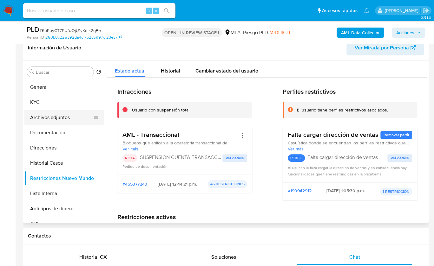
click at [72, 121] on button "Archivos adjuntos" at bounding box center [61, 117] width 74 height 15
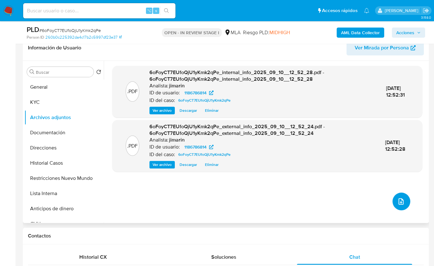
click at [398, 203] on icon "upload-file" at bounding box center [400, 202] width 5 height 6
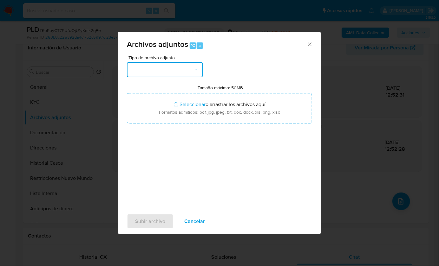
click at [170, 76] on button "button" at bounding box center [165, 69] width 76 height 15
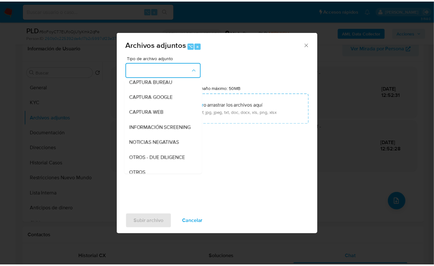
scroll to position [112, 0]
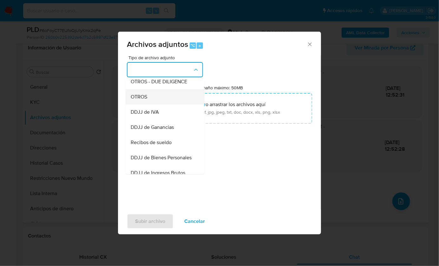
click at [150, 104] on div "OTROS" at bounding box center [163, 96] width 65 height 15
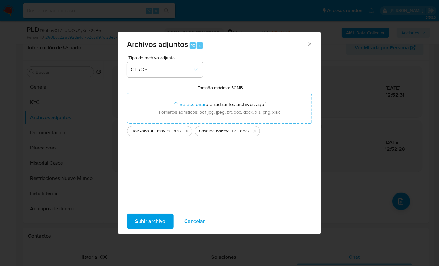
click at [145, 216] on span "Subir archivo" at bounding box center [150, 222] width 30 height 14
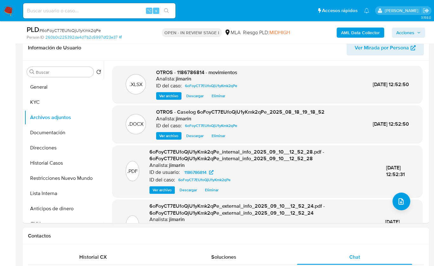
click at [412, 34] on span "Acciones" at bounding box center [405, 33] width 18 height 10
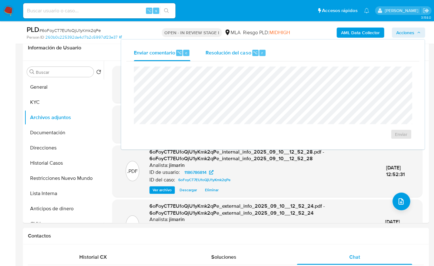
click at [222, 53] on span "Resolución del caso" at bounding box center [228, 52] width 45 height 7
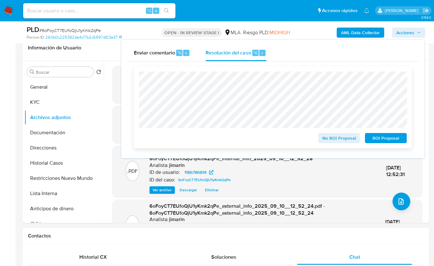
click at [384, 138] on span "ROI Proposal" at bounding box center [385, 138] width 33 height 9
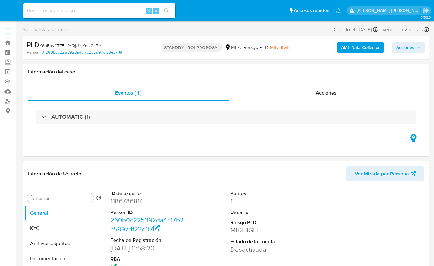
select select "10"
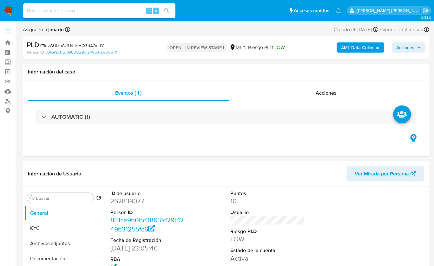
select select "10"
click at [83, 47] on span "# 7luvGUlzbCULNuYHQ3dAQu4Y" at bounding box center [71, 45] width 65 height 6
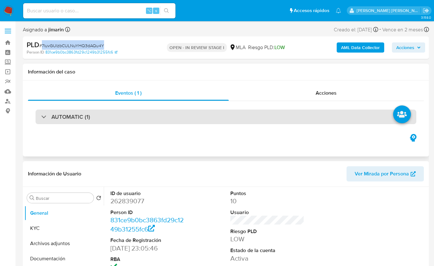
copy span "7luvGUlzbCULNuYHQ3dAQu4Y"
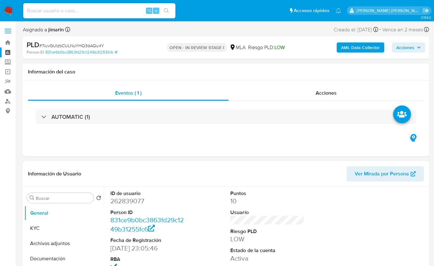
select select "10"
click at [131, 201] on dd "262839077" at bounding box center [147, 201] width 74 height 9
copy dd "262839077"
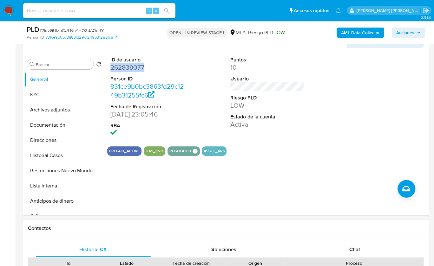
scroll to position [196, 0]
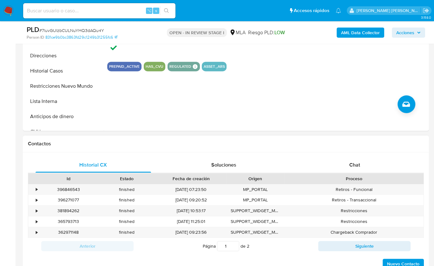
click at [359, 173] on div "Proceso" at bounding box center [353, 178] width 139 height 11
click at [360, 168] on div "Chat" at bounding box center [354, 165] width 115 height 15
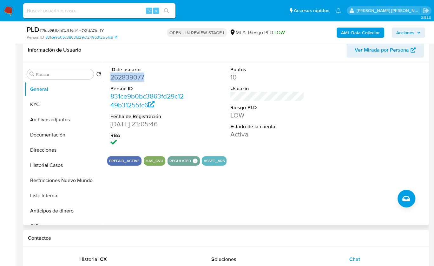
scroll to position [100, 0]
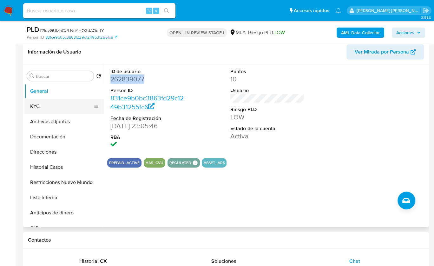
click at [47, 99] on button "KYC" at bounding box center [61, 106] width 74 height 15
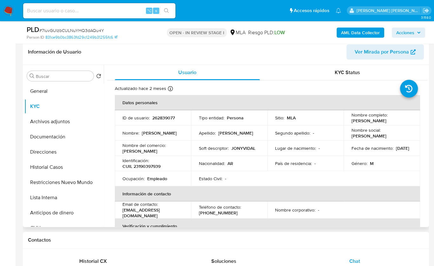
click at [153, 165] on p "CUIL 23190397939" at bounding box center [141, 167] width 38 height 6
copy p "23190397939"
click at [200, 75] on div "Usuario" at bounding box center [187, 72] width 145 height 15
click at [44, 109] on button "KYC" at bounding box center [61, 106] width 74 height 15
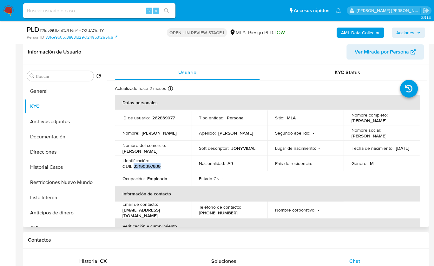
click at [157, 166] on p "CUIL 23190397939" at bounding box center [141, 167] width 38 height 6
click at [157, 167] on p "CUIL 23190397939" at bounding box center [141, 167] width 38 height 6
